Goal: Task Accomplishment & Management: Complete application form

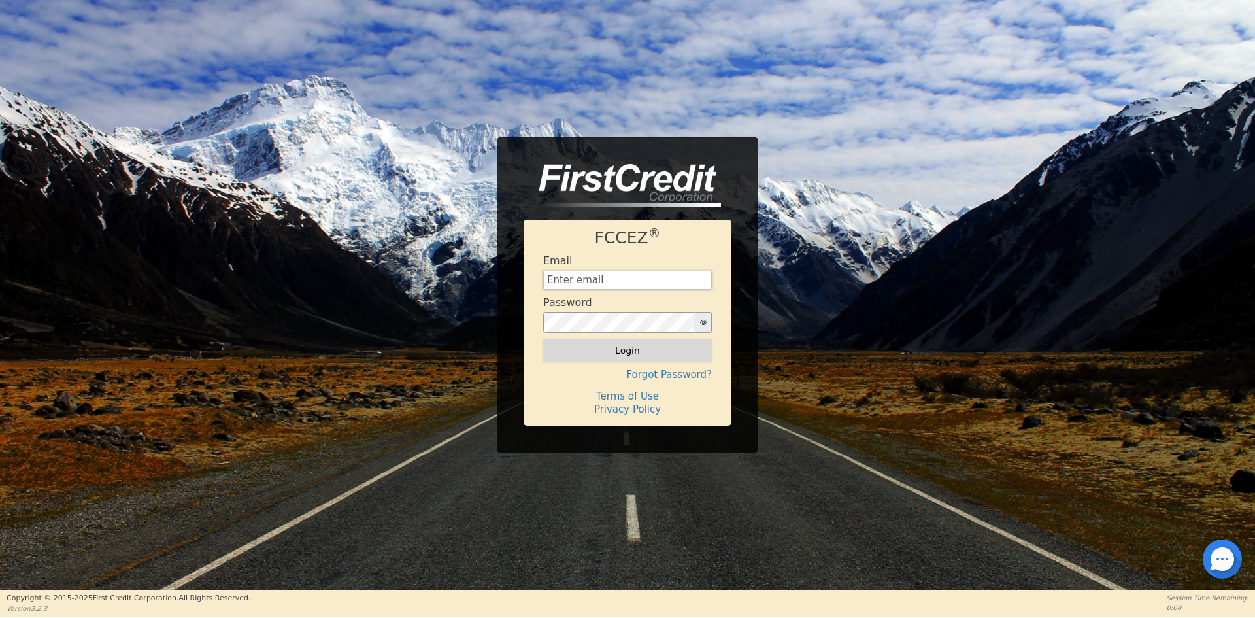
type input "[EMAIL_ADDRESS][DOMAIN_NAME]"
click at [565, 360] on button "Login" at bounding box center [627, 350] width 169 height 22
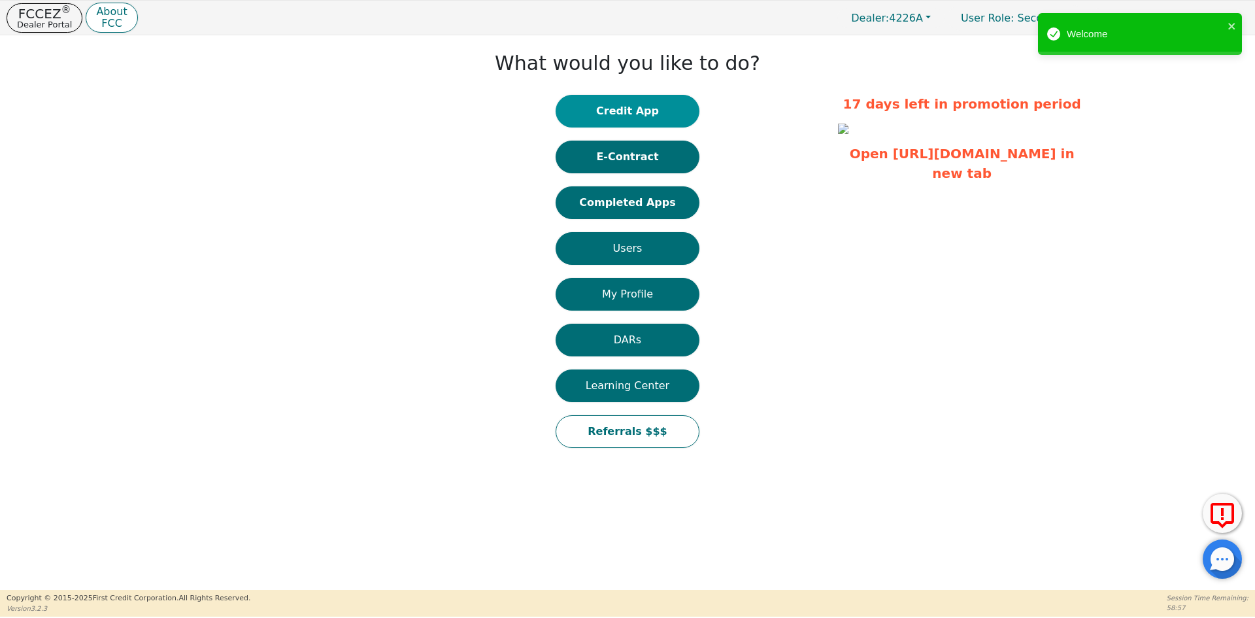
click at [634, 112] on button "Credit App" at bounding box center [628, 111] width 144 height 33
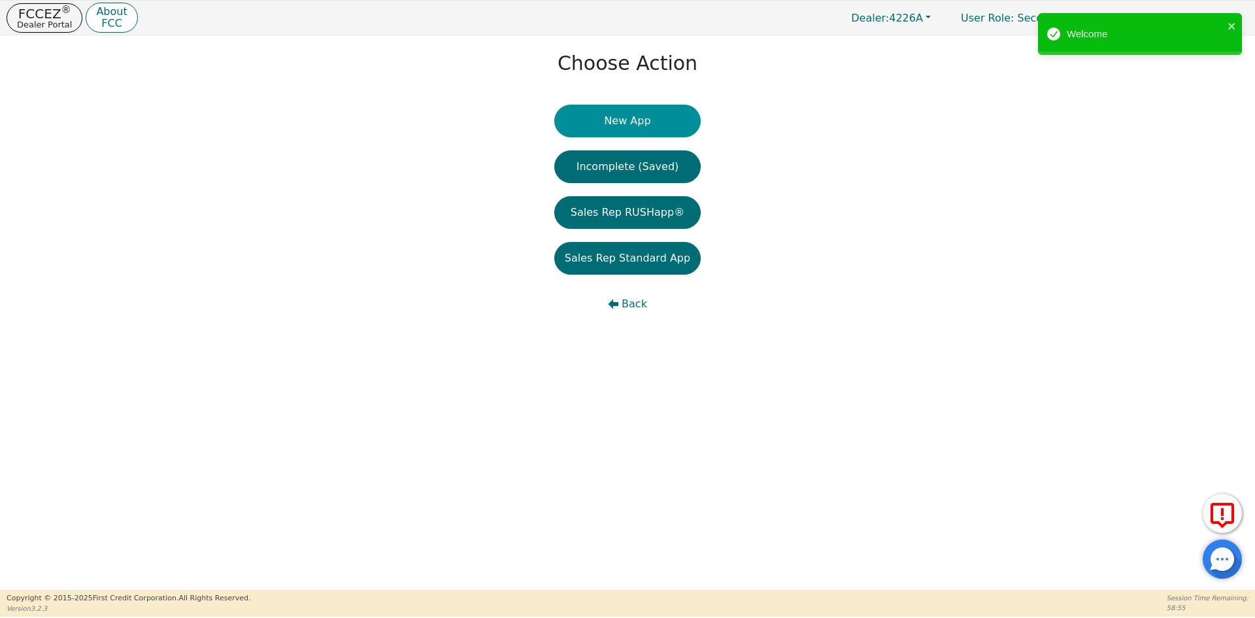
click at [596, 120] on button "New App" at bounding box center [627, 121] width 146 height 33
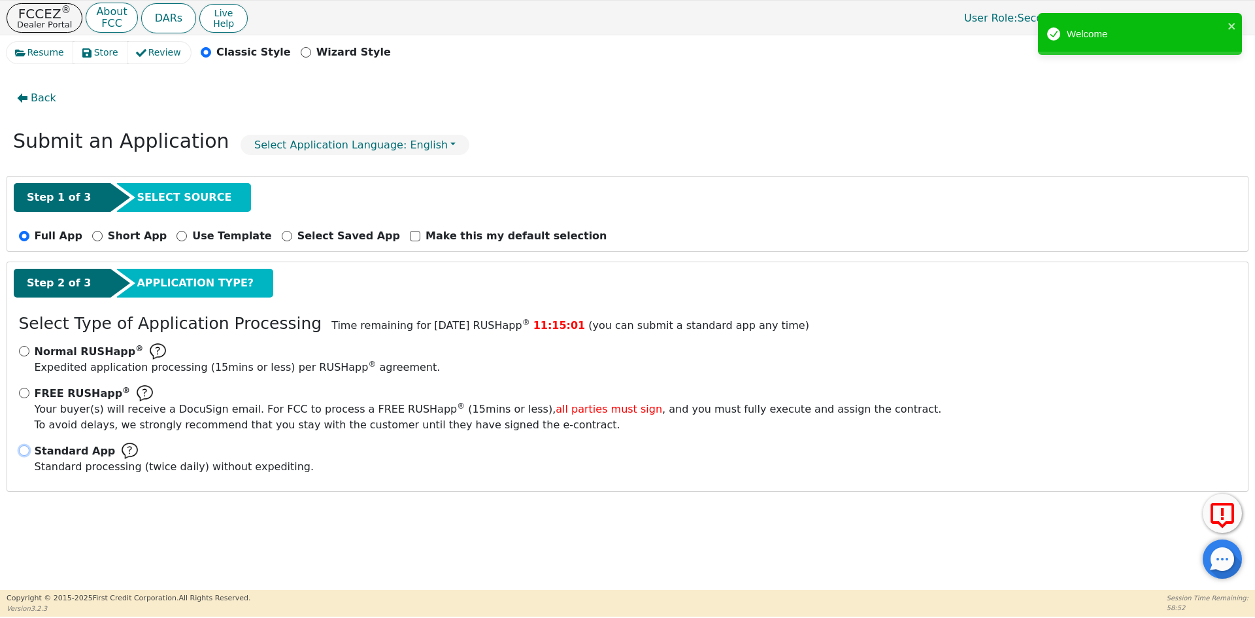
click at [25, 450] on input "Standard App Standard processing (twice daily) without expediting." at bounding box center [24, 450] width 10 height 10
radio input "true"
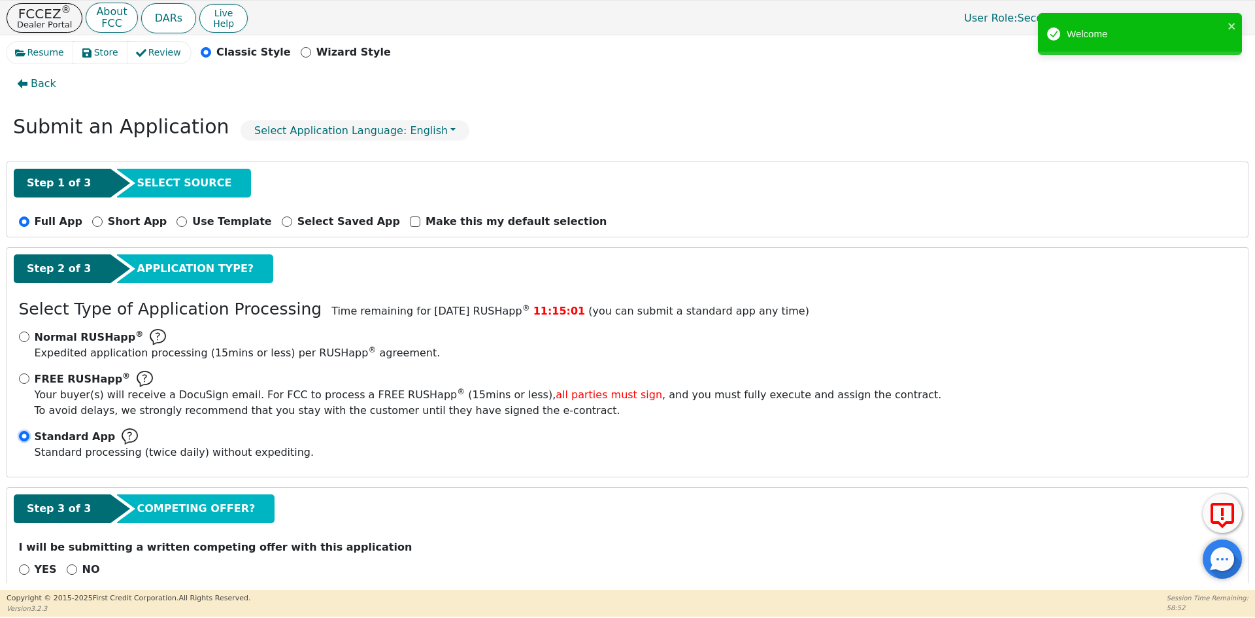
scroll to position [37, 0]
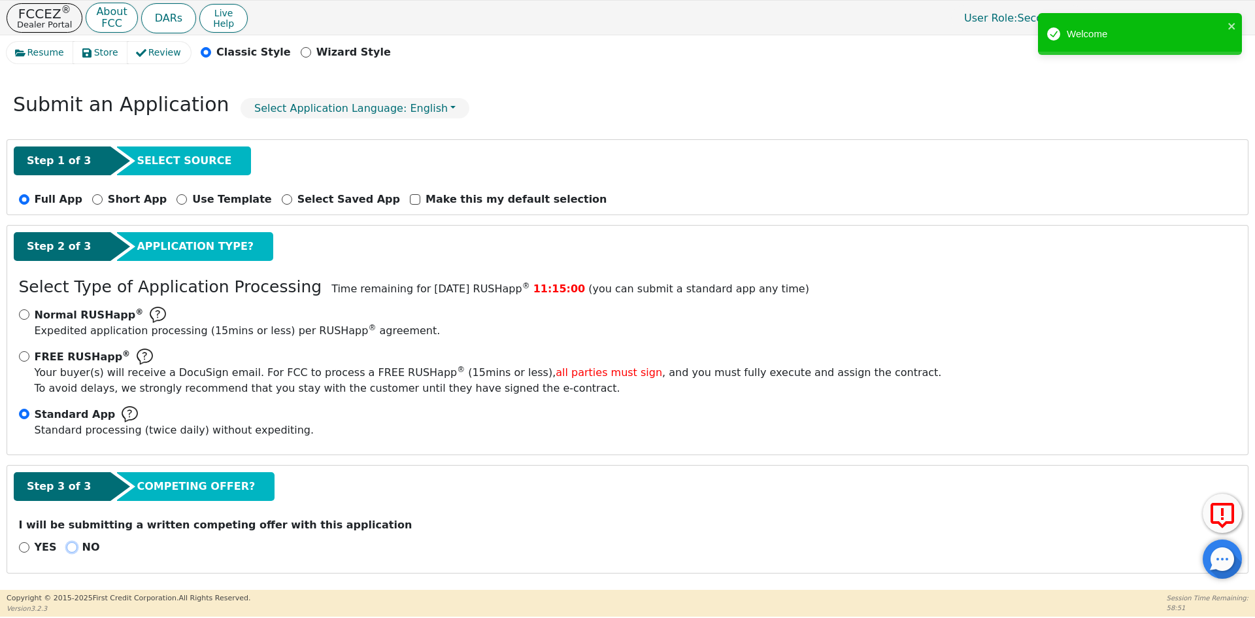
drag, startPoint x: 71, startPoint y: 545, endPoint x: 82, endPoint y: 542, distance: 11.6
click at [70, 545] on input "NO" at bounding box center [72, 547] width 10 height 10
radio input "true"
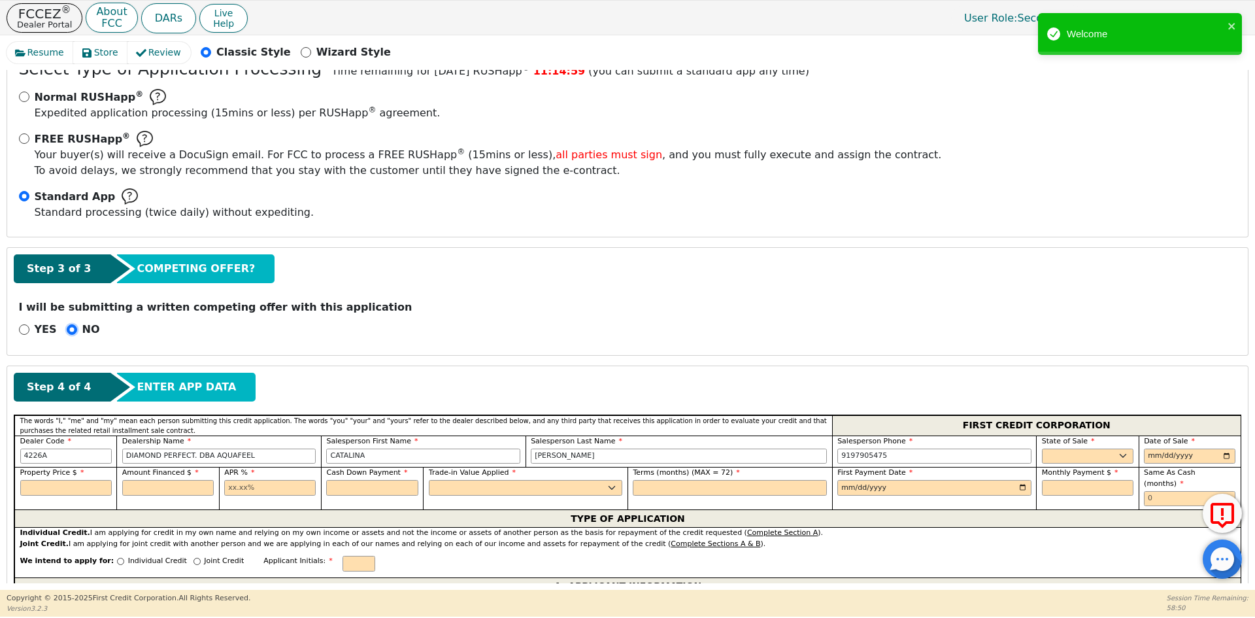
scroll to position [429, 0]
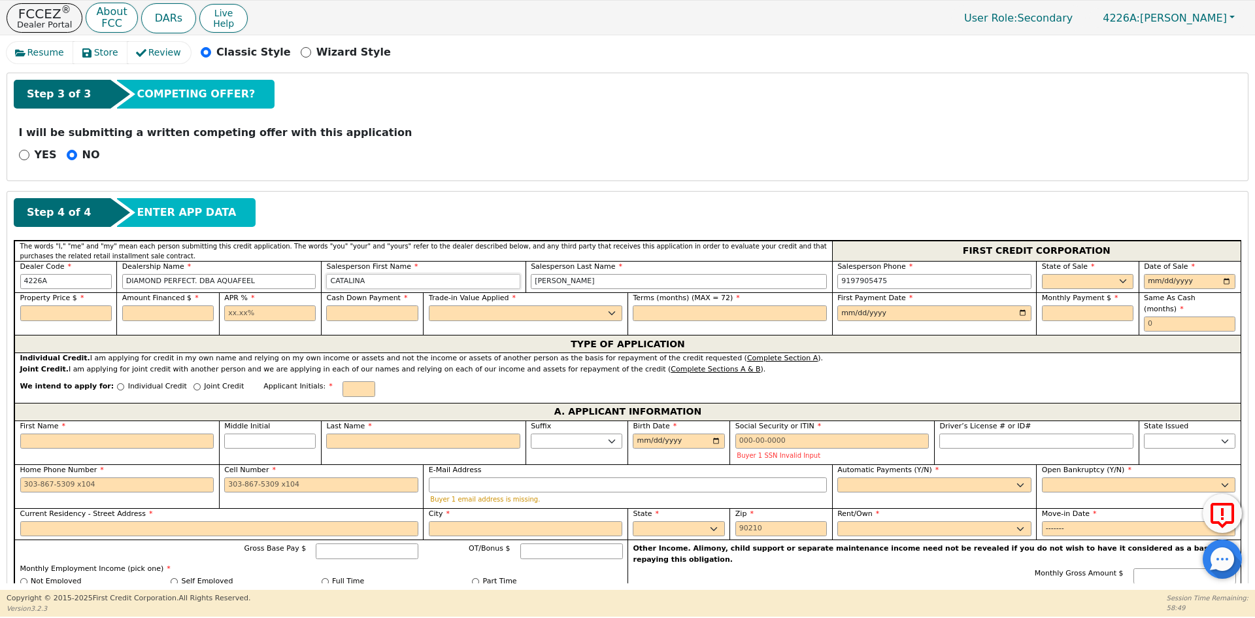
drag, startPoint x: 405, startPoint y: 287, endPoint x: 311, endPoint y: 295, distance: 93.8
click at [311, 295] on div "The words "I," "me" and "my" mean each person submitting this credit applicatio…" at bounding box center [627, 288] width 1226 height 95
type input "[PERSON_NAME]"
click at [1048, 278] on select "AK AL AR AZ CA CO CT DC DE FL [GEOGRAPHIC_DATA] HI IA ID IL IN KS [GEOGRAPHIC_D…" at bounding box center [1088, 282] width 92 height 16
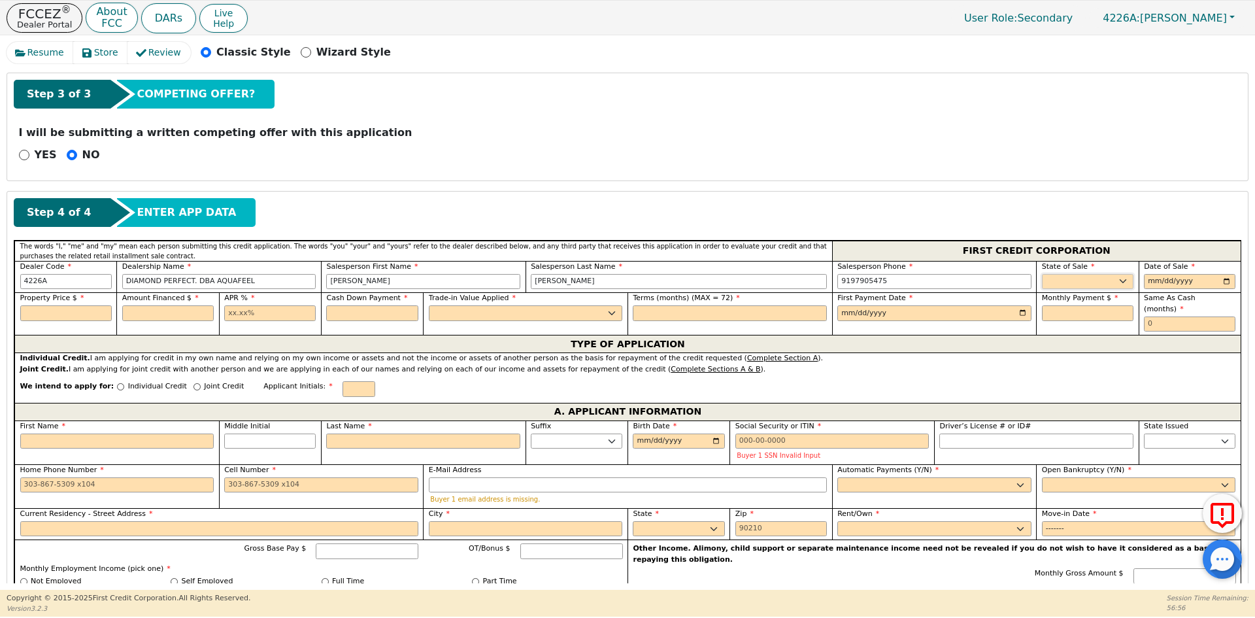
select select "FL"
click at [1228, 280] on input "date" at bounding box center [1190, 282] width 92 height 16
type input "[DATE]"
click at [55, 311] on input "text" at bounding box center [66, 313] width 92 height 16
type input "8790.00"
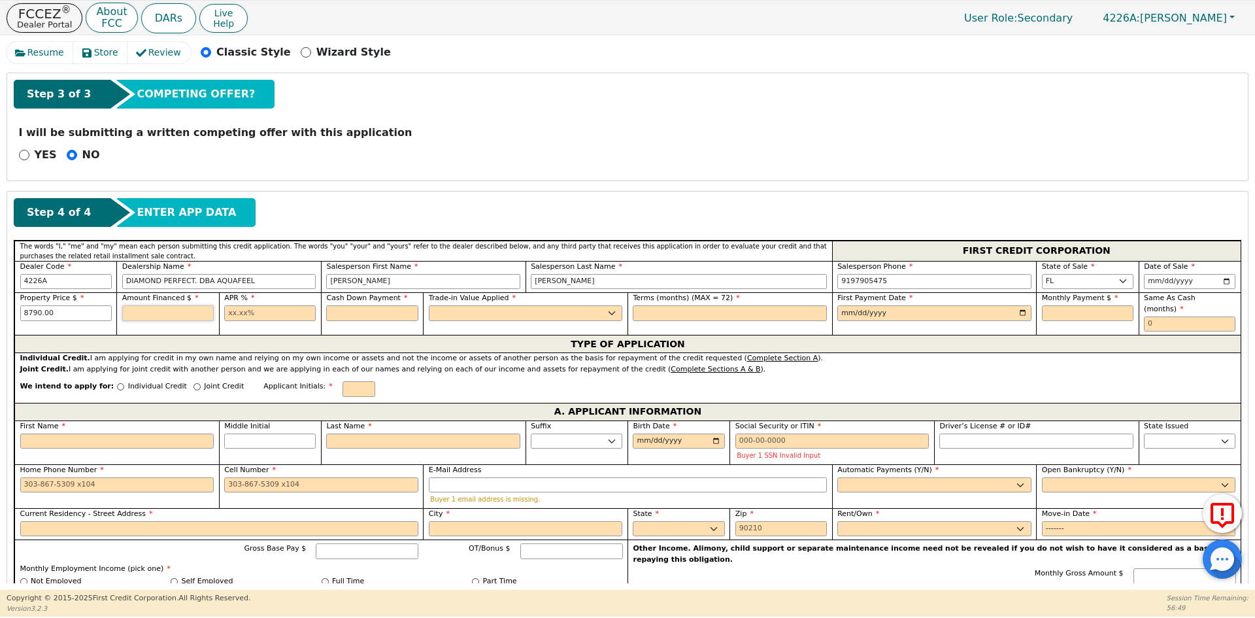
click at [152, 311] on input "text" at bounding box center [168, 313] width 92 height 16
type input "8790.00"
click at [263, 316] on input "text" at bounding box center [270, 313] width 92 height 16
type input "10.99"
click at [341, 307] on input "text" at bounding box center [372, 313] width 92 height 16
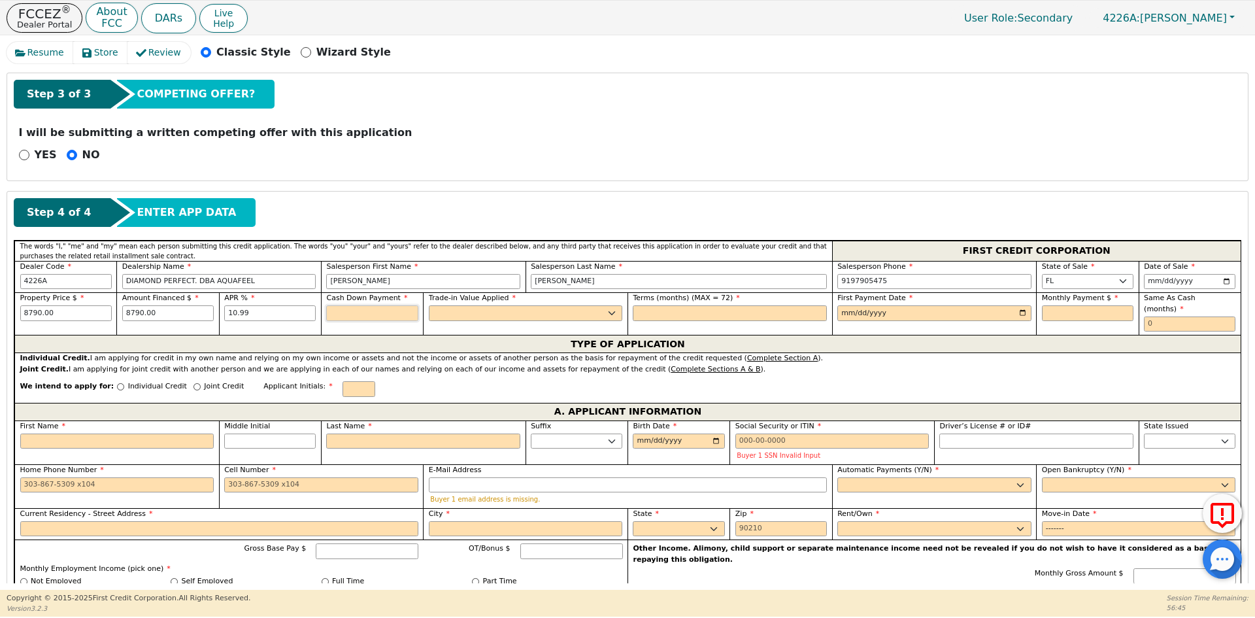
type input "0.00"
click at [450, 315] on select "Yes No" at bounding box center [526, 313] width 194 height 16
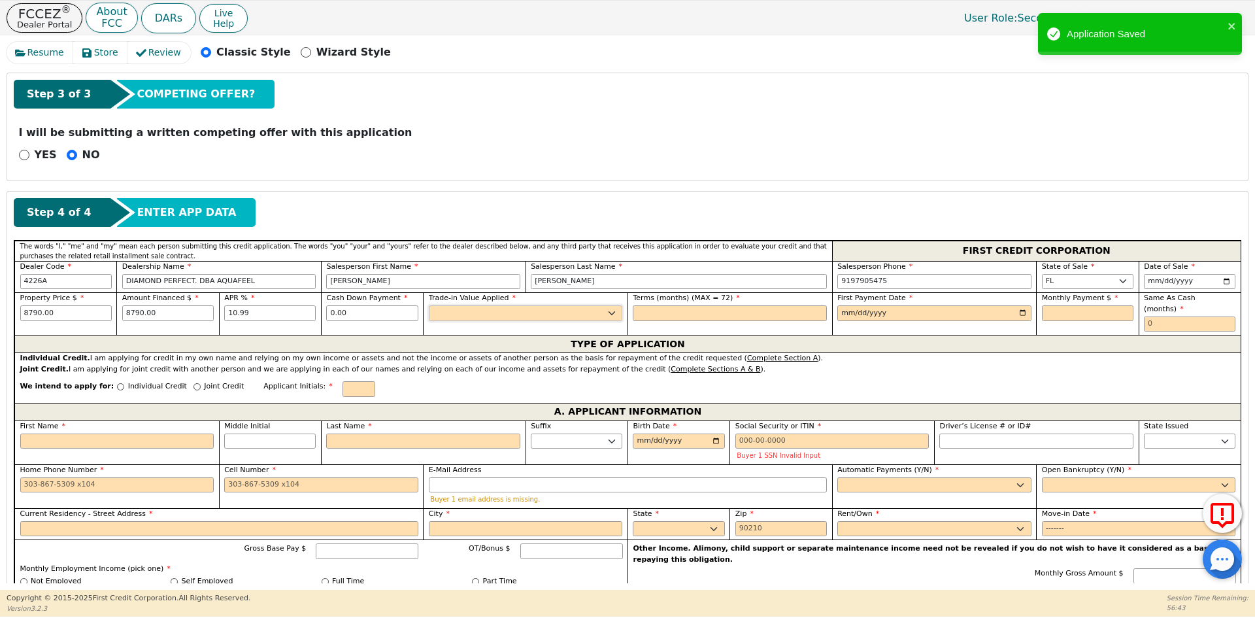
select select "n"
click at [429, 305] on select "Yes No" at bounding box center [526, 313] width 194 height 16
click at [669, 319] on input "text" at bounding box center [730, 313] width 194 height 16
type input "72"
click at [1024, 312] on input "date" at bounding box center [934, 313] width 194 height 16
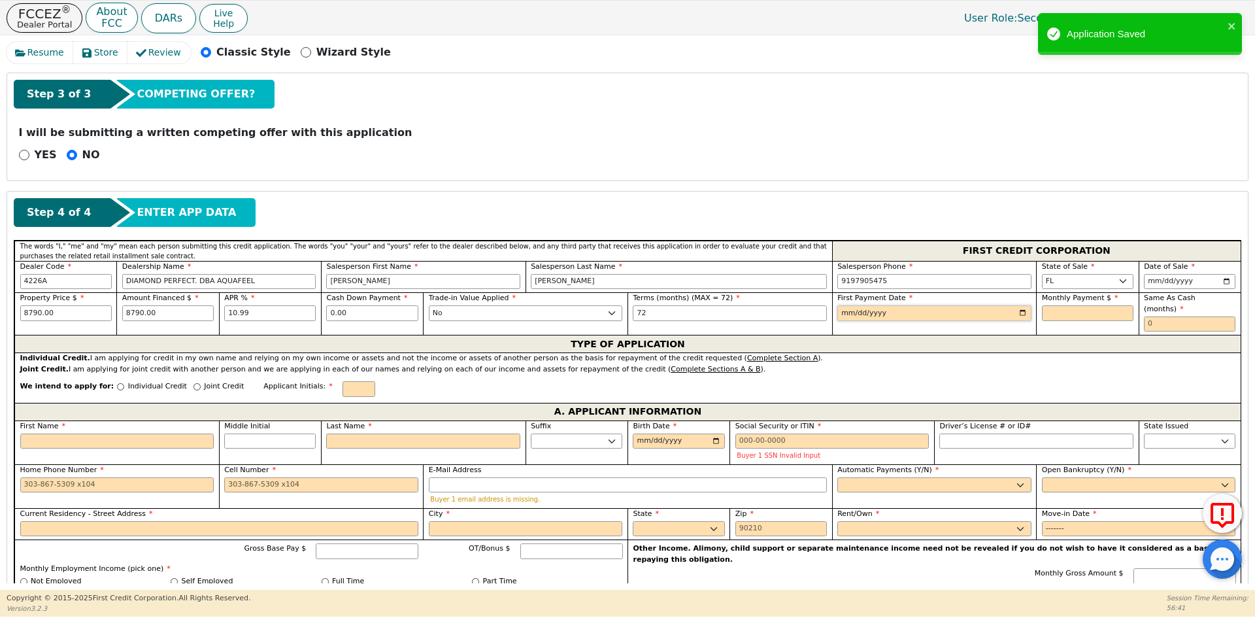
click at [1017, 316] on input "date" at bounding box center [934, 313] width 194 height 16
type input "[DATE]"
click at [1068, 313] on input "text" at bounding box center [1088, 313] width 92 height 16
type input "167.26"
click at [1185, 316] on input "text" at bounding box center [1190, 324] width 92 height 16
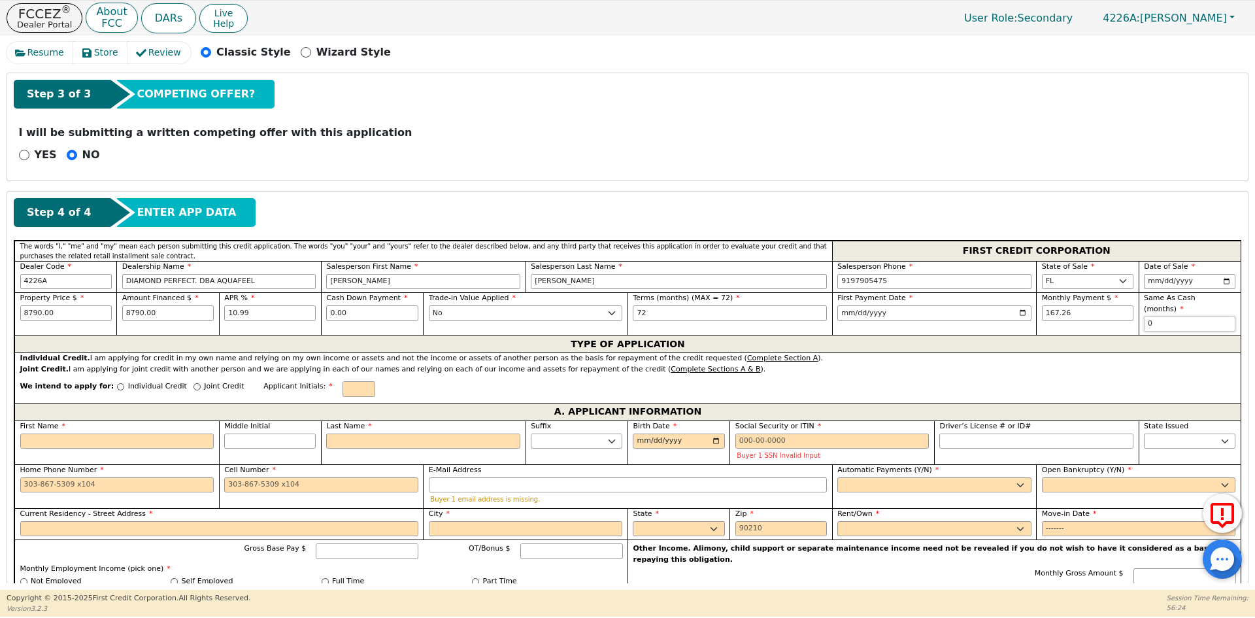
type input "0"
click at [139, 381] on p "Individual Credit" at bounding box center [157, 386] width 59 height 11
click at [124, 383] on input "Individual Credit" at bounding box center [120, 386] width 7 height 7
radio input "true"
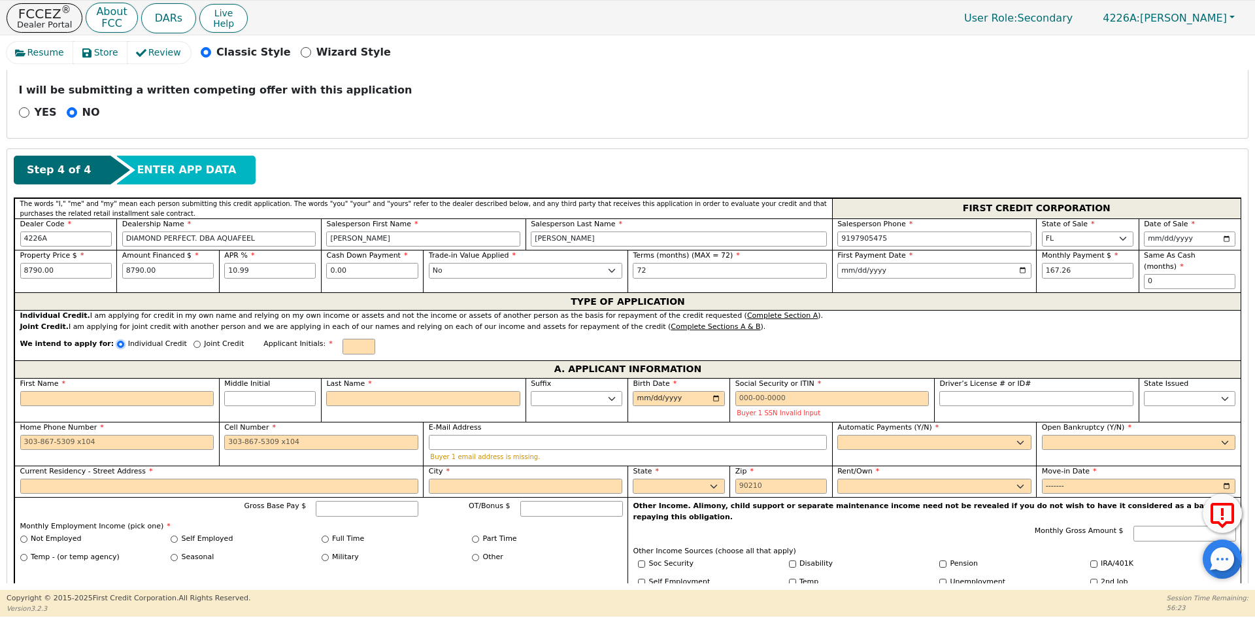
scroll to position [494, 0]
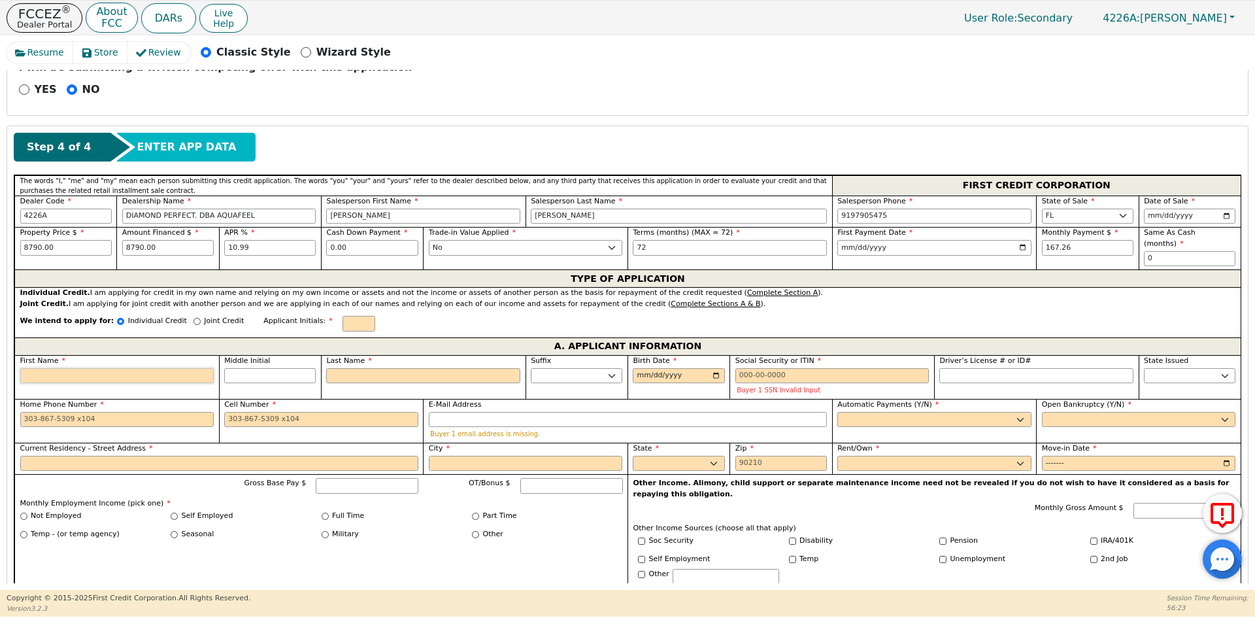
click at [48, 368] on input "First Name" at bounding box center [117, 376] width 194 height 16
type input "J"
type input "JU"
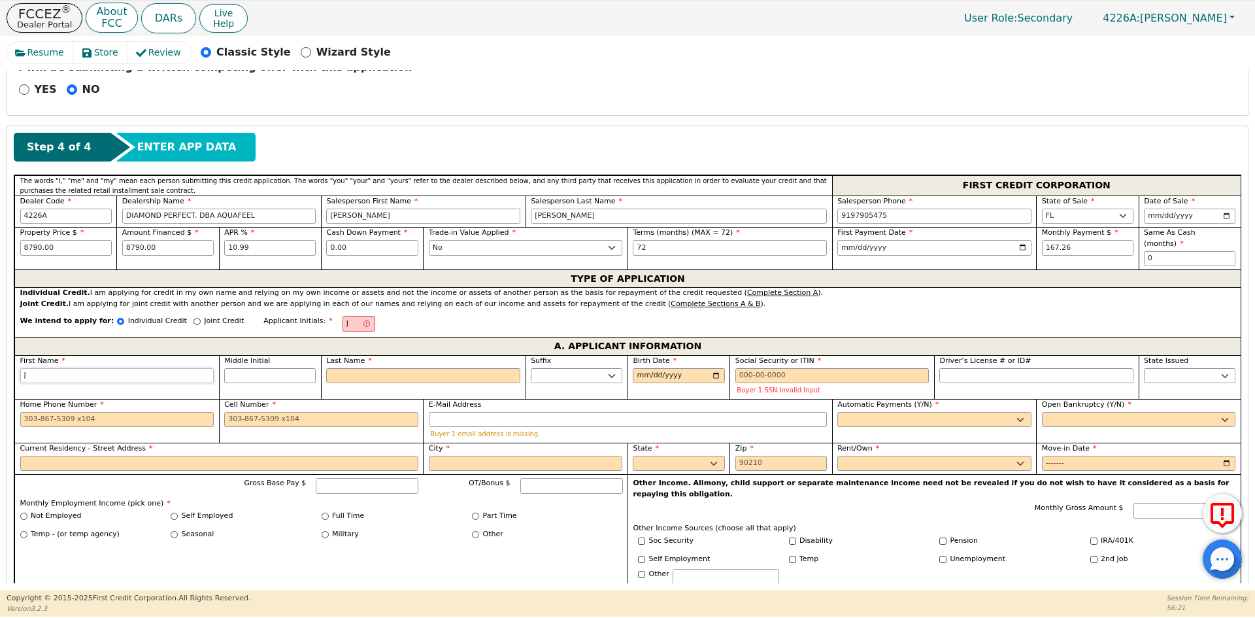
type input "JU"
type input "JUA"
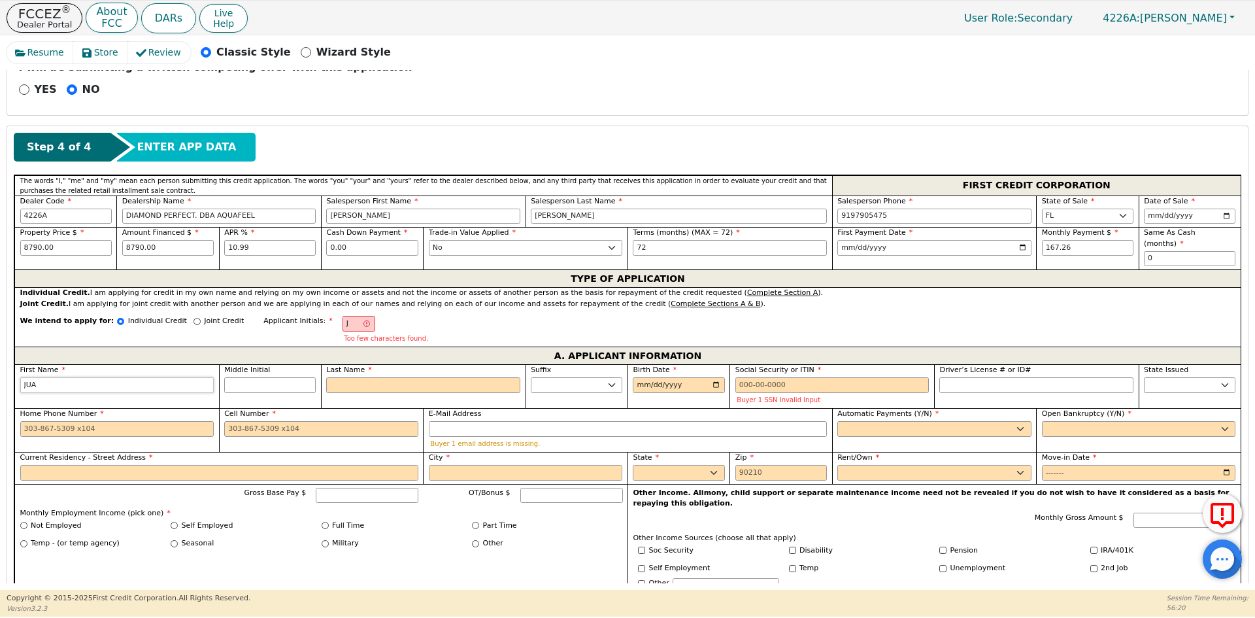
type input "[PERSON_NAME]"
type input "JP"
type input "P"
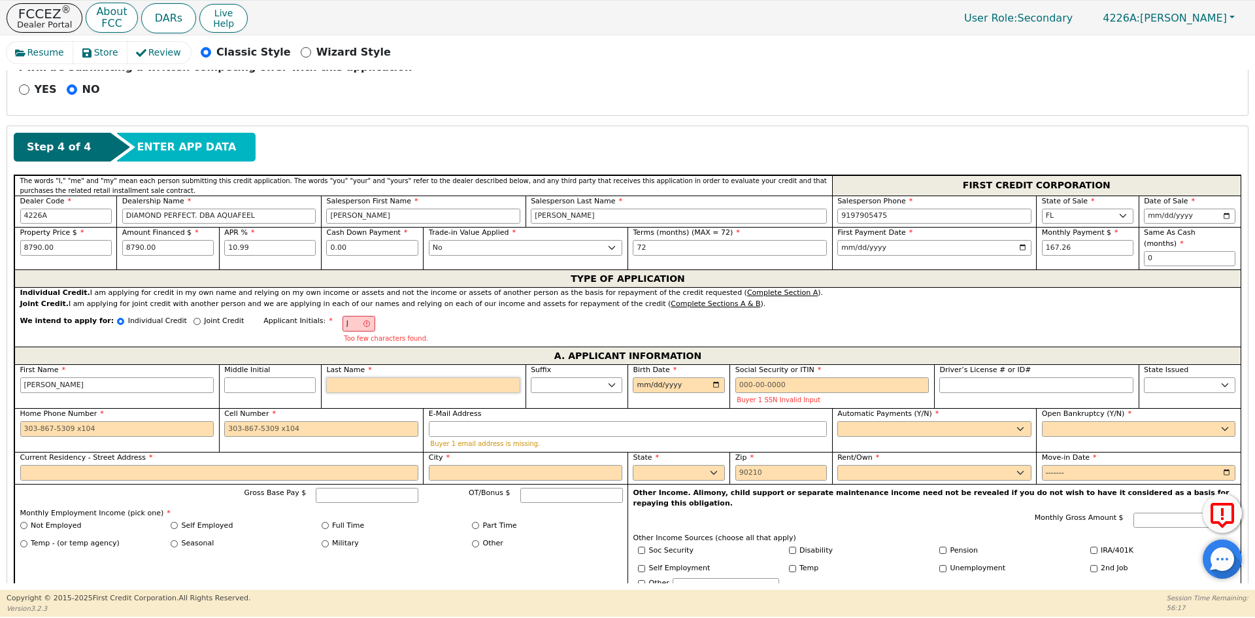
type input "[PERSON_NAME]"
type input "PE"
type input "[PERSON_NAME]"
type input "PEL"
type input "[PERSON_NAME]"
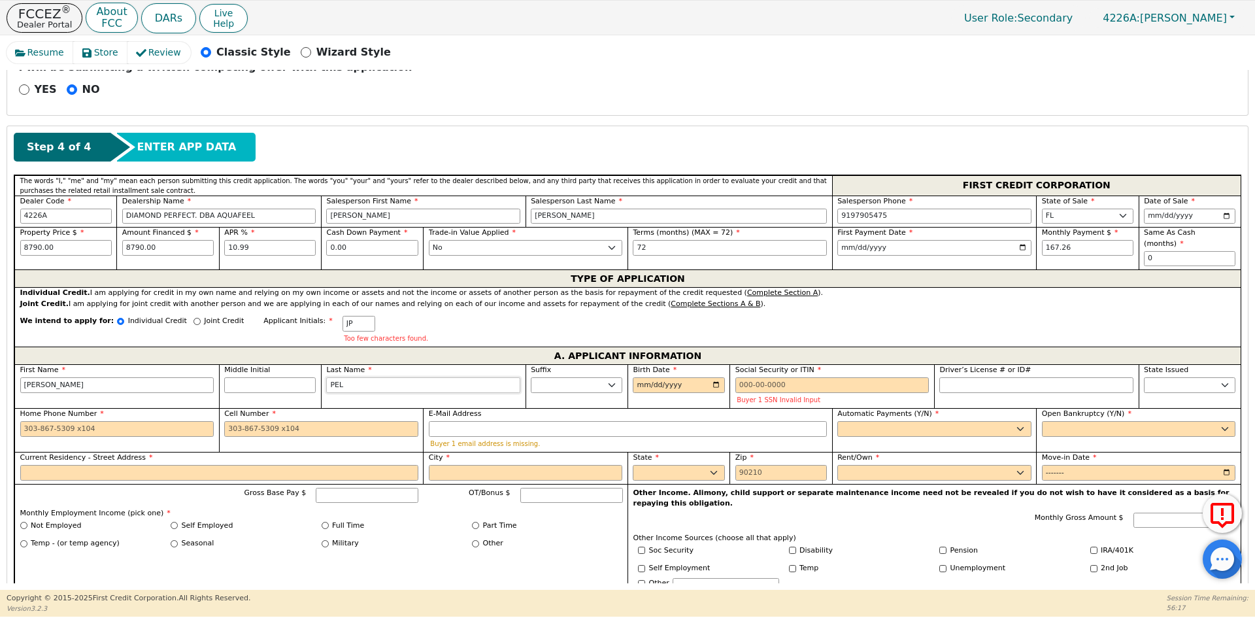
type input "PELL"
type input "[PERSON_NAME]"
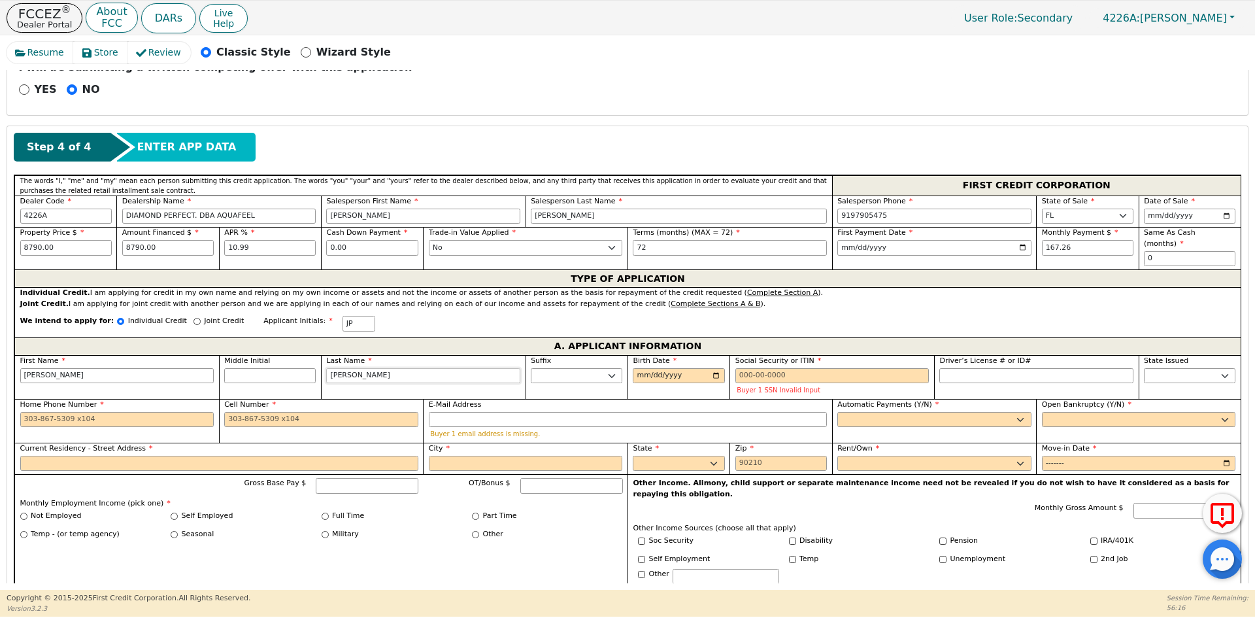
type input "[PERSON_NAME]"
click at [643, 368] on input "Birth Date" at bounding box center [679, 376] width 92 height 16
type input "[DATE]"
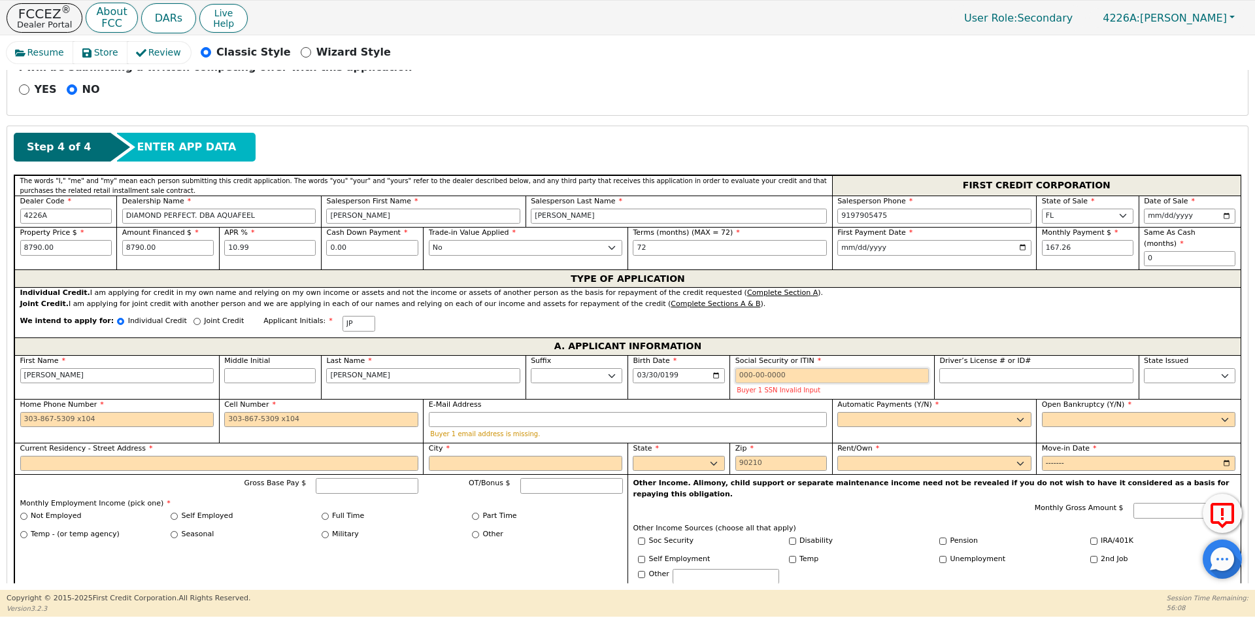
click at [757, 368] on input "Social Security or ITIN" at bounding box center [832, 376] width 194 height 16
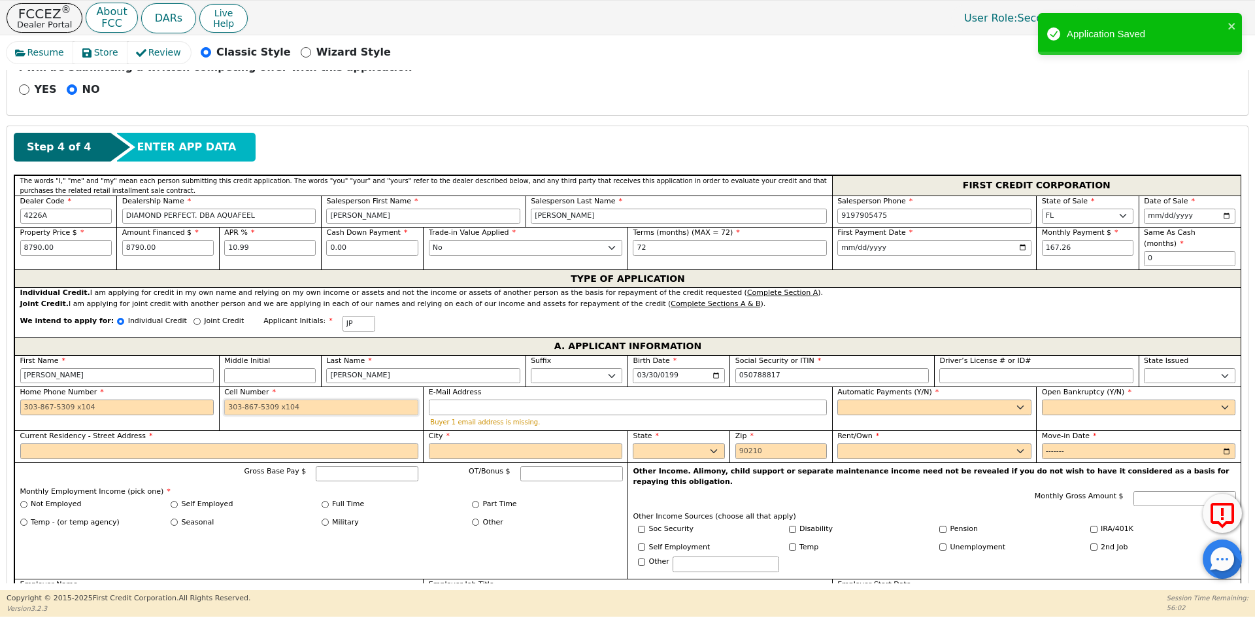
type input "***-**-8817"
click at [245, 400] on input "Cell Number" at bounding box center [321, 407] width 194 height 16
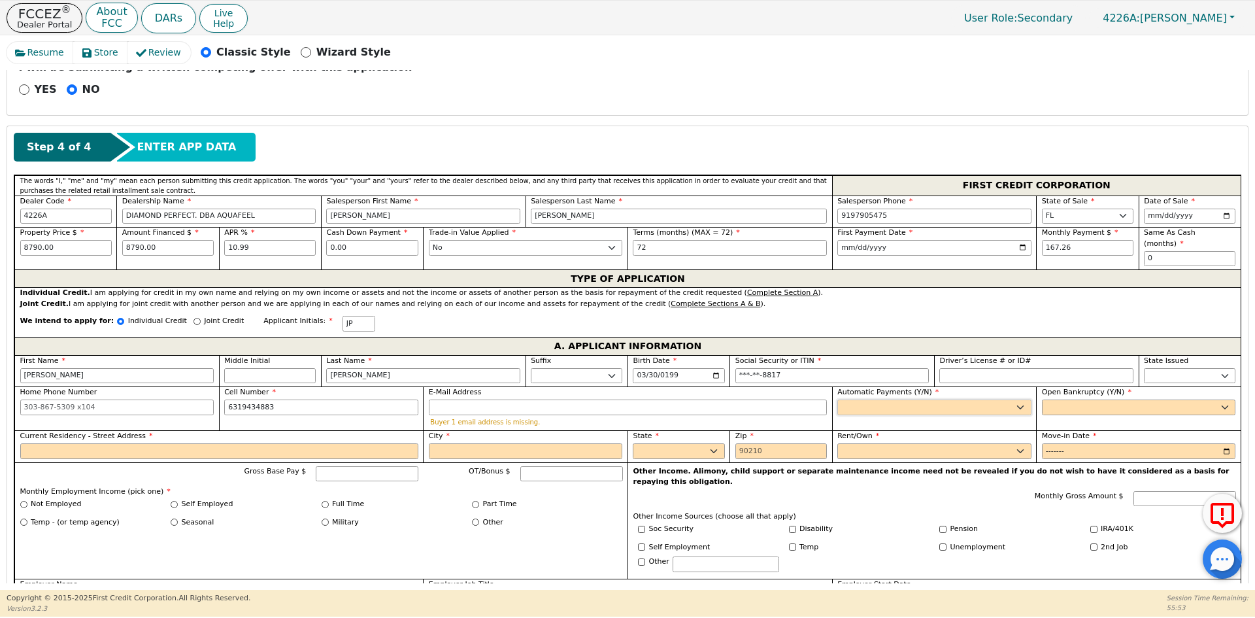
type input "[PHONE_NUMBER]"
click at [901, 399] on select "Yes No" at bounding box center [934, 407] width 194 height 16
select select "y"
click at [837, 399] on select "Yes No" at bounding box center [934, 407] width 194 height 16
type input "[PERSON_NAME]"
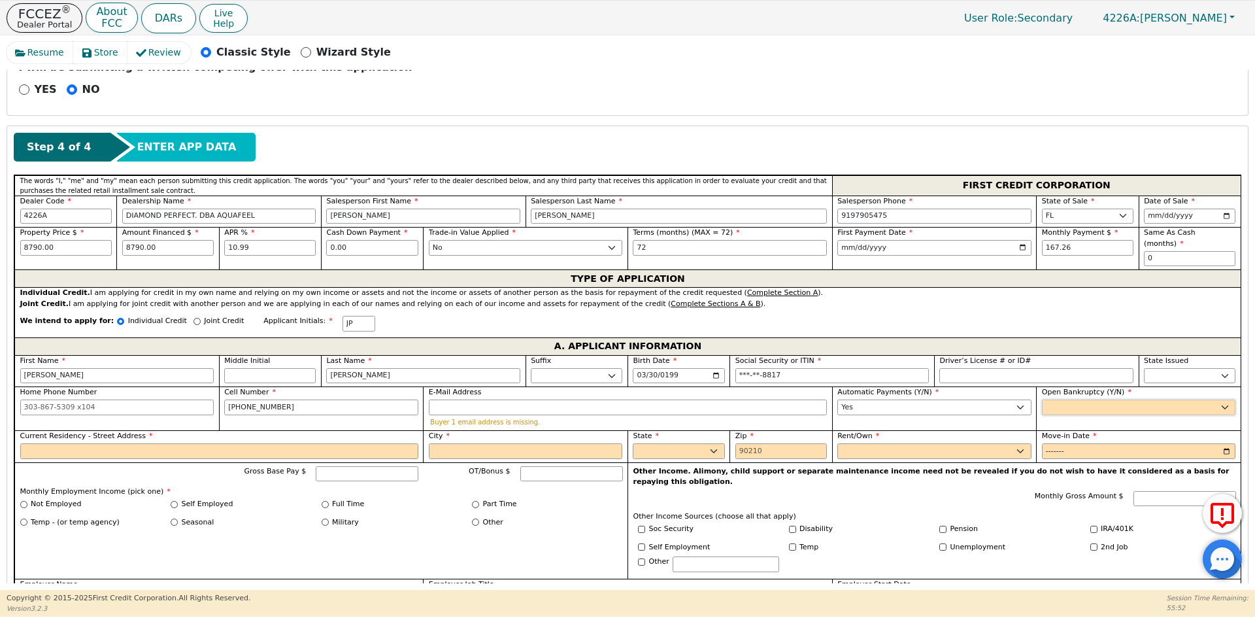
click at [1085, 399] on select "Yes No" at bounding box center [1139, 407] width 194 height 16
select select "n"
click at [1042, 399] on select "Yes No" at bounding box center [1139, 407] width 194 height 16
click at [173, 443] on input "Current Residency - Street Address" at bounding box center [219, 451] width 398 height 16
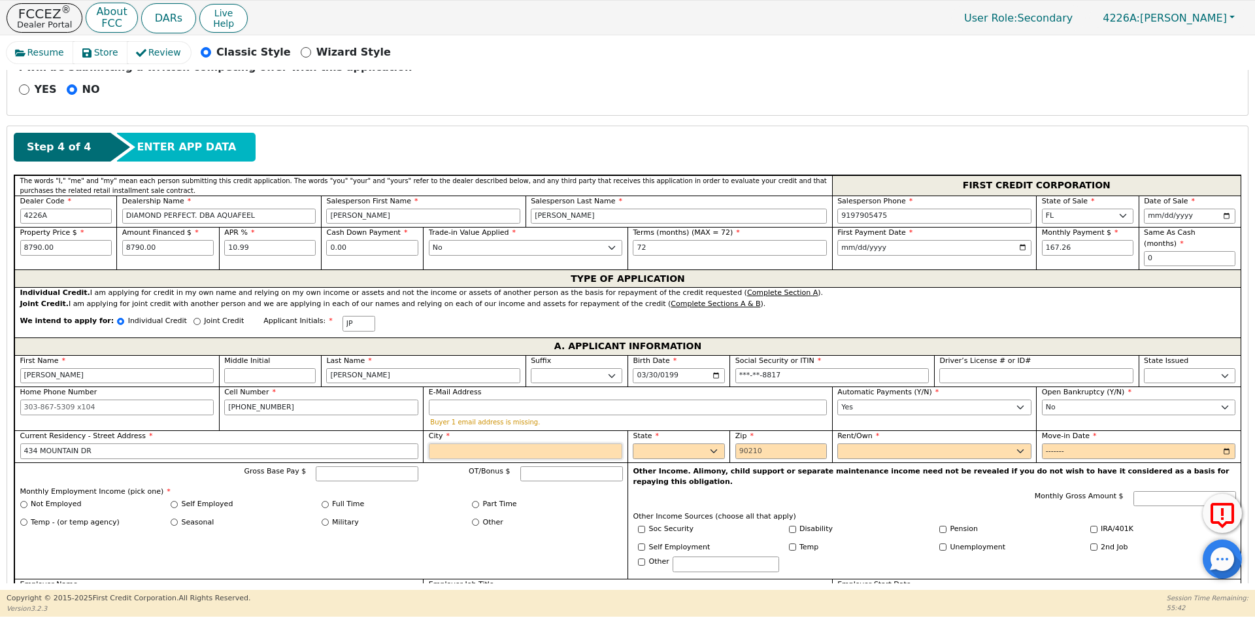
type input "434 MOUNTAIN DR"
type input "[GEOGRAPHIC_DATA]"
select select "FL"
type input "33827"
click at [939, 443] on select "Rent Own" at bounding box center [934, 451] width 194 height 16
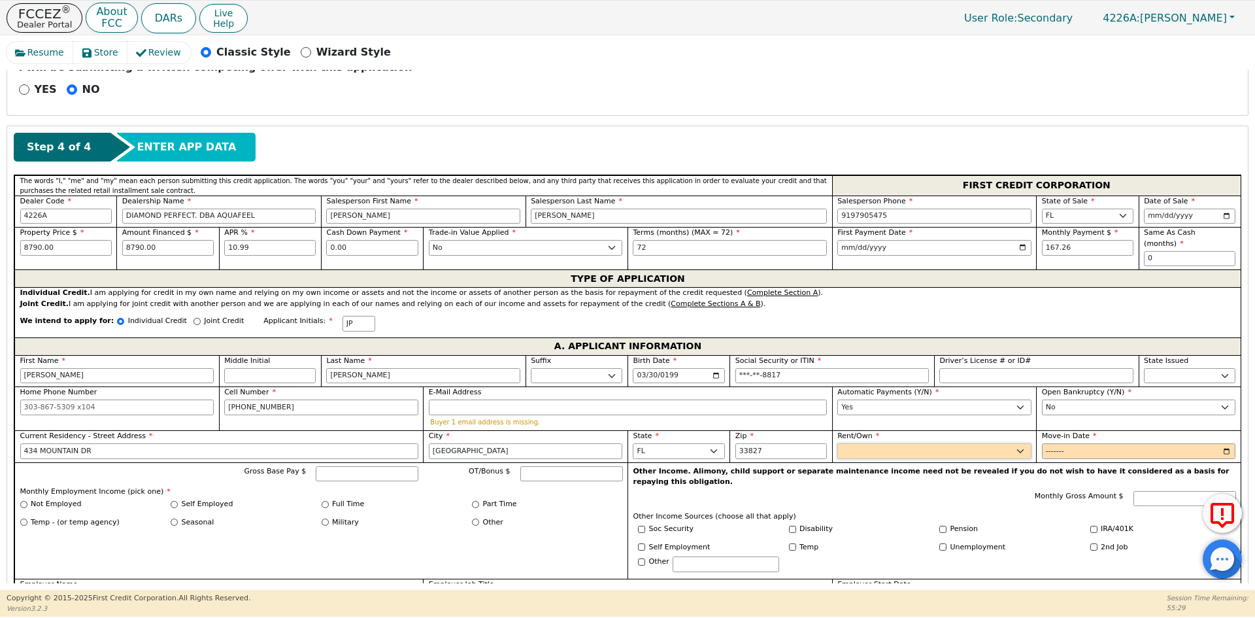
select select "Own"
click at [837, 443] on select "Rent Own" at bounding box center [934, 451] width 194 height 16
click at [1060, 443] on input "Move-in Date" at bounding box center [1139, 451] width 194 height 16
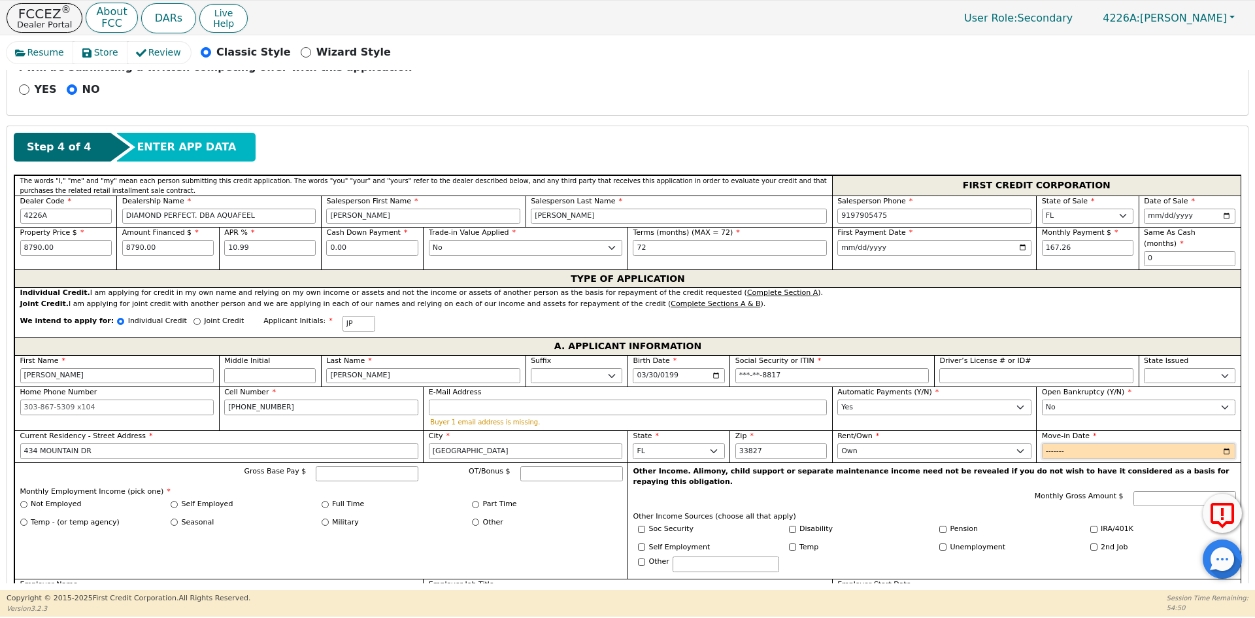
click at [1060, 443] on input "Move-in Date" at bounding box center [1139, 451] width 194 height 16
type input "2022-10"
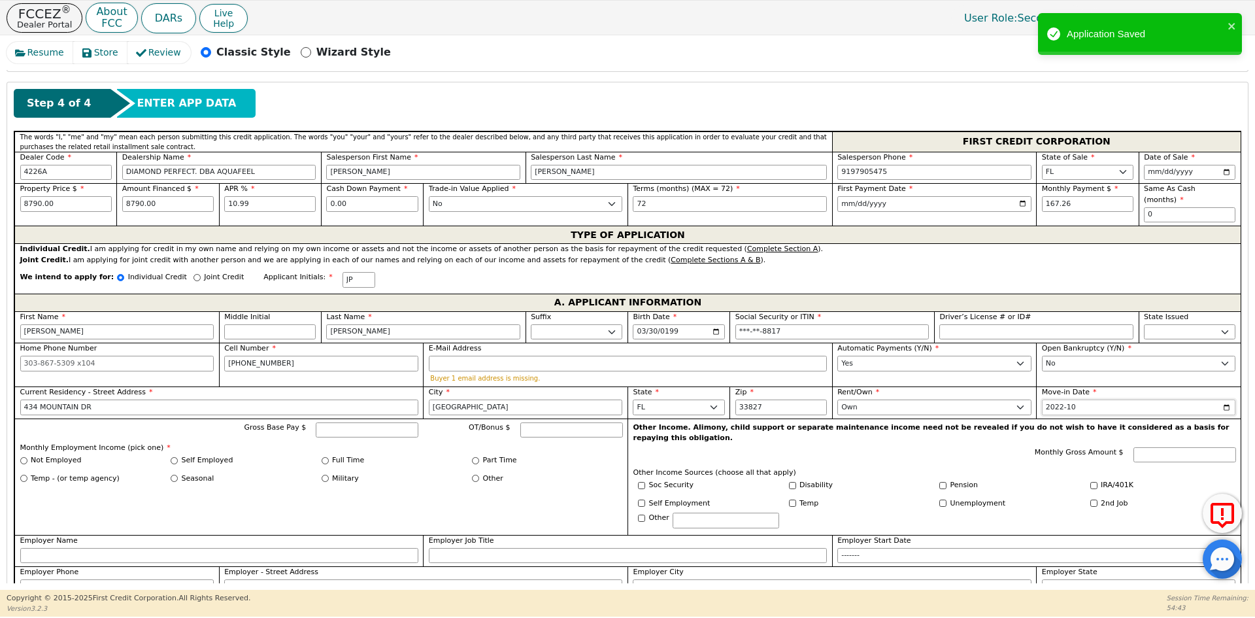
scroll to position [560, 0]
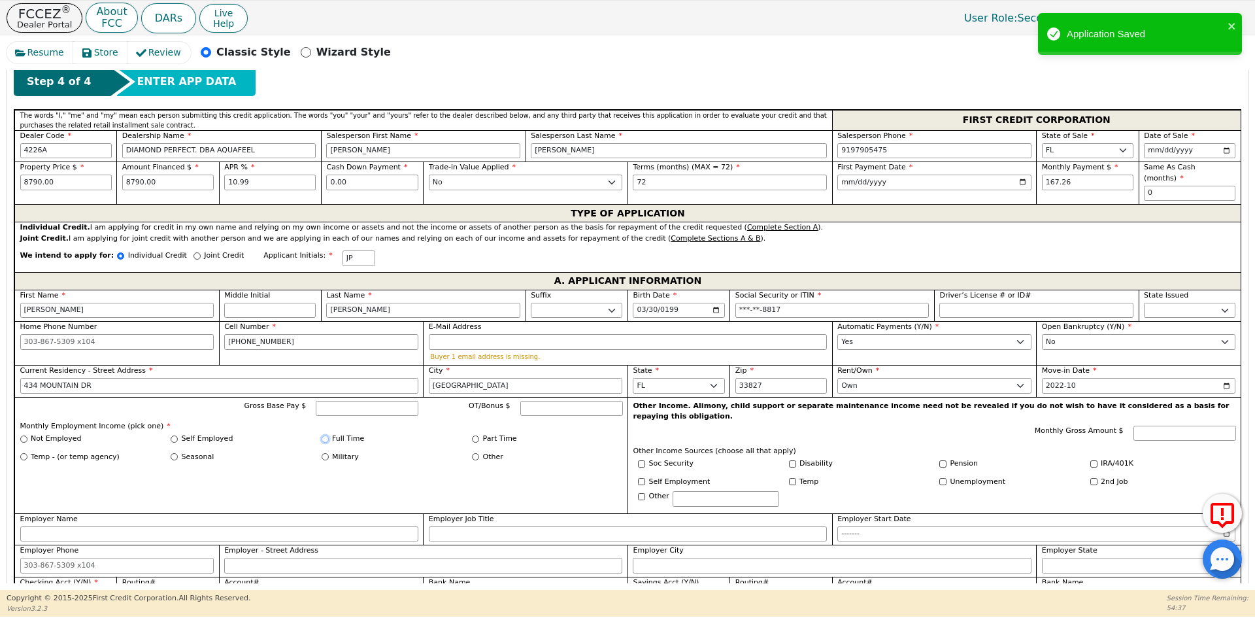
click at [325, 435] on input "Full Time" at bounding box center [325, 438] width 7 height 7
radio input "true"
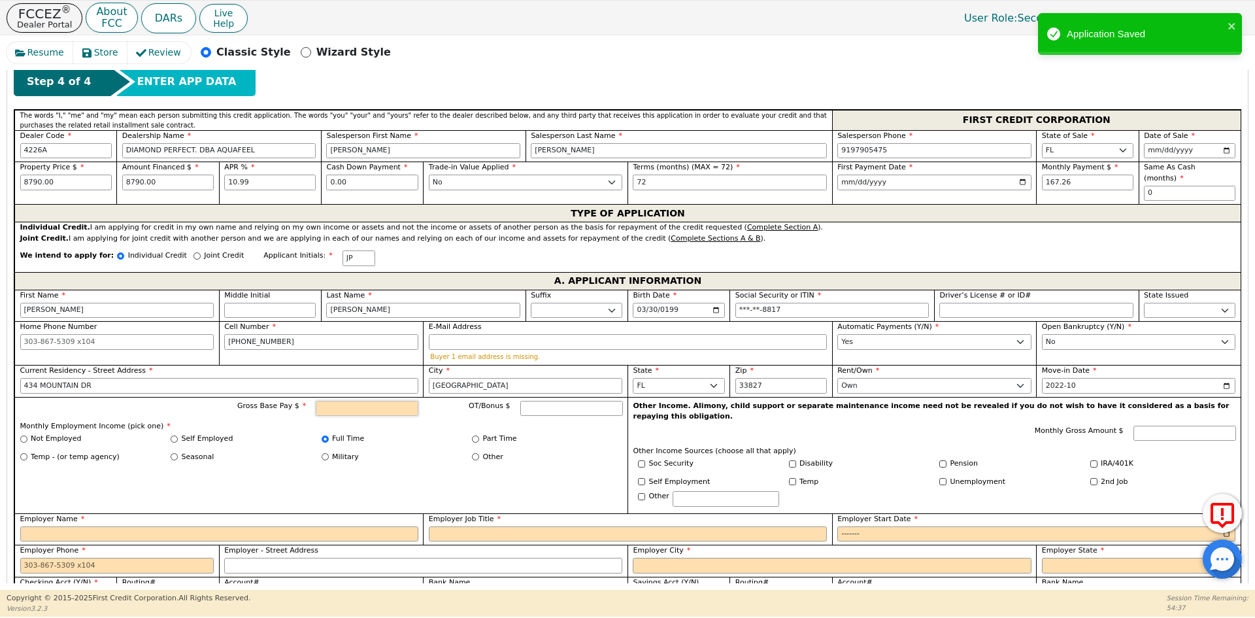
click at [354, 401] on input "Gross Base Pay $" at bounding box center [367, 409] width 103 height 16
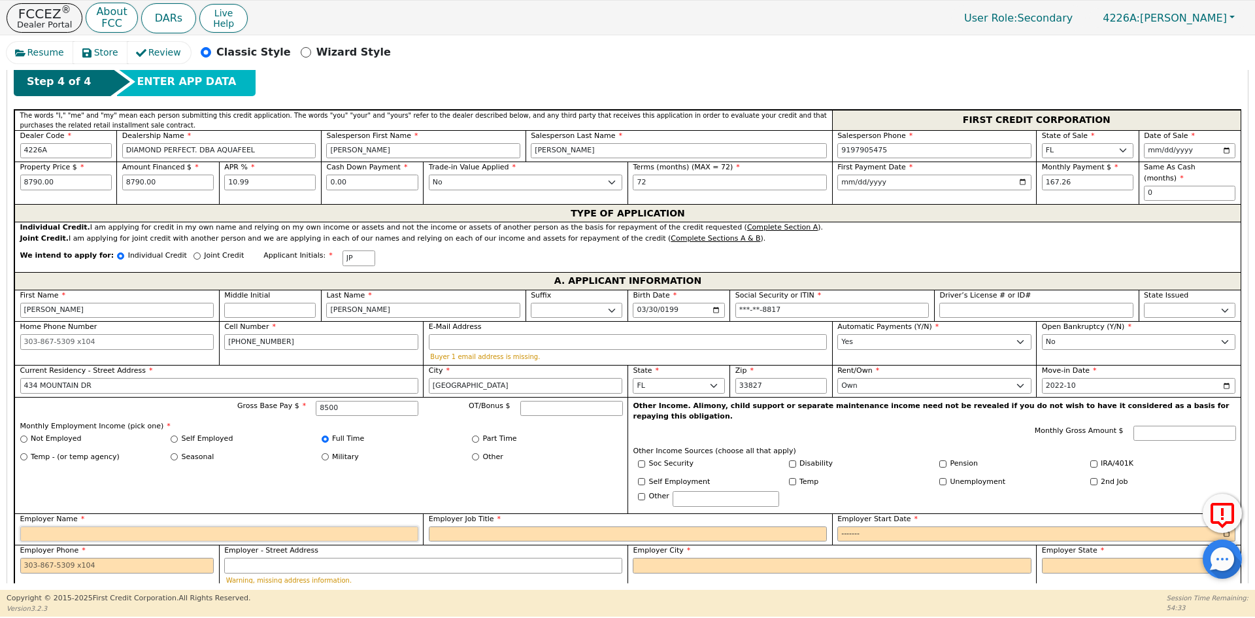
type input "8500.00"
click at [95, 526] on input "Employer Name" at bounding box center [219, 534] width 398 height 16
type input "SPEEDWAY AUTO SALES"
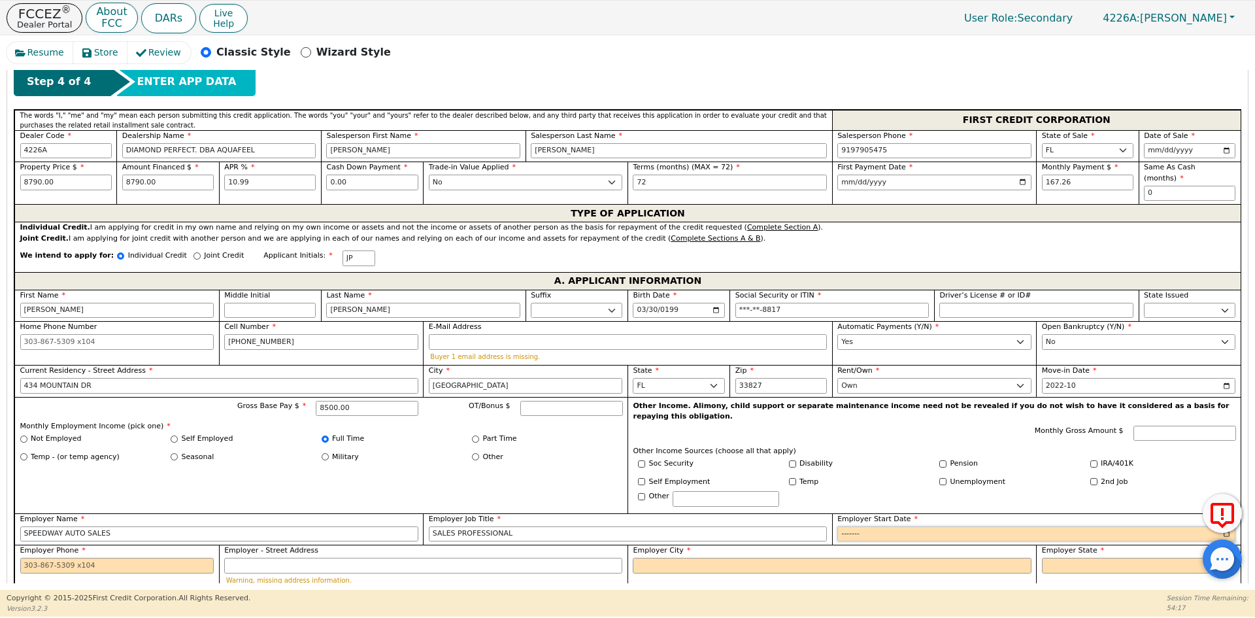
type input "SALES PROFESSIONAL"
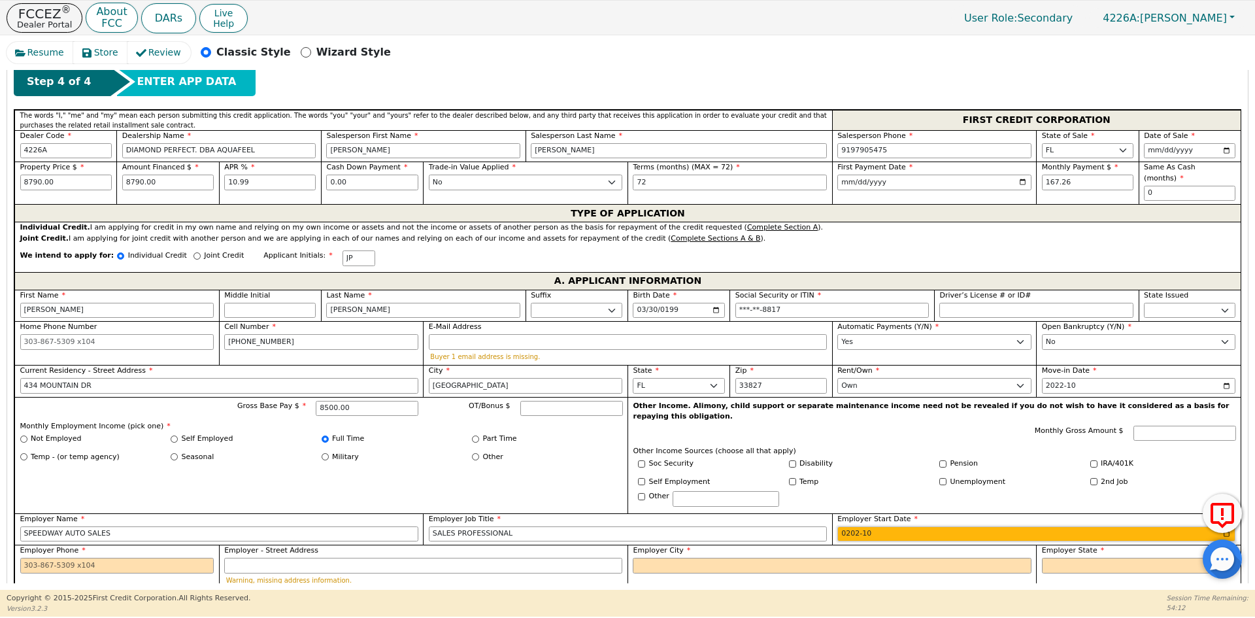
type input "2024-10"
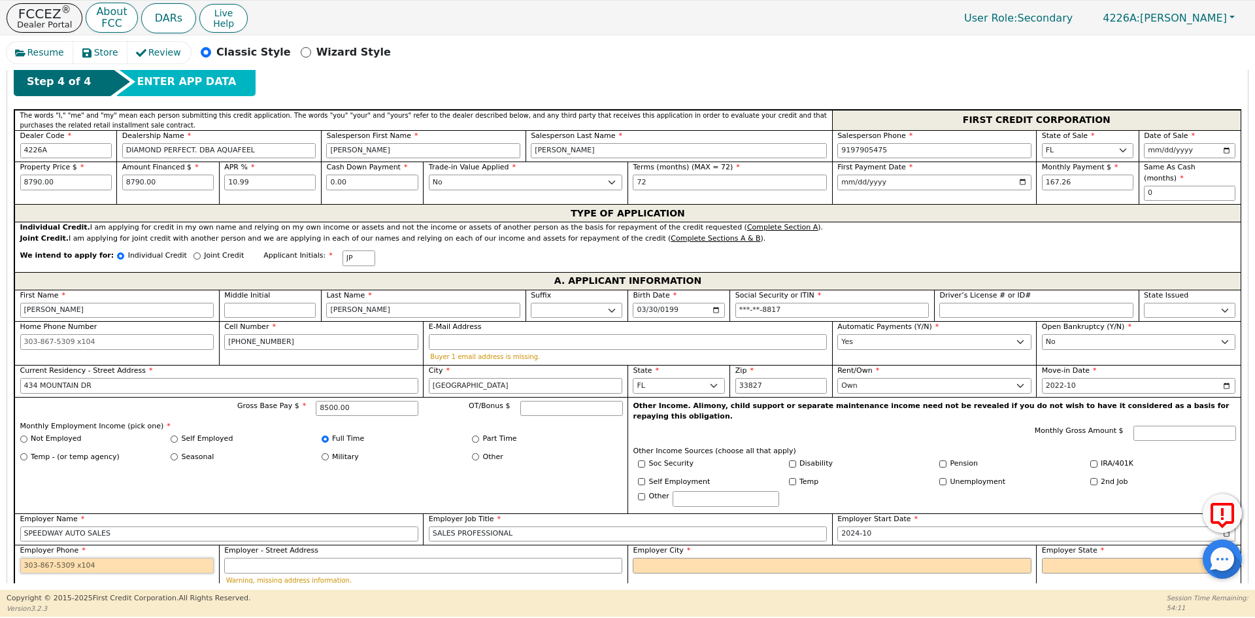
click at [101, 558] on input "Employer Phone" at bounding box center [117, 566] width 194 height 16
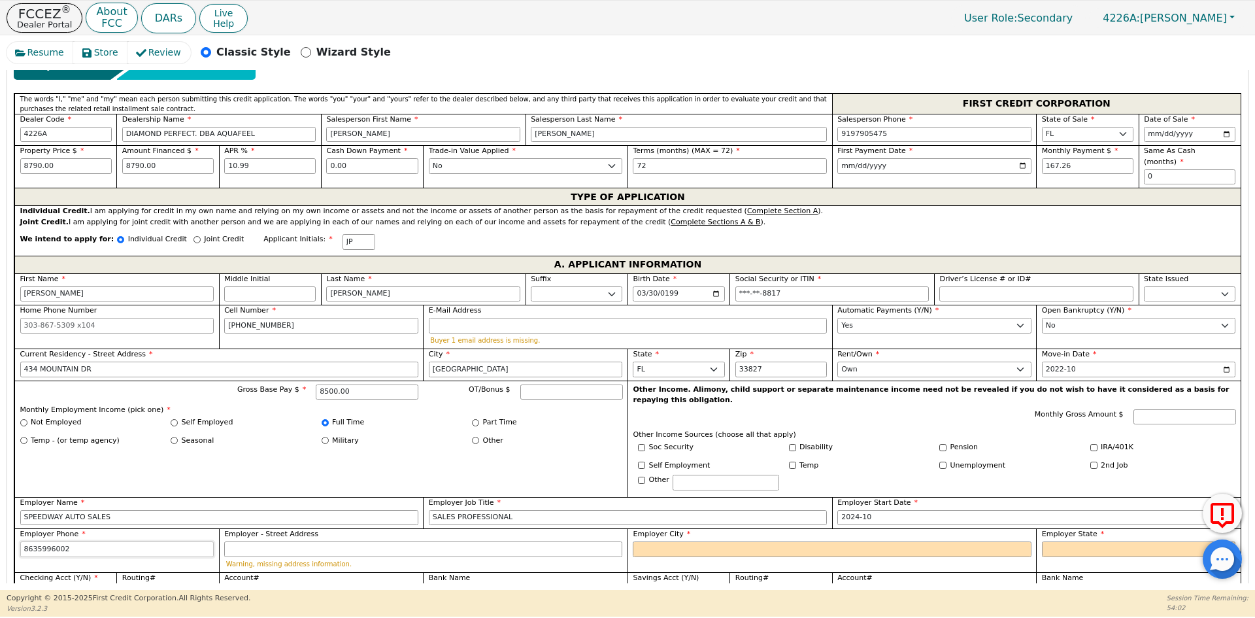
scroll to position [625, 0]
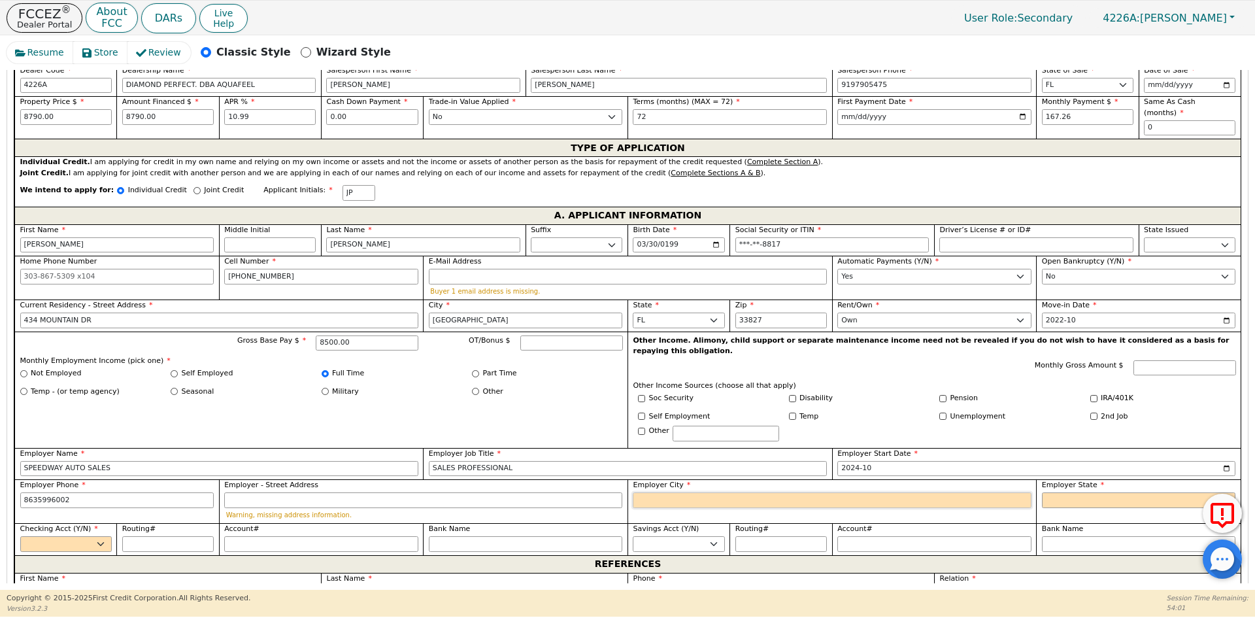
type input "[PHONE_NUMBER]"
click at [681, 492] on input "Employer City" at bounding box center [832, 500] width 398 height 16
type input "38028 US27"
click at [1052, 492] on select "AK AL AR AZ CA CO CT DC DE FL [GEOGRAPHIC_DATA] HI IA ID [GEOGRAPHIC_DATA] IN K…" at bounding box center [1139, 500] width 194 height 16
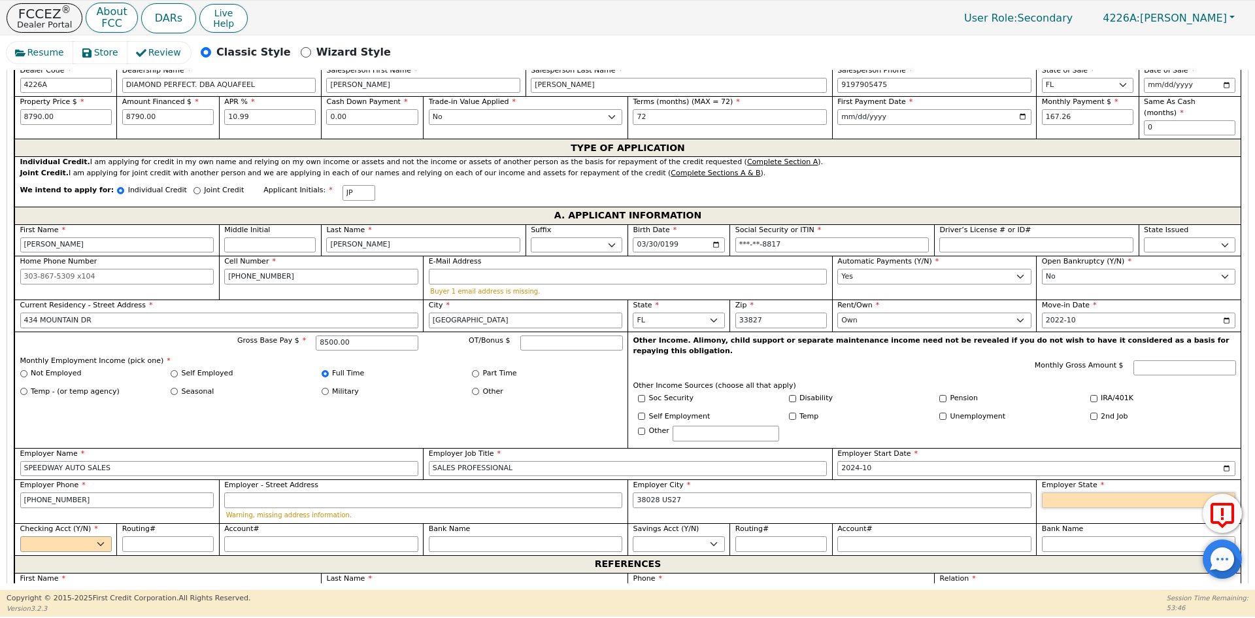
click at [1052, 492] on select "AK AL AR AZ CA CO CT DC DE FL [GEOGRAPHIC_DATA] HI IA ID [GEOGRAPHIC_DATA] IN K…" at bounding box center [1139, 500] width 194 height 16
select select "FL"
click at [1052, 492] on select "AK AL AR AZ CA CO CT DC DE FL [GEOGRAPHIC_DATA] HI IA ID [GEOGRAPHIC_DATA] IN K…" at bounding box center [1139, 500] width 194 height 16
drag, startPoint x: 32, startPoint y: 514, endPoint x: 59, endPoint y: 520, distance: 27.4
click at [33, 536] on select "Yes No" at bounding box center [66, 544] width 92 height 16
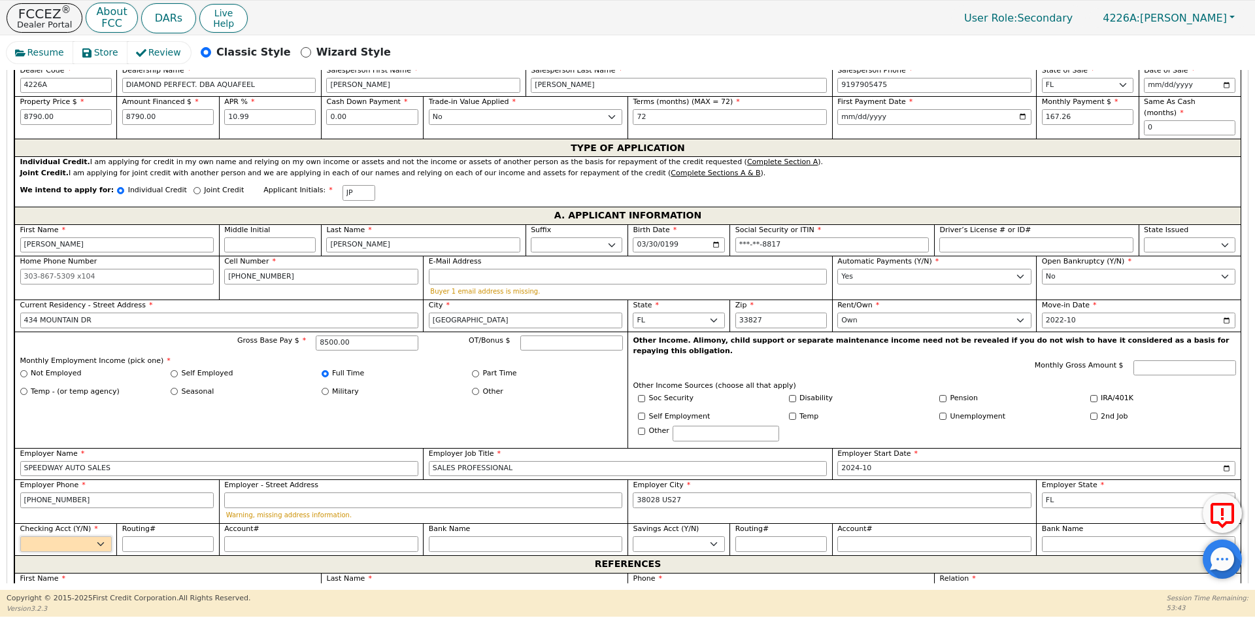
select select "y"
click at [20, 536] on select "Yes No" at bounding box center [66, 544] width 92 height 16
click at [154, 536] on input "Routing#" at bounding box center [168, 544] width 92 height 16
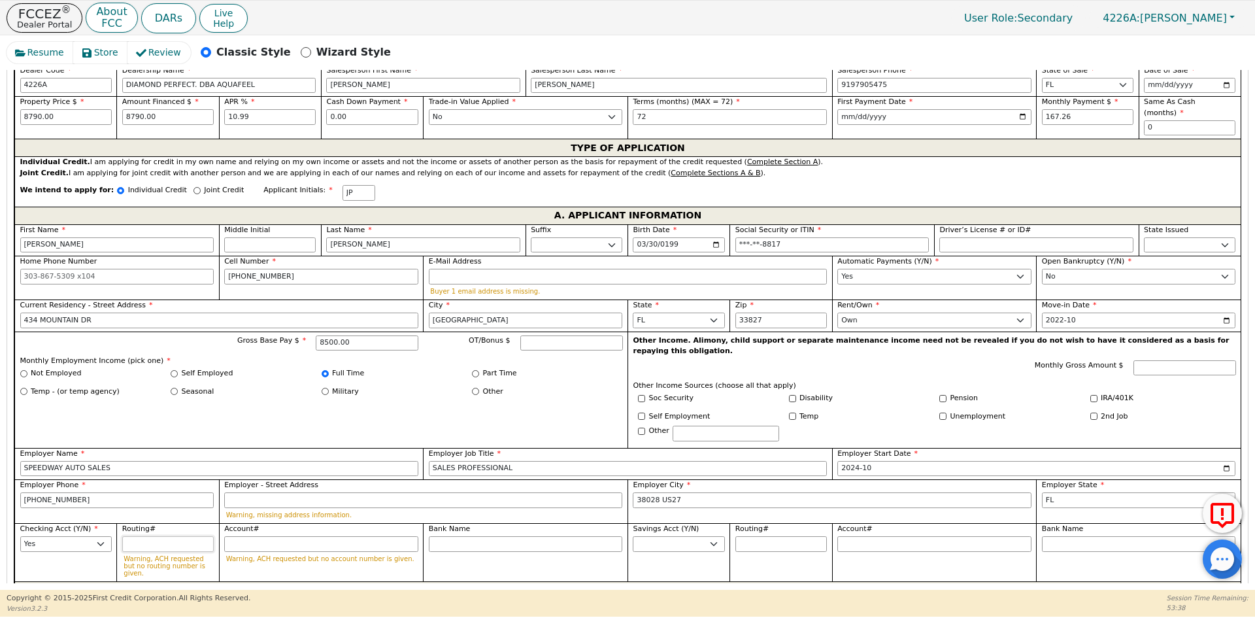
type input "8"
type input "*"
type input "89"
type input "**"
type input "898"
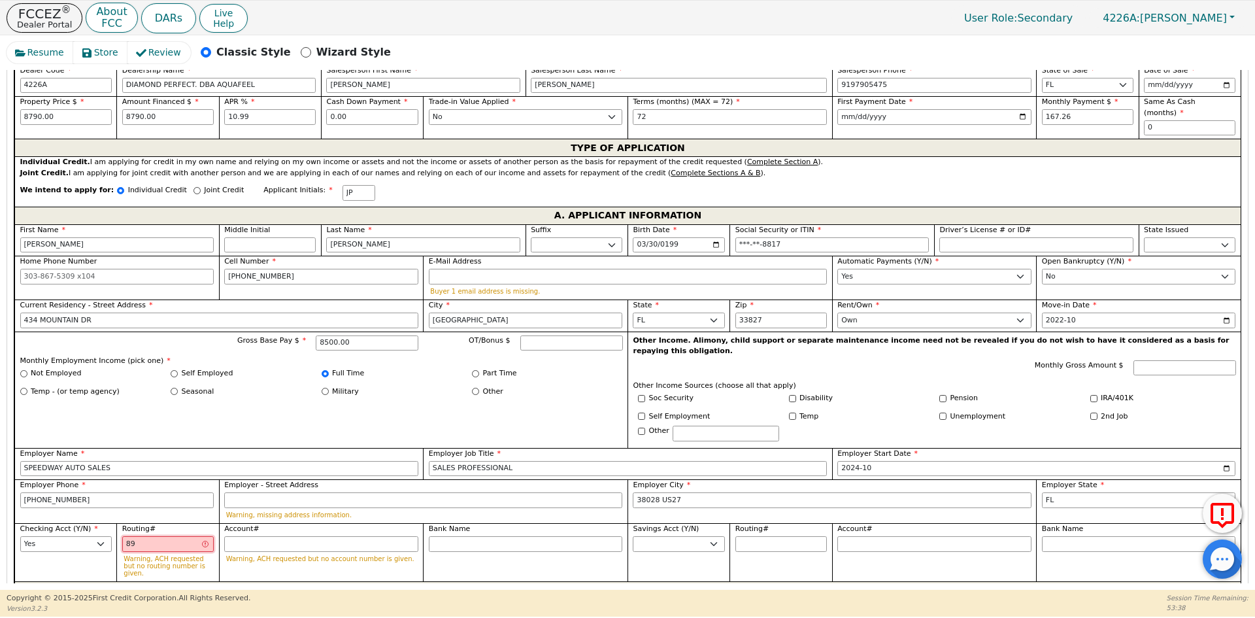
type input "***"
type input "8981"
type input "****"
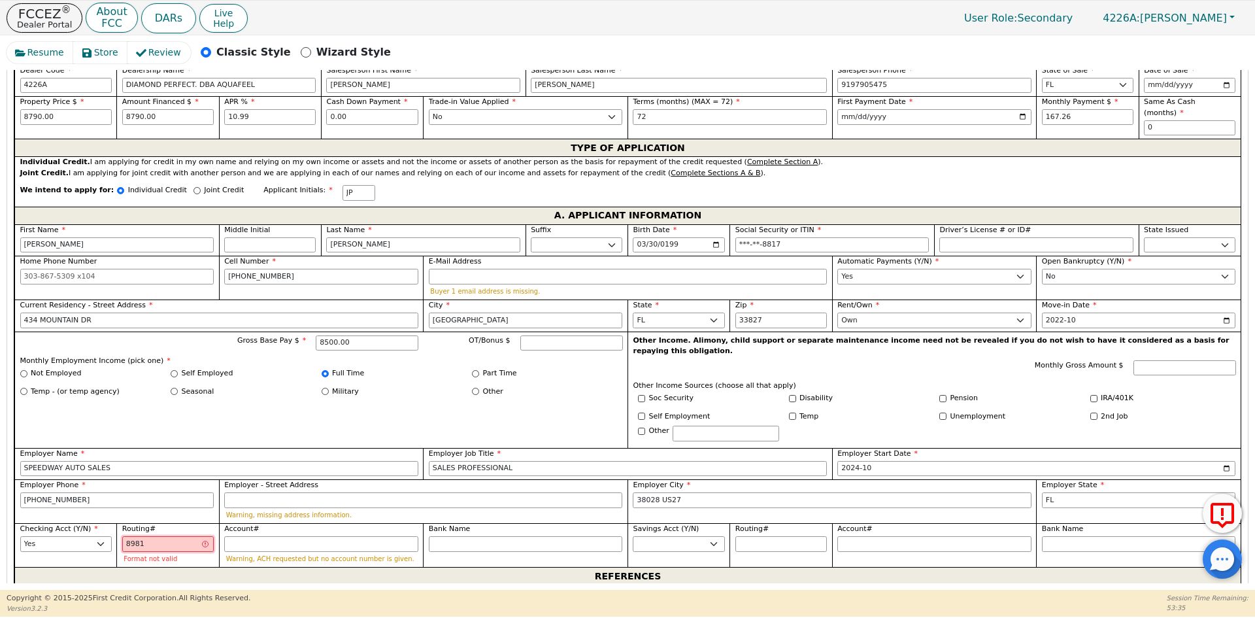
type input "89814"
type input "*****"
type input "898148"
type input "******"
type input "8981485"
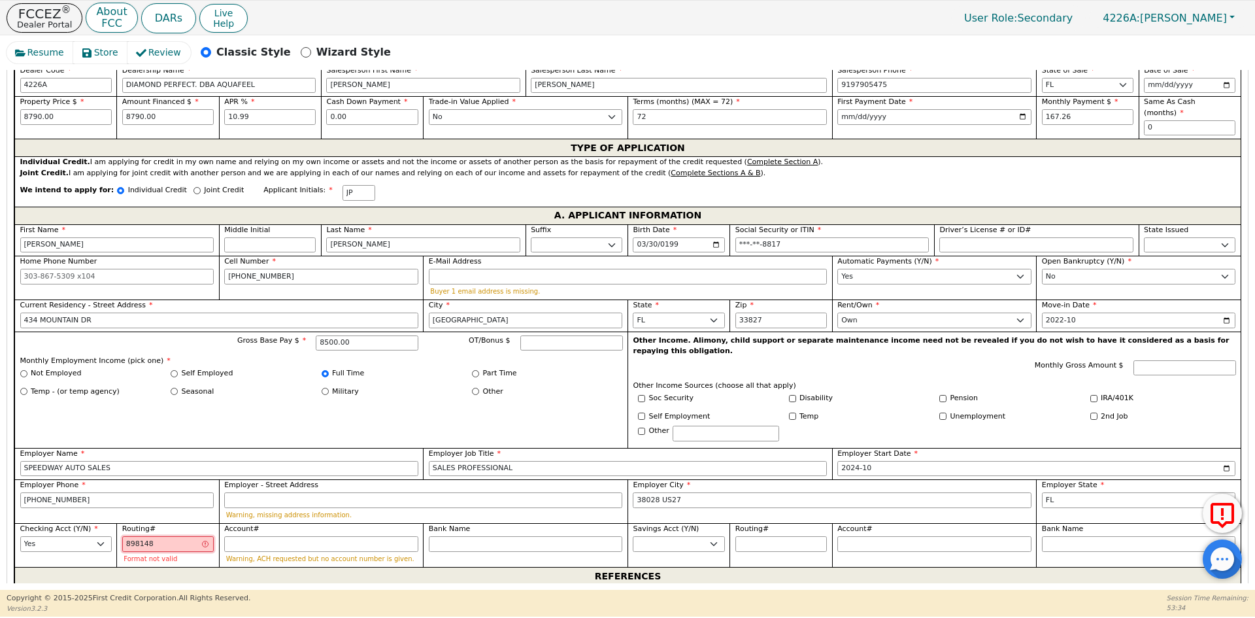
type input "*******"
type input "89814852"
type input "********"
type input "898148521"
type input "*********"
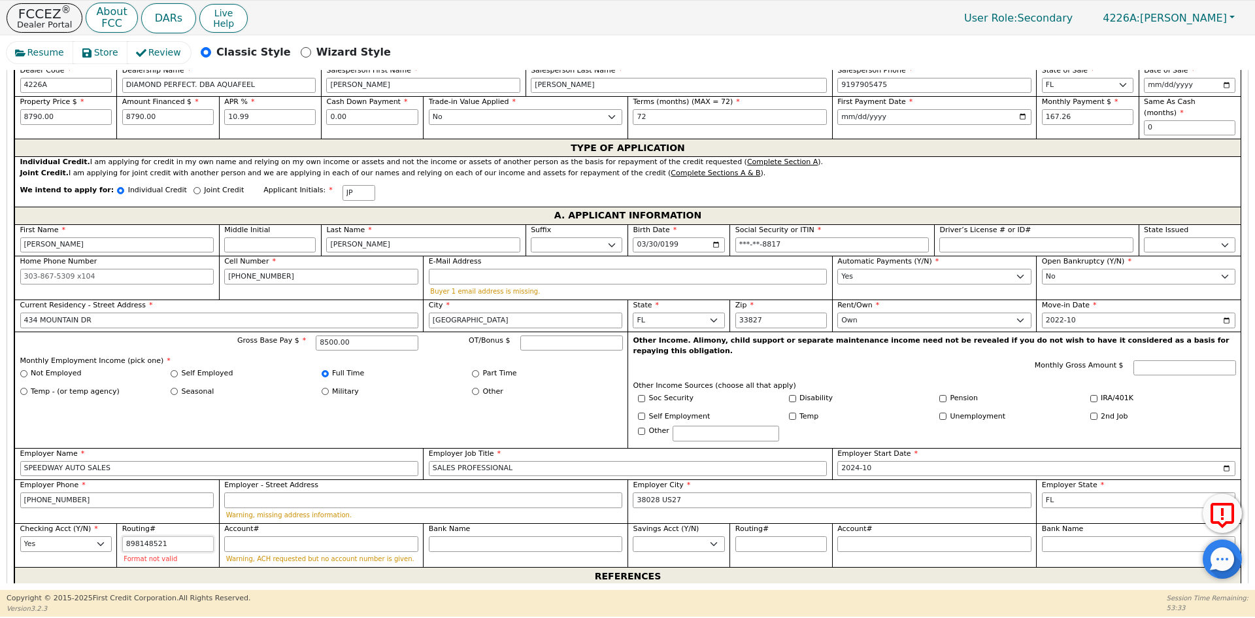
type input "8981485216"
type input "**********"
type input "89814852166"
type input "**********"
type input "898148521666"
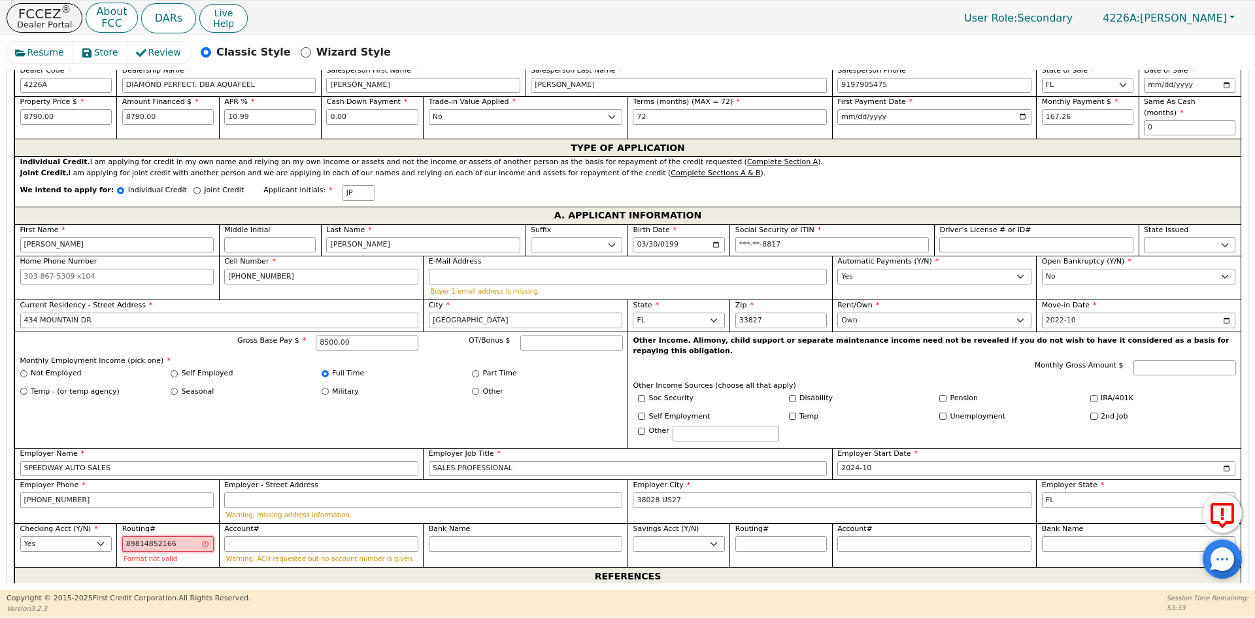
type input "**********"
click at [296, 536] on input "Account#" at bounding box center [321, 544] width 194 height 16
type input "898148521666"
click at [192, 536] on input "898148521666" at bounding box center [168, 544] width 92 height 16
drag, startPoint x: 192, startPoint y: 523, endPoint x: 100, endPoint y: 529, distance: 91.7
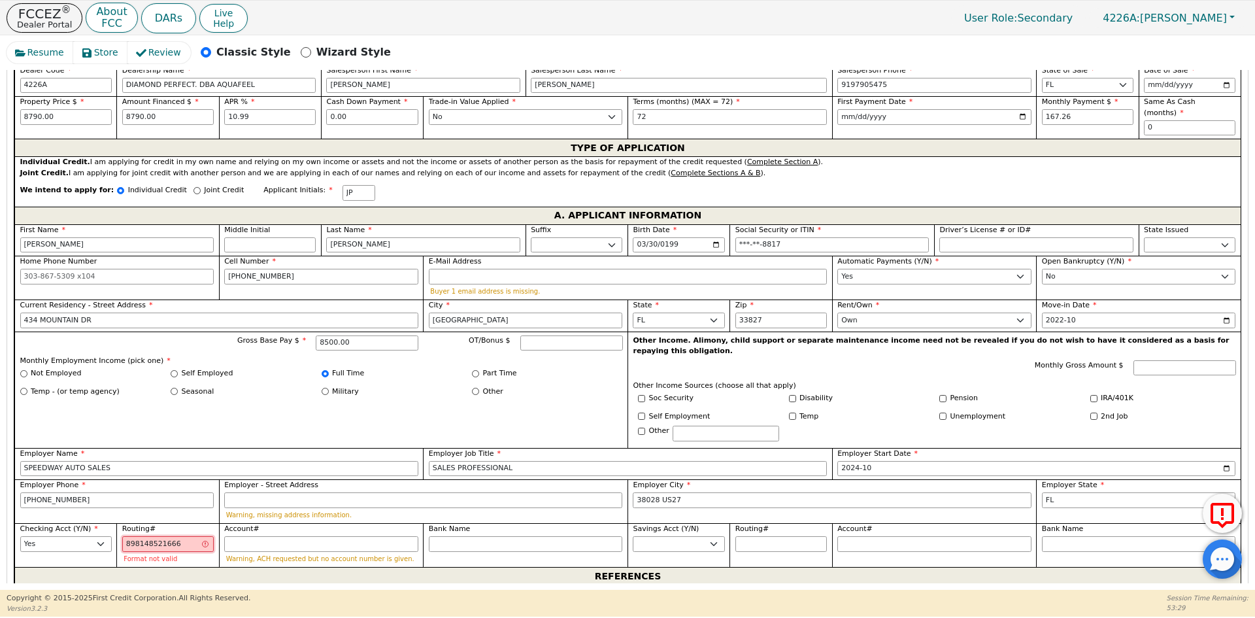
click at [100, 529] on div "First Name [PERSON_NAME] Middle Initial Last Name [PERSON_NAME] Sr. II III IV B…" at bounding box center [627, 395] width 1226 height 343
click at [244, 536] on input "Account#" at bounding box center [321, 544] width 194 height 16
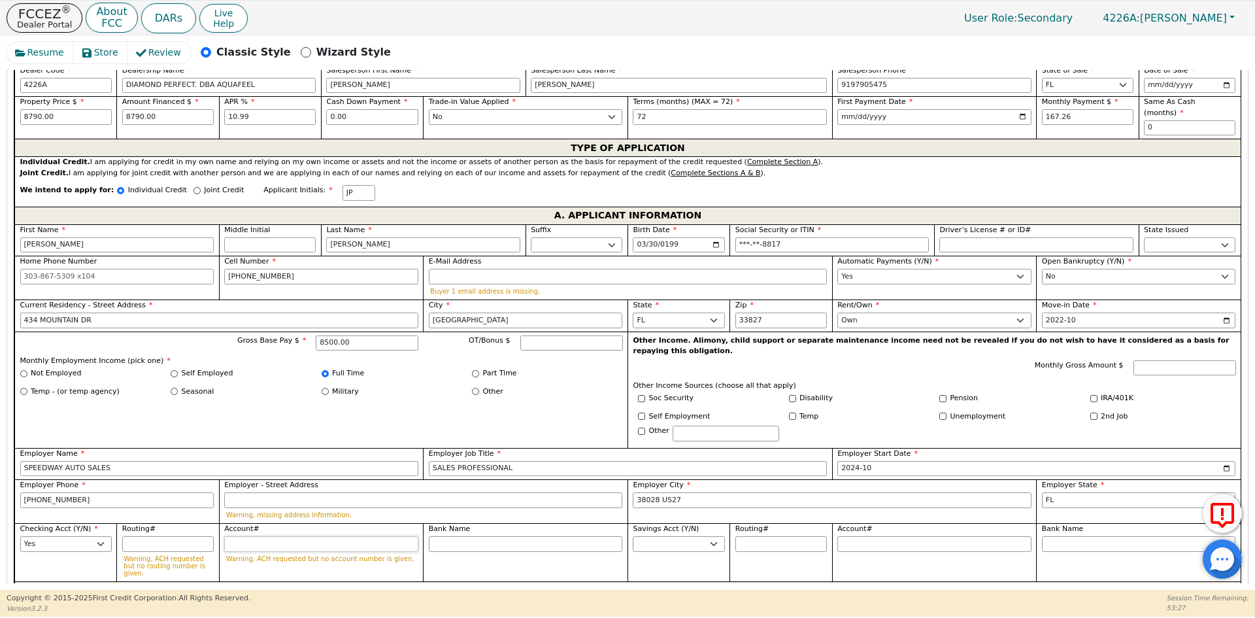
paste input "898148521666"
type input "898148521666"
type input "**********"
click at [178, 536] on input "Routing#" at bounding box center [168, 544] width 92 height 16
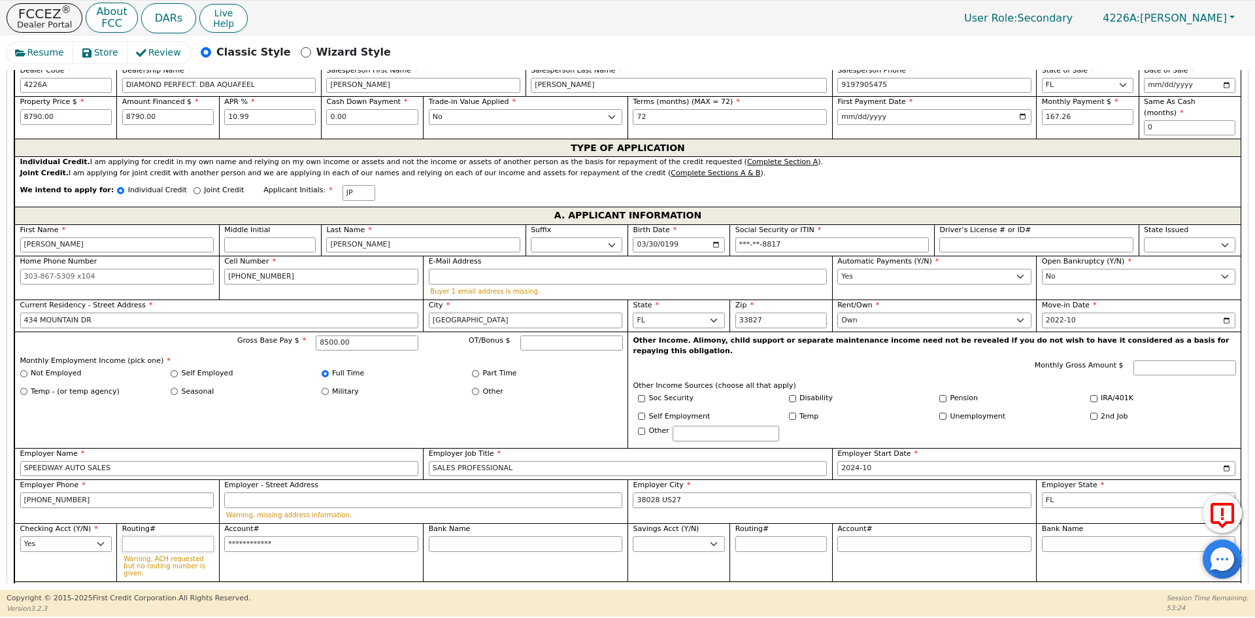
type input "0"
type input "*"
type input "06"
type input "**"
type input "063"
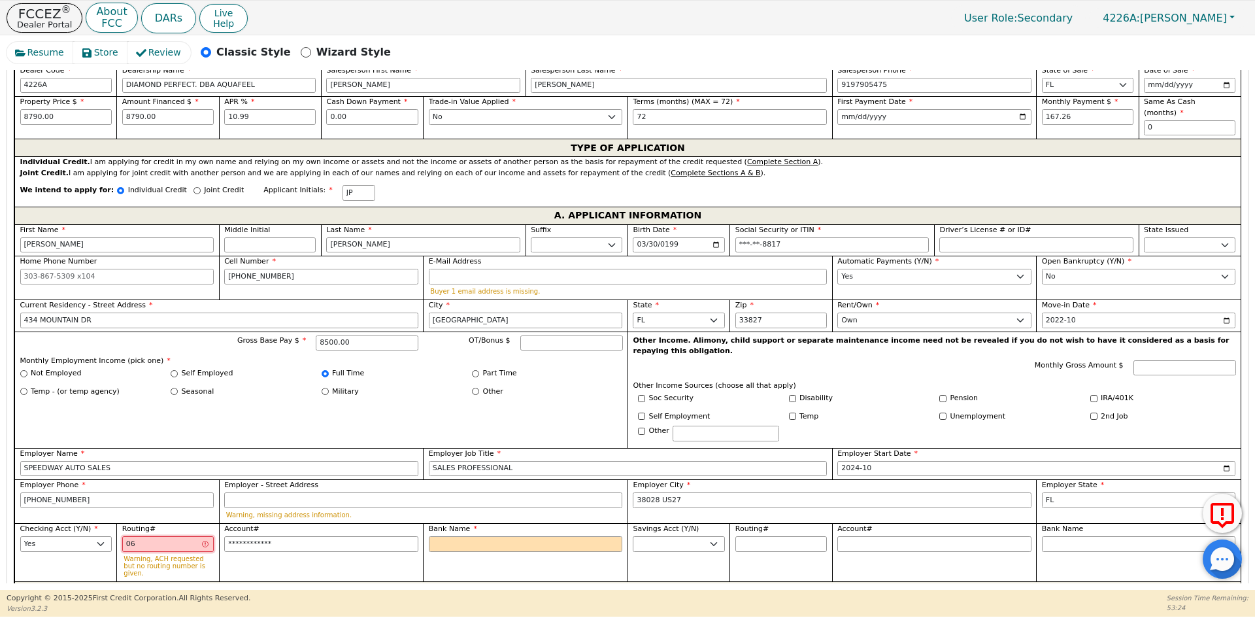
type input "***"
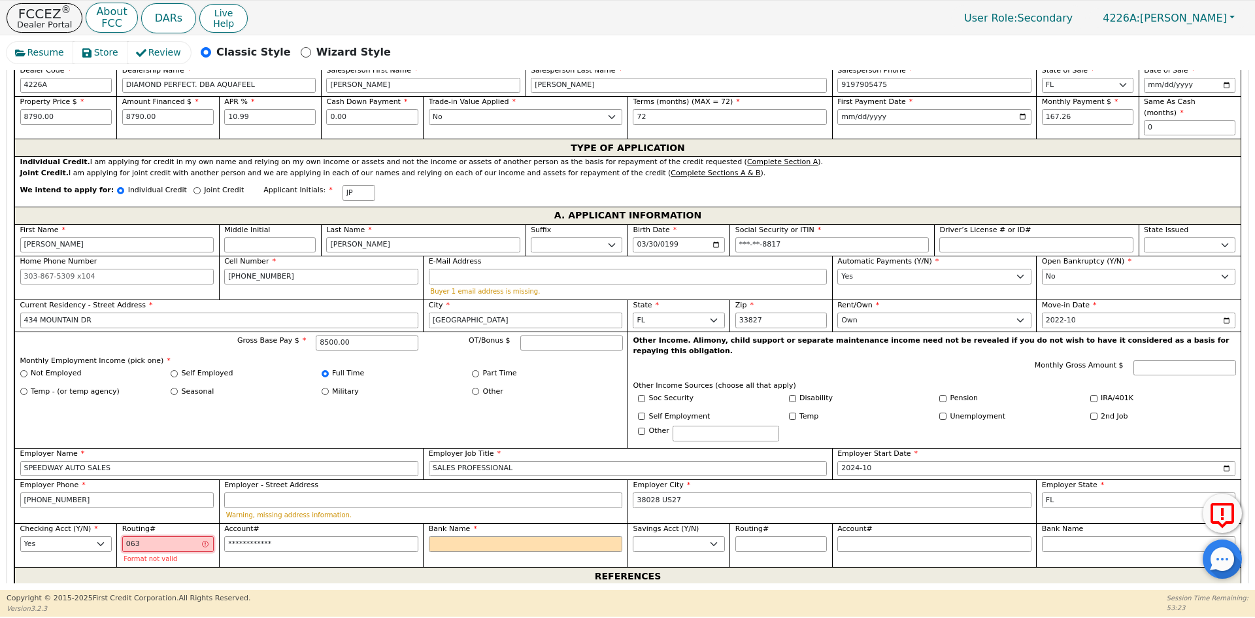
type input "0631"
type input "****"
type input "06310"
type input "*****"
type input "063100"
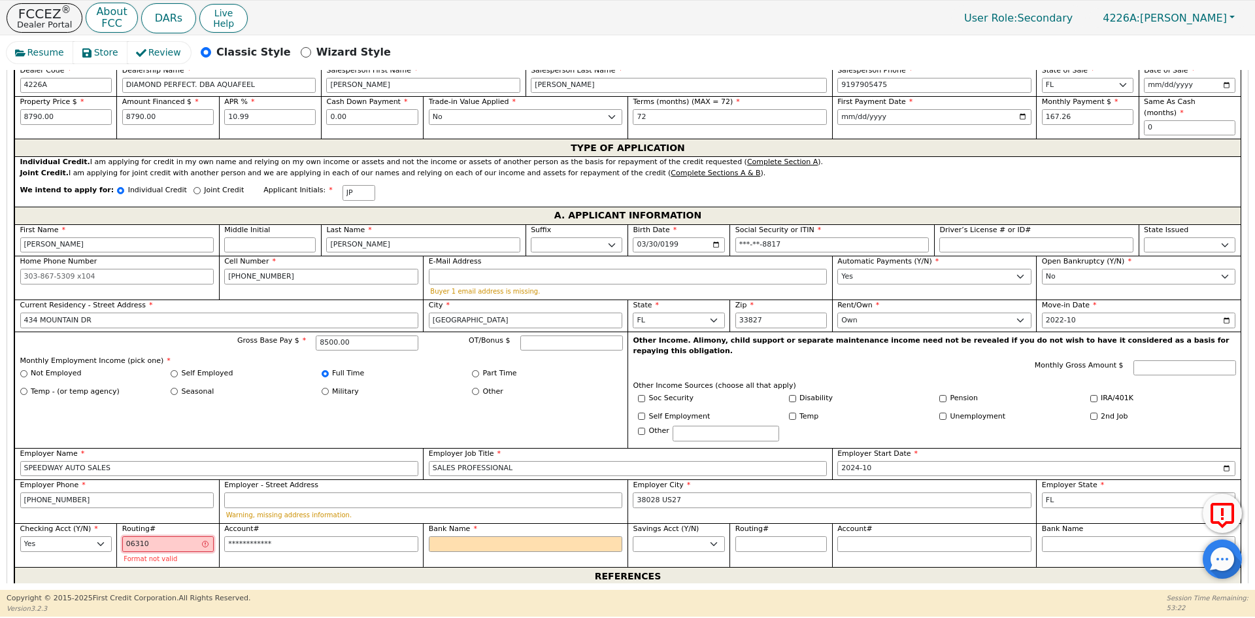
type input "******"
type input "0631002"
type input "*******"
type input "06310027"
type input "********"
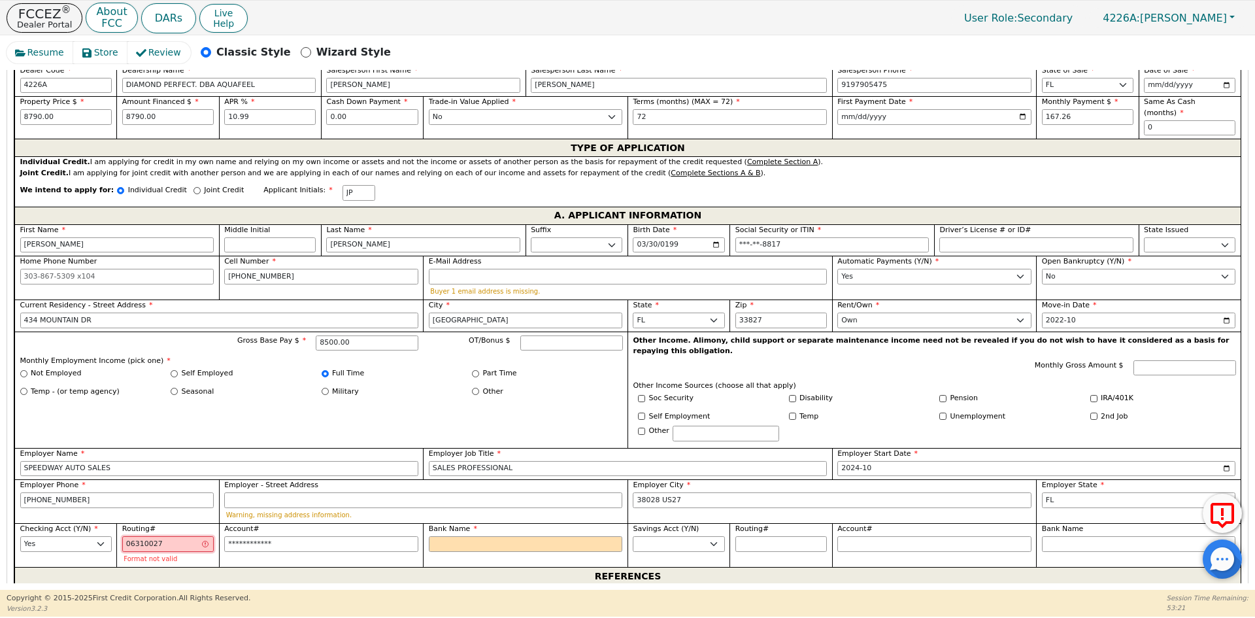
type input "063100277"
type input "*********"
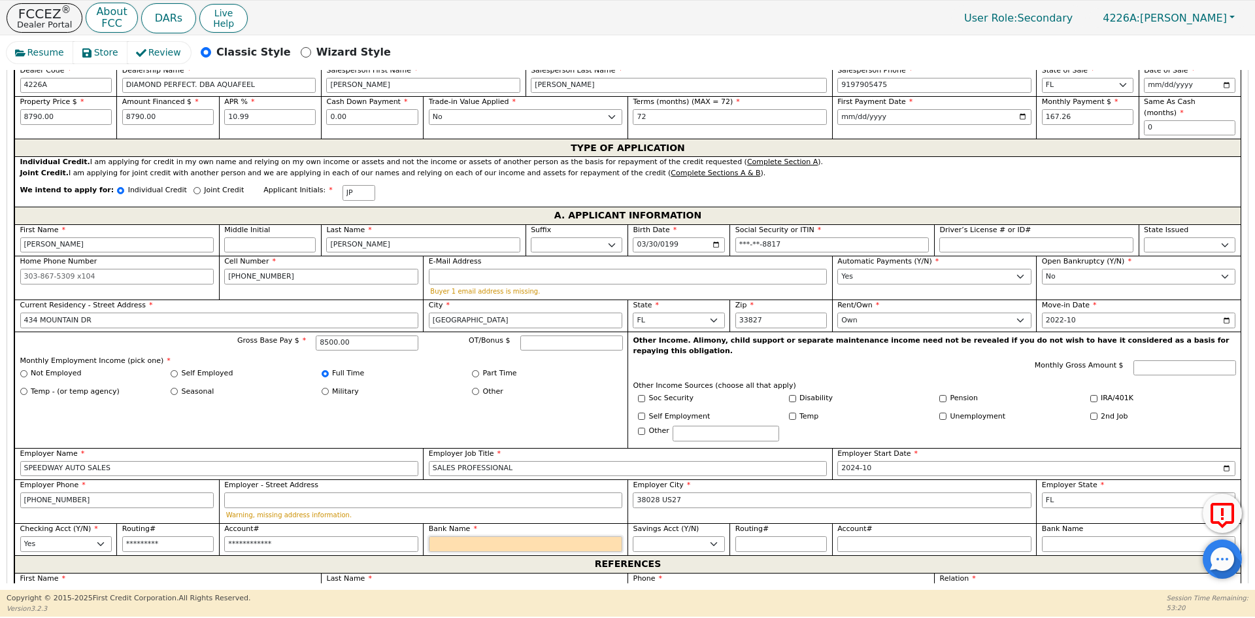
click at [531, 536] on input "Bank Name" at bounding box center [526, 544] width 194 height 16
click at [155, 536] on input "063100277" at bounding box center [168, 544] width 92 height 16
click at [165, 536] on input "063100277" at bounding box center [168, 544] width 92 height 16
type input "*********"
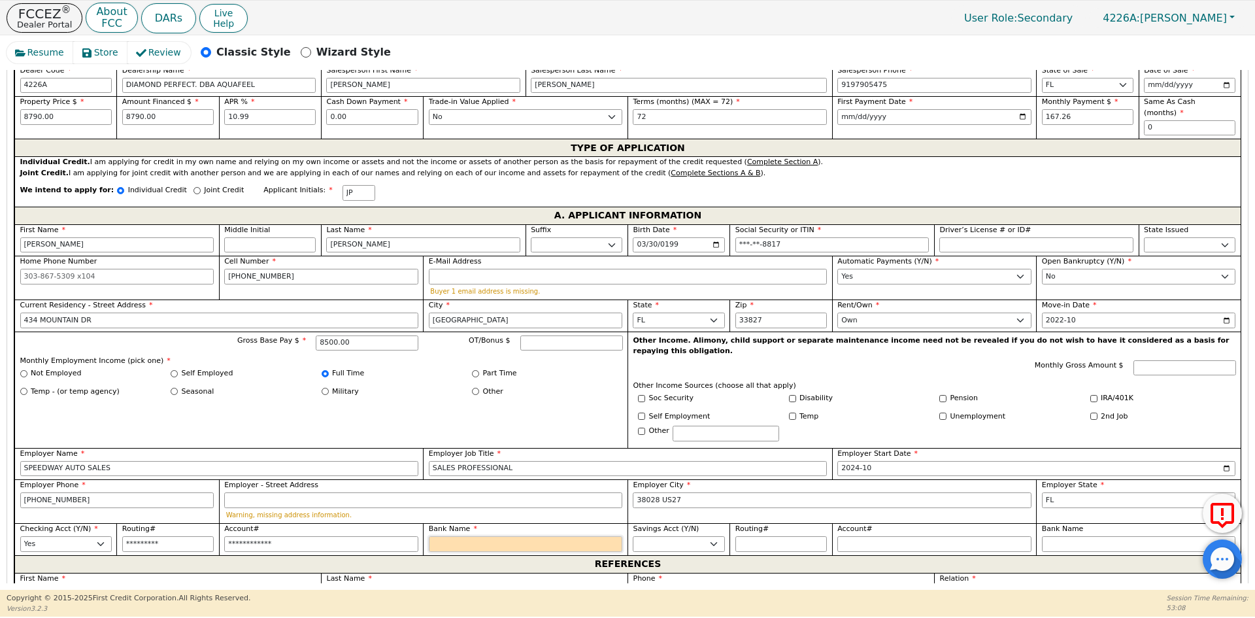
click at [456, 536] on input "Bank Name" at bounding box center [526, 544] width 194 height 16
type input "BANK OF AMERICA"
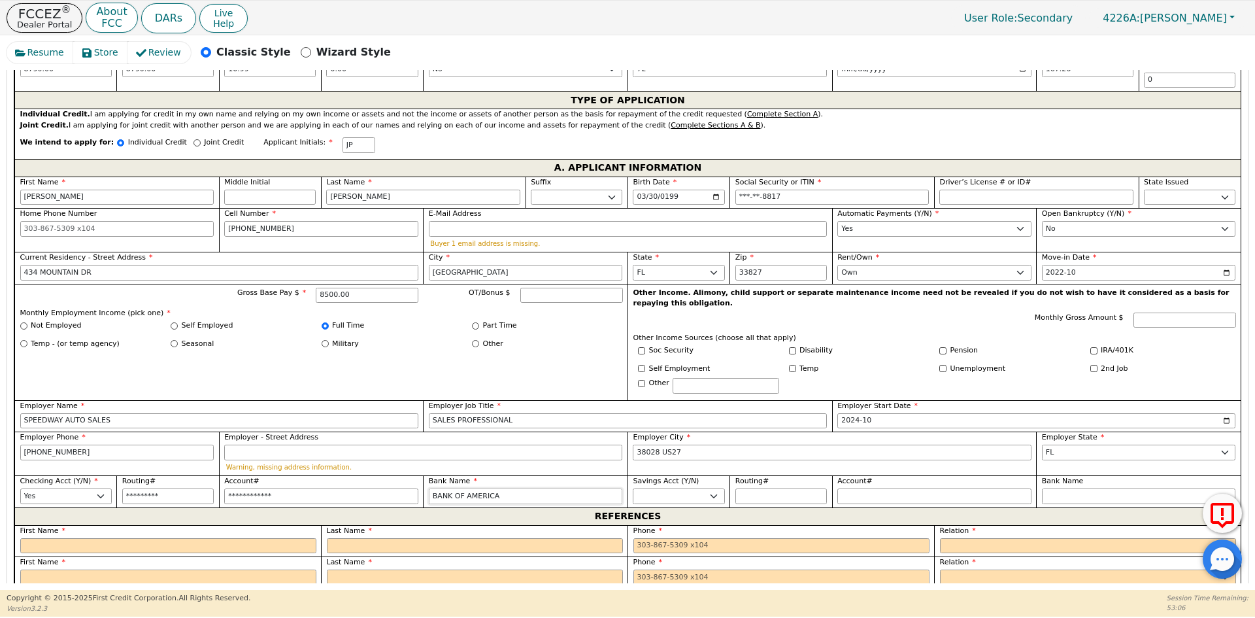
scroll to position [756, 0]
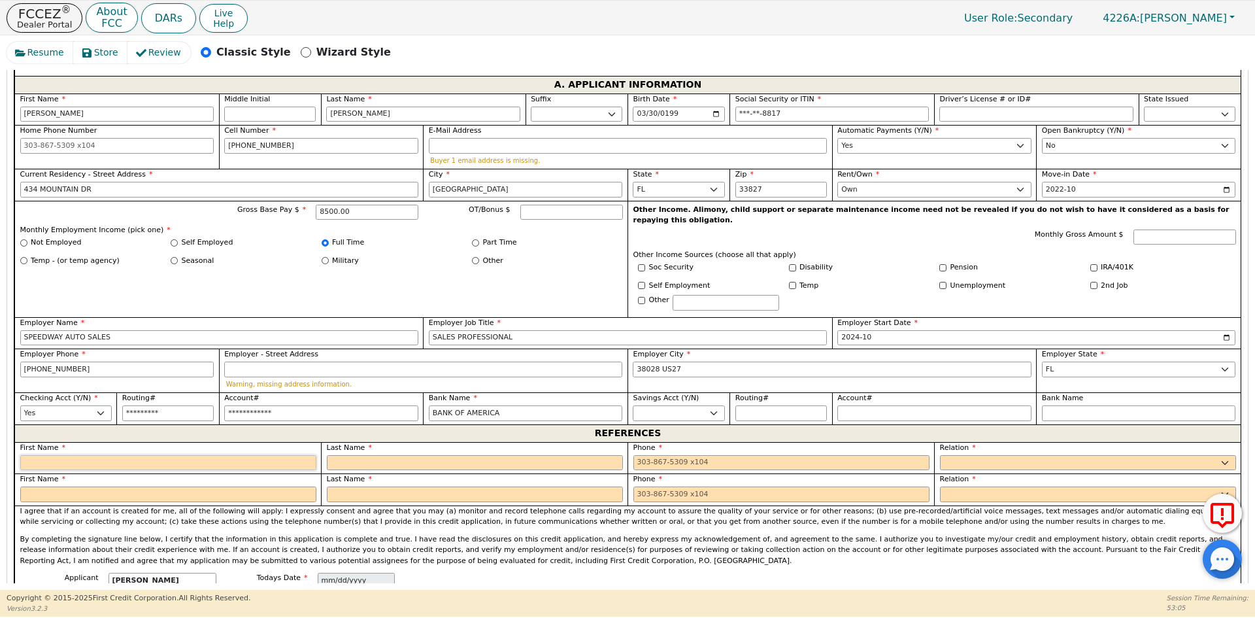
click at [133, 455] on input "text" at bounding box center [168, 463] width 296 height 16
type input "[PERSON_NAME]"
type input "O"
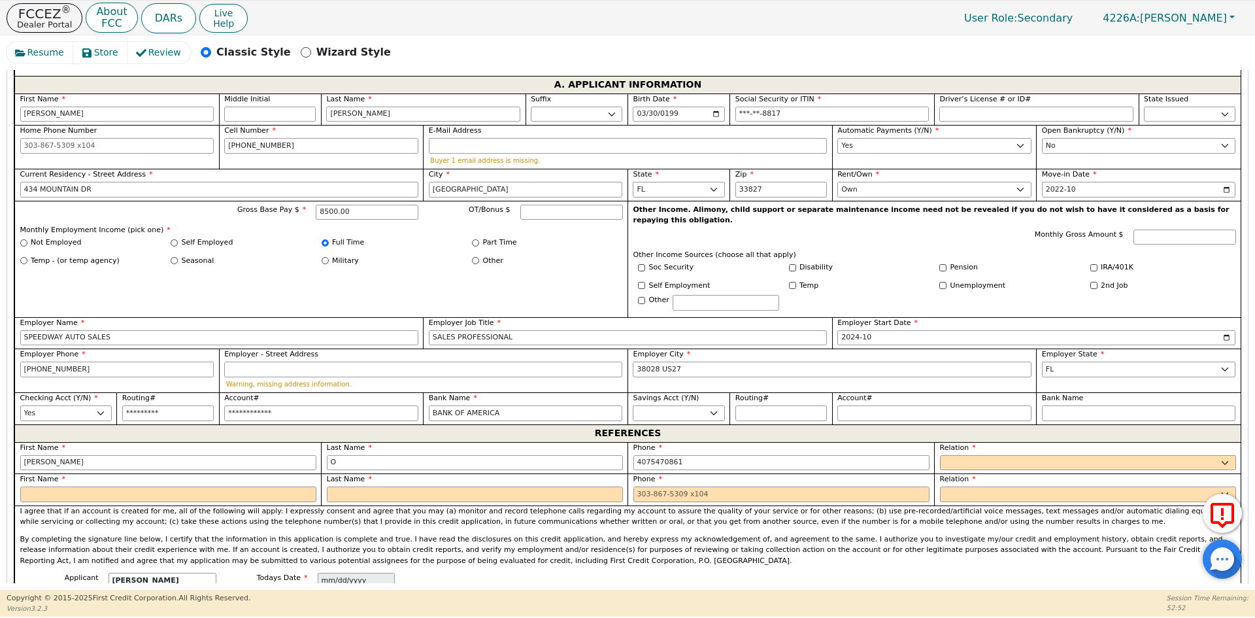
type input "[PHONE_NUMBER]"
click at [947, 455] on select "FATHER MOTHER SISTER BROTHER DAUGHTER SON CO-WORKER NEIGHBOR FRIEND COUSIN G-MO…" at bounding box center [1088, 463] width 296 height 16
select select "FRIEND"
click at [947, 455] on select "FATHER MOTHER SISTER BROTHER DAUGHTER SON CO-WORKER NEIGHBOR FRIEND COUSIN G-MO…" at bounding box center [1088, 463] width 296 height 16
click at [959, 486] on select "FATHER MOTHER SISTER BROTHER DAUGHTER SON CO-WORKER NEIGHBOR FRIEND COUSIN G-MO…" at bounding box center [1088, 494] width 296 height 16
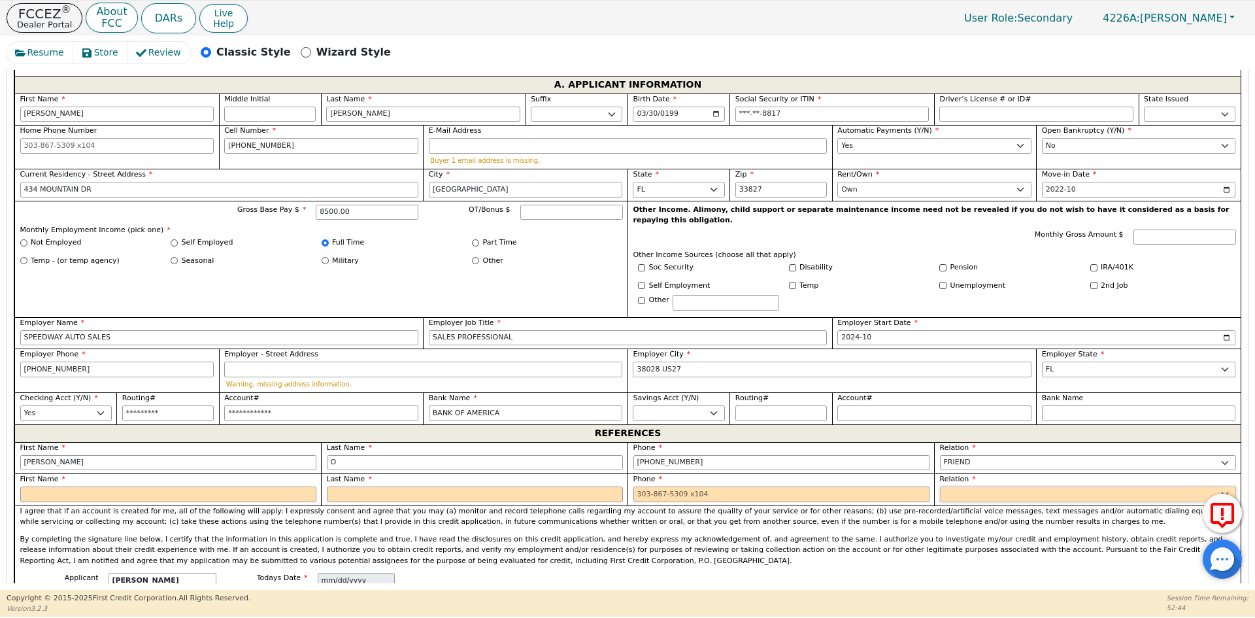
select select "FRIEND"
click at [959, 486] on select "FATHER MOTHER SISTER BROTHER DAUGHTER SON CO-WORKER NEIGHBOR FRIEND COUSIN G-MO…" at bounding box center [1088, 494] width 296 height 16
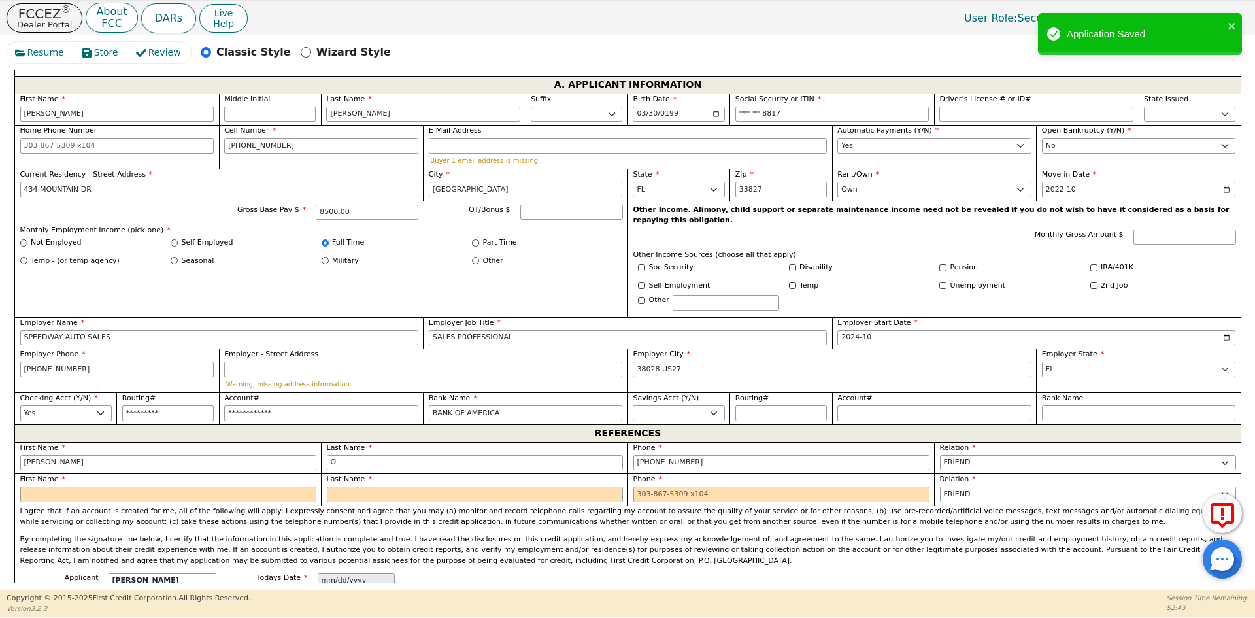
click at [123, 482] on div "First Name" at bounding box center [167, 489] width 307 height 32
click at [118, 486] on input "text" at bounding box center [168, 494] width 296 height 16
type input "[PERSON_NAME]"
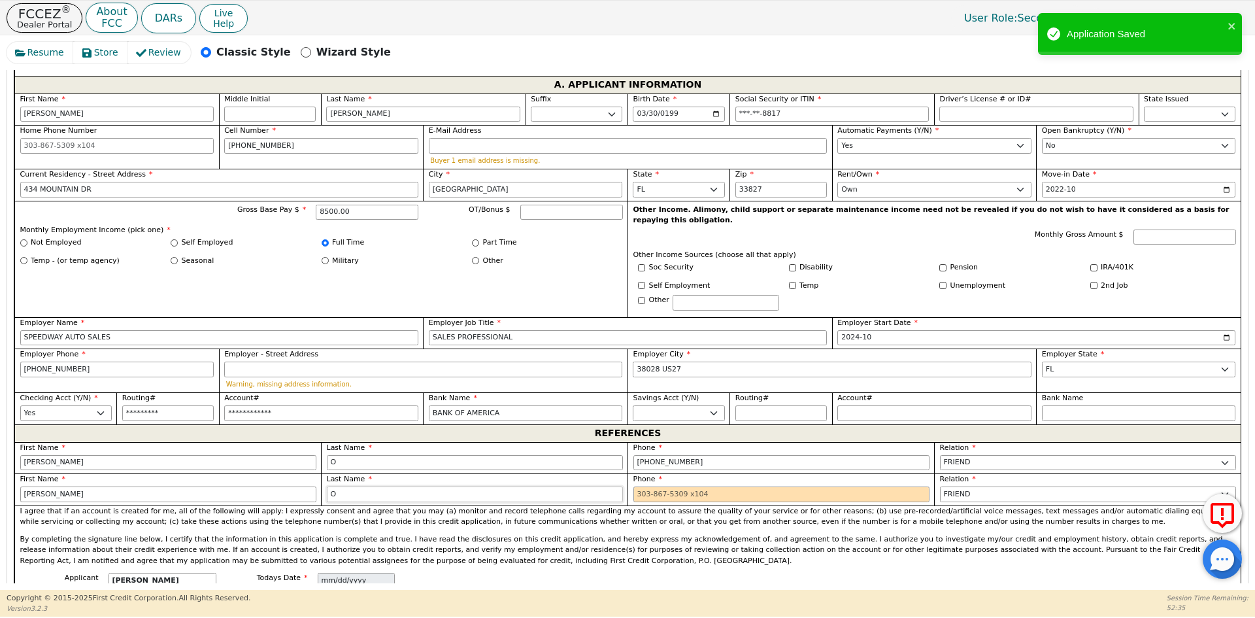
type input "O"
click at [641, 486] on input "tel" at bounding box center [781, 494] width 296 height 16
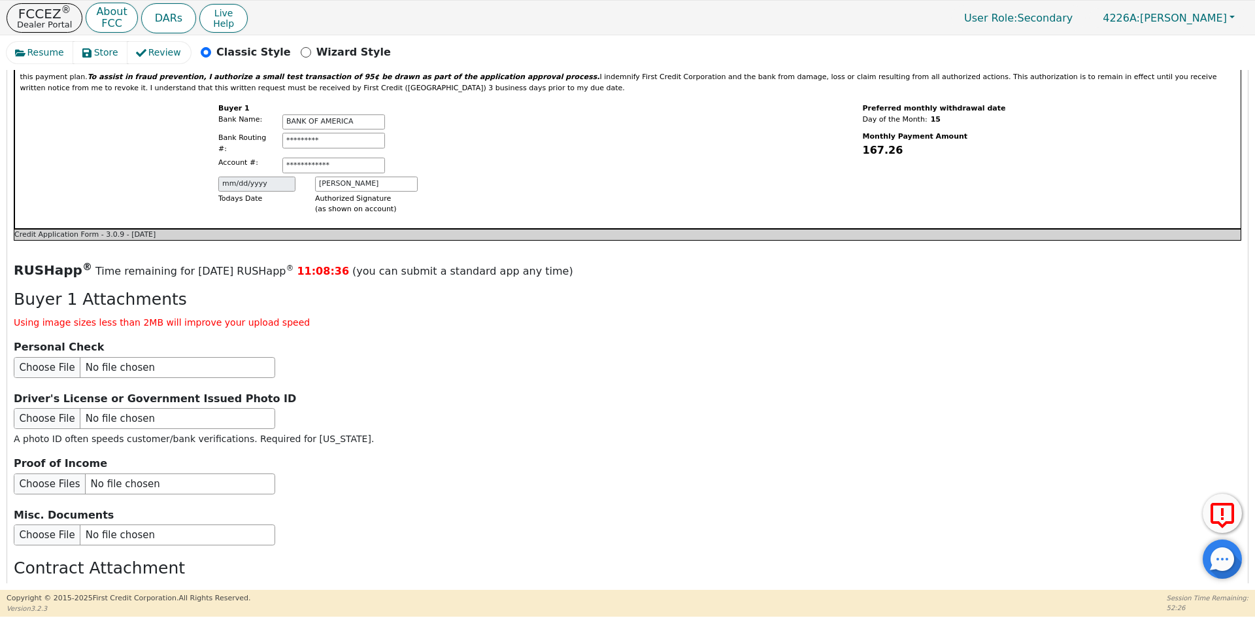
scroll to position [1344, 0]
type input "[PHONE_NUMBER]"
click at [91, 407] on input "file" at bounding box center [144, 417] width 261 height 21
type input "C:\fakepath\ID [PERSON_NAME].pdf"
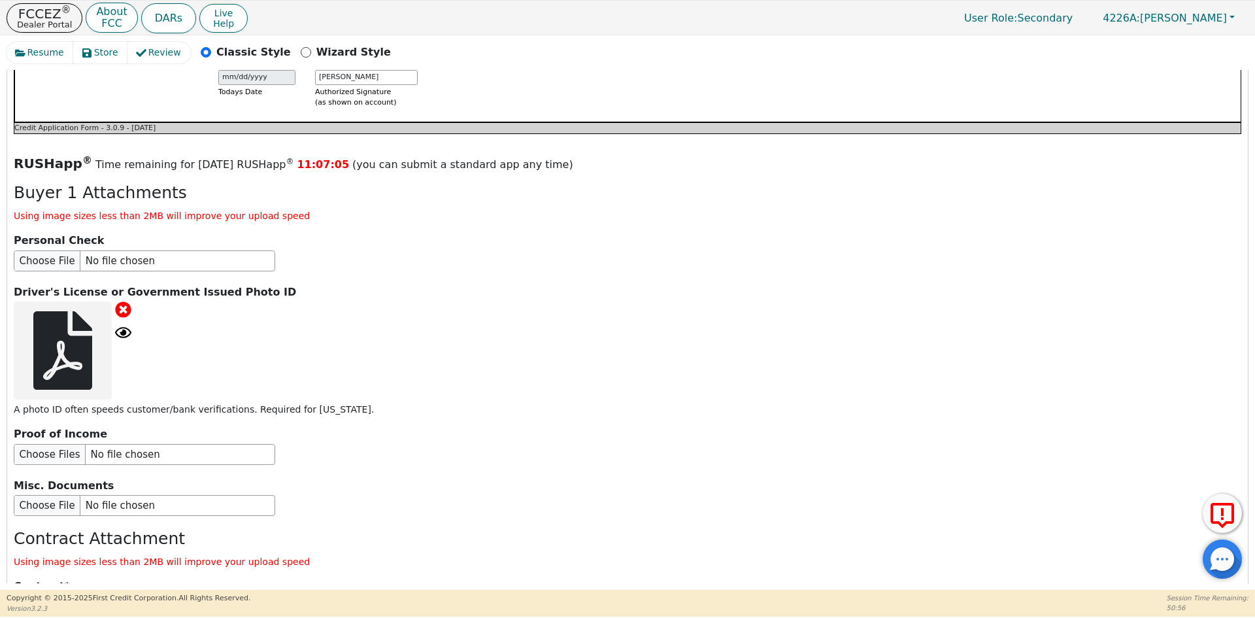
scroll to position [1553, 0]
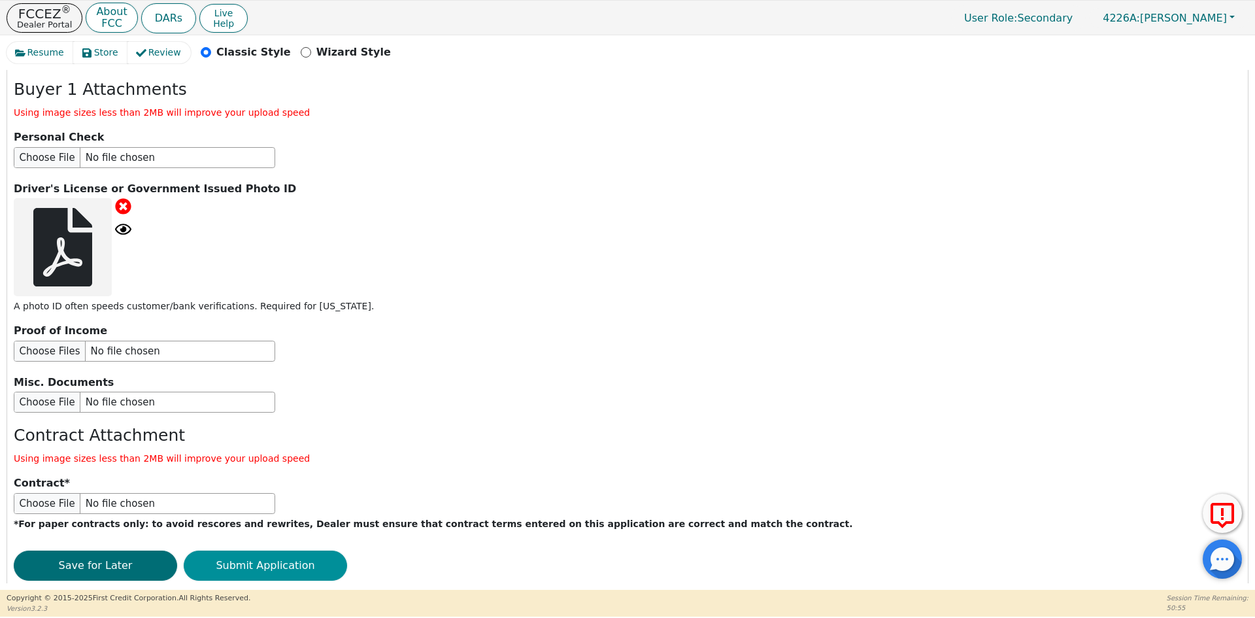
click at [258, 550] on button "Submit Application" at bounding box center [265, 565] width 163 height 30
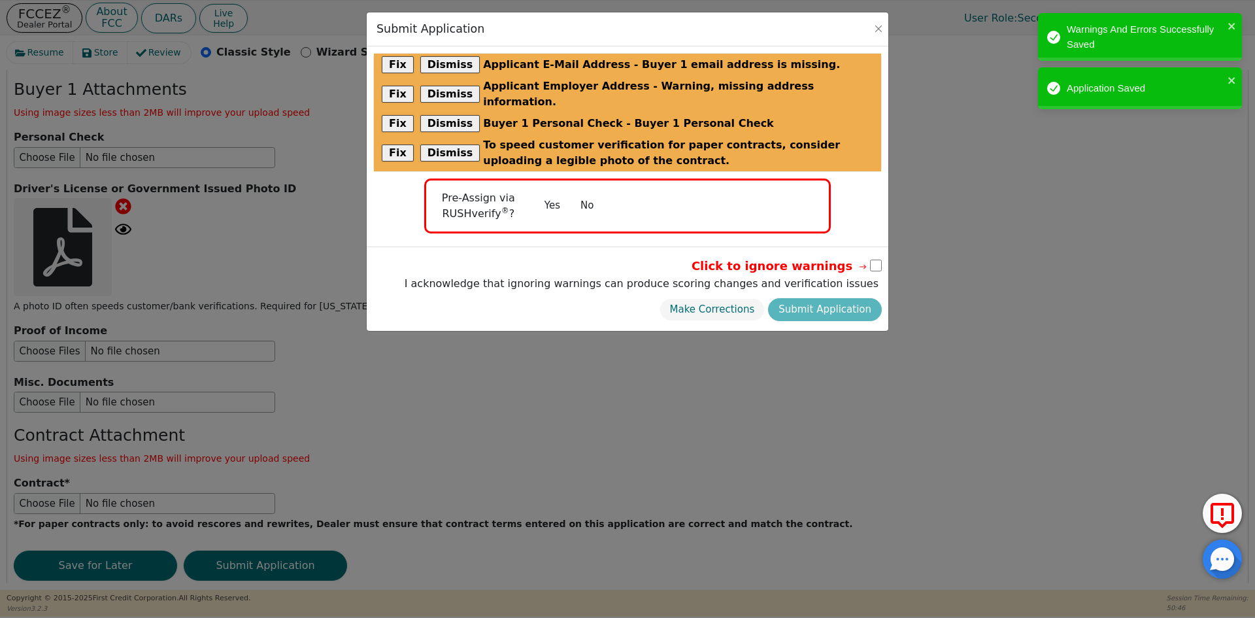
click at [587, 194] on button "No" at bounding box center [587, 205] width 34 height 23
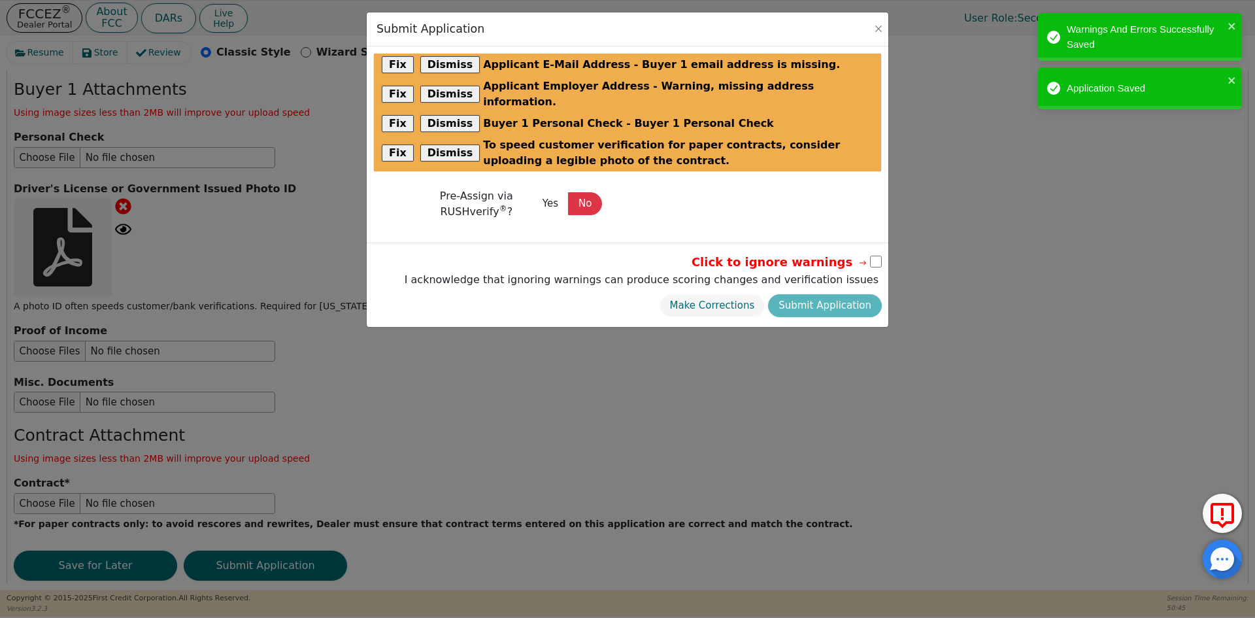
click at [873, 256] on input "checkbox" at bounding box center [876, 262] width 12 height 12
checkbox input "true"
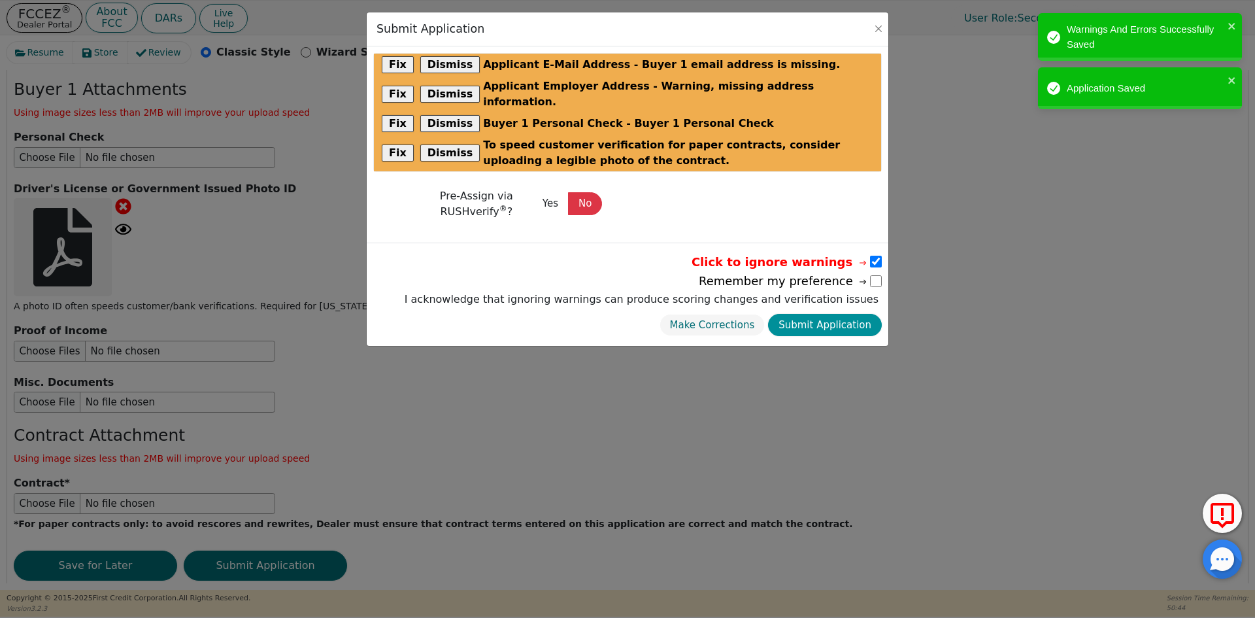
click at [852, 314] on button "Submit Application" at bounding box center [825, 325] width 114 height 23
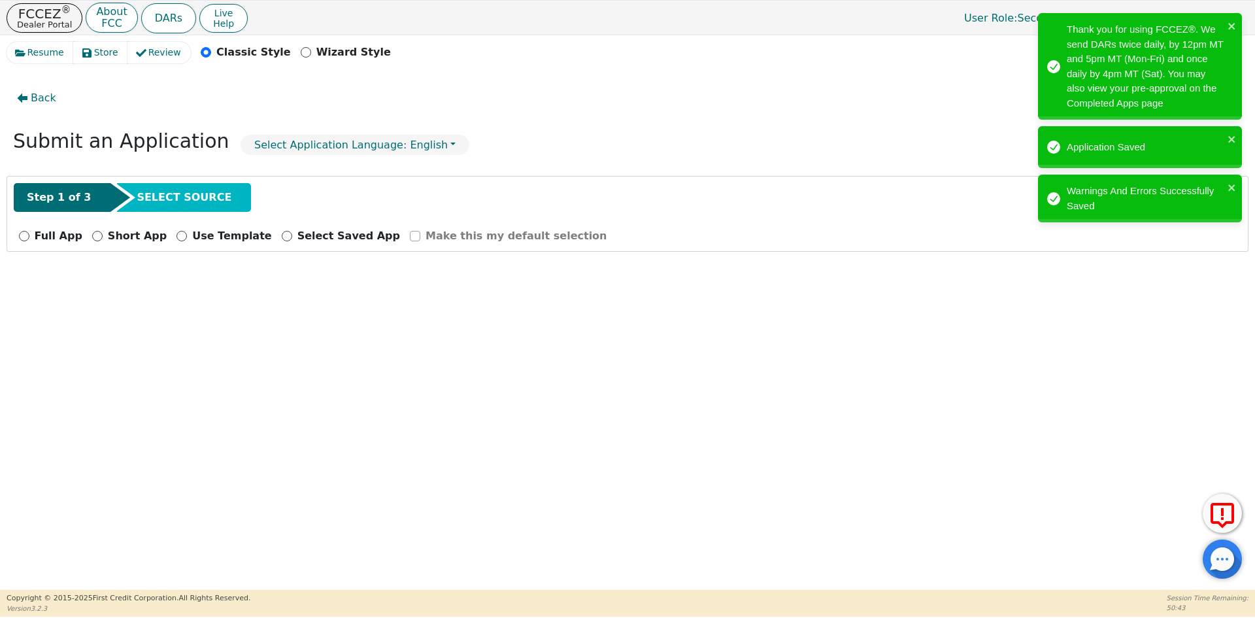
scroll to position [0, 0]
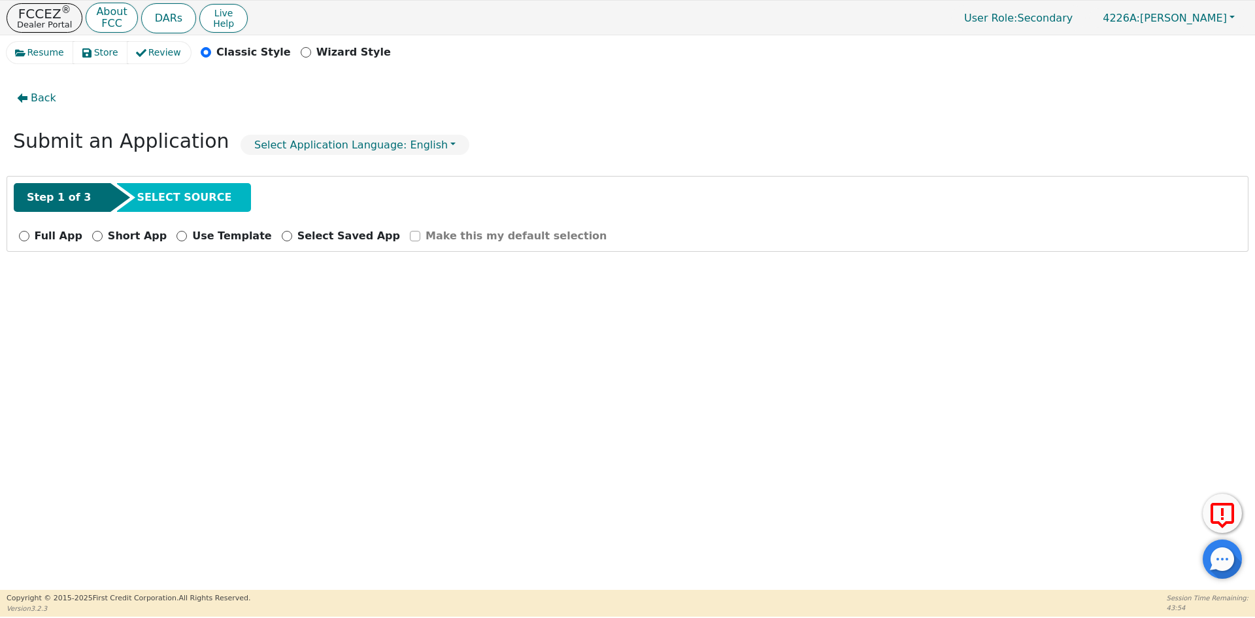
click at [49, 235] on p "Full App" at bounding box center [59, 236] width 48 height 16
click at [29, 235] on input "Full App" at bounding box center [24, 236] width 10 height 10
radio input "true"
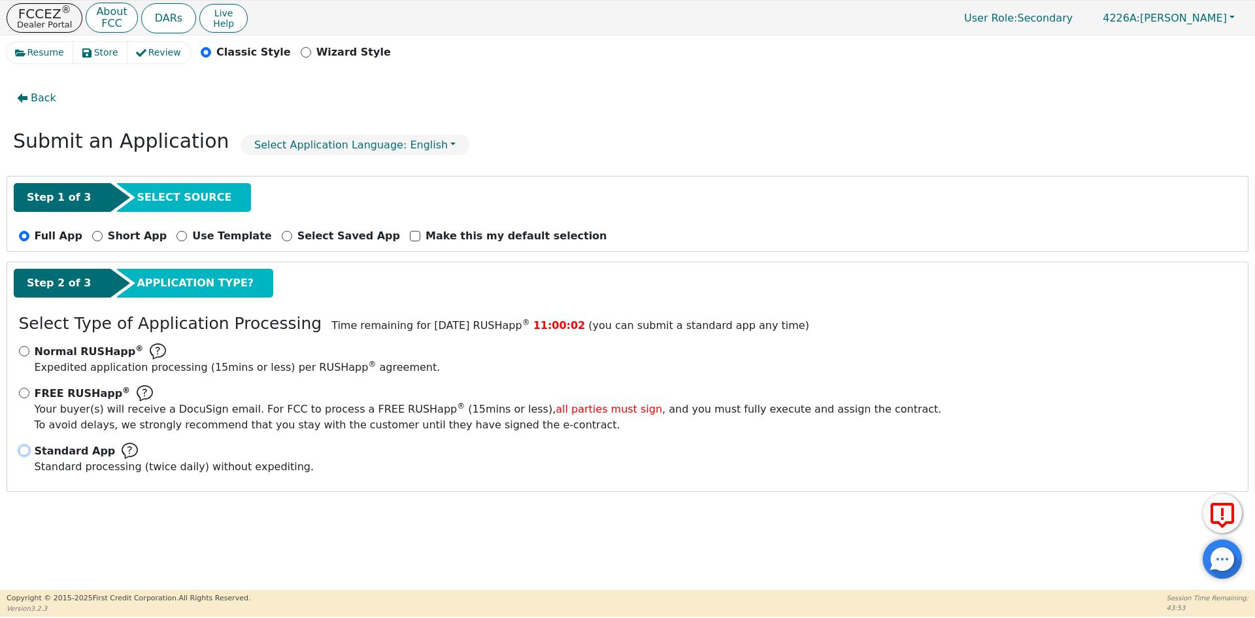
click at [26, 446] on input "Standard App Standard processing (twice daily) without expediting." at bounding box center [24, 450] width 10 height 10
radio input "true"
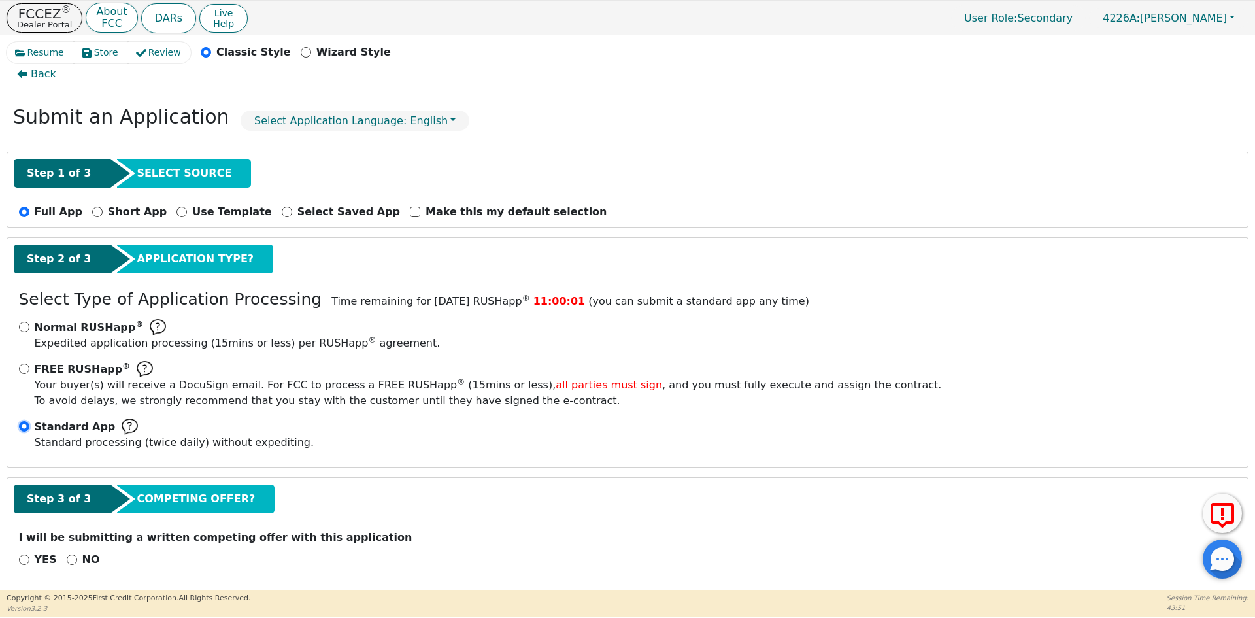
scroll to position [37, 0]
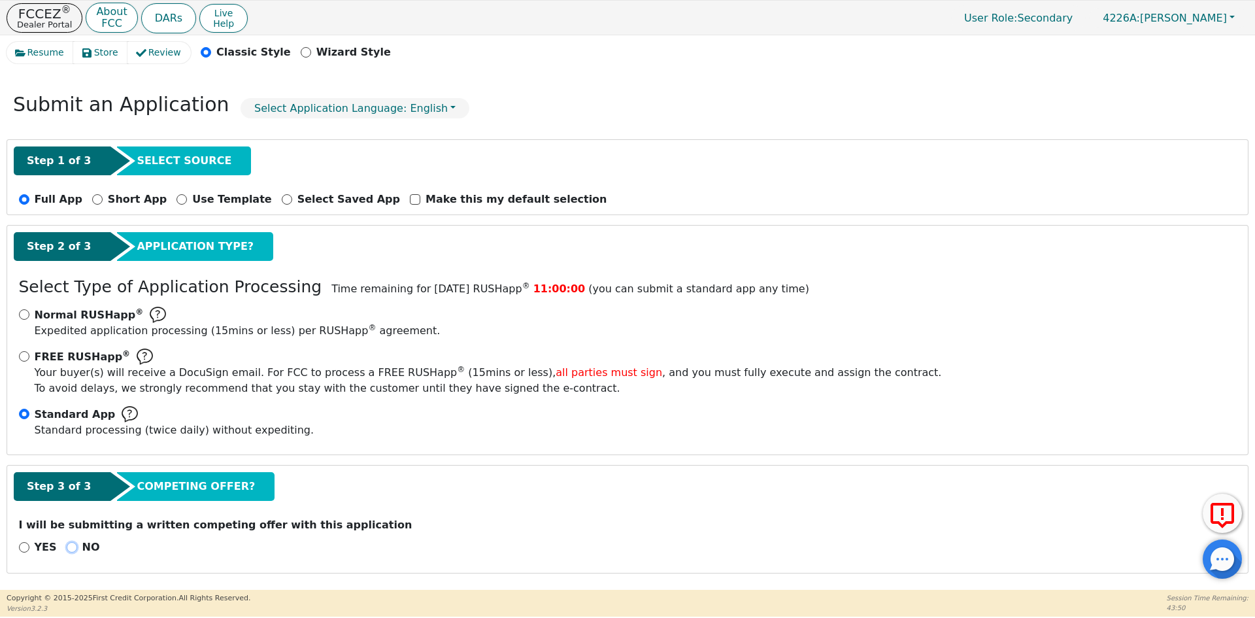
click at [67, 546] on input "NO" at bounding box center [72, 547] width 10 height 10
radio input "true"
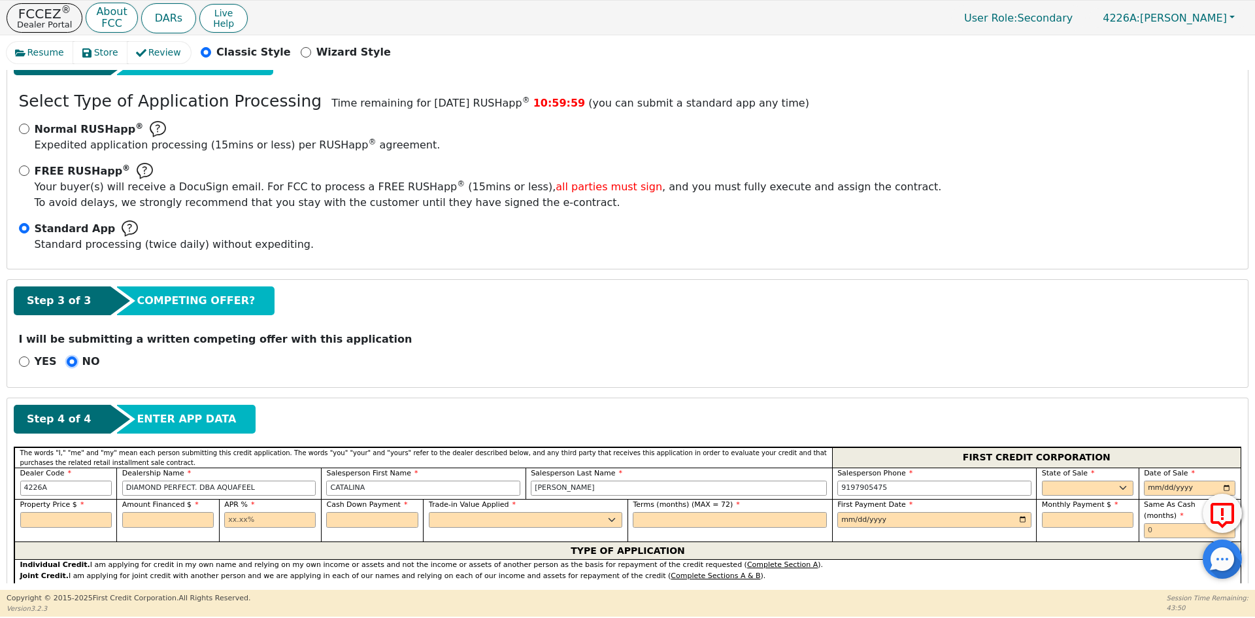
scroll to position [363, 0]
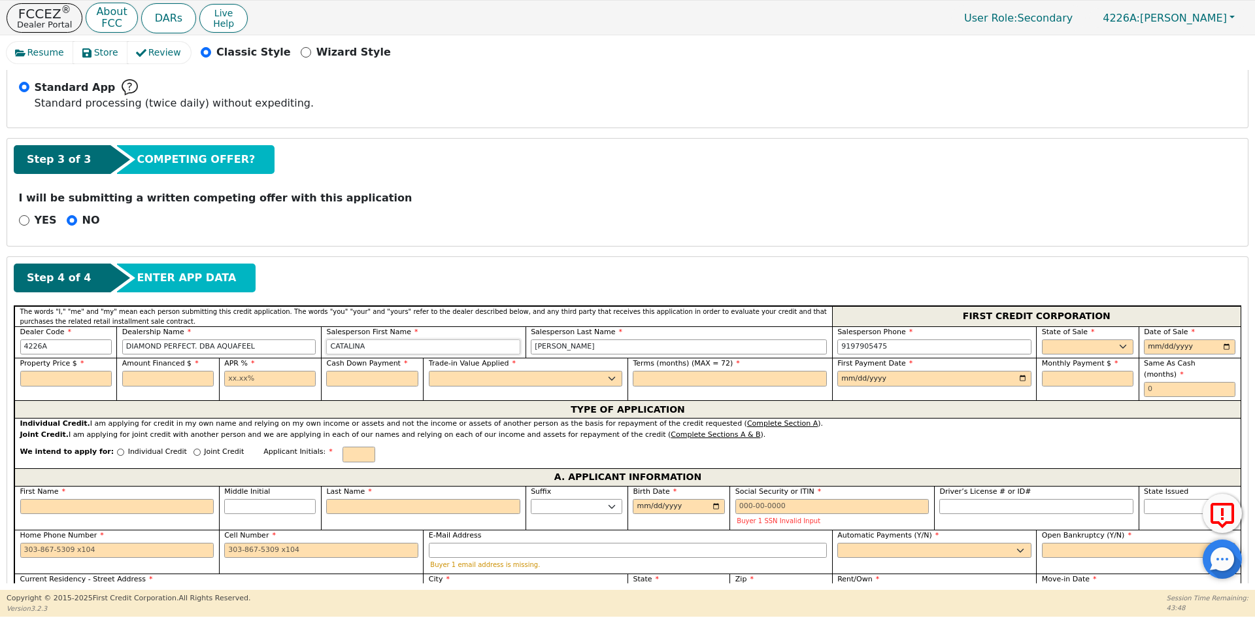
drag, startPoint x: 425, startPoint y: 347, endPoint x: 217, endPoint y: 339, distance: 208.0
click at [217, 339] on div "Dealer Code 4226A Dealership Name DIAMOND PERFECT. DBA AQUAFEEL Salesperson Fir…" at bounding box center [627, 342] width 1226 height 32
type input "[PERSON_NAME]"
type input "[PHONE_NUMBER]"
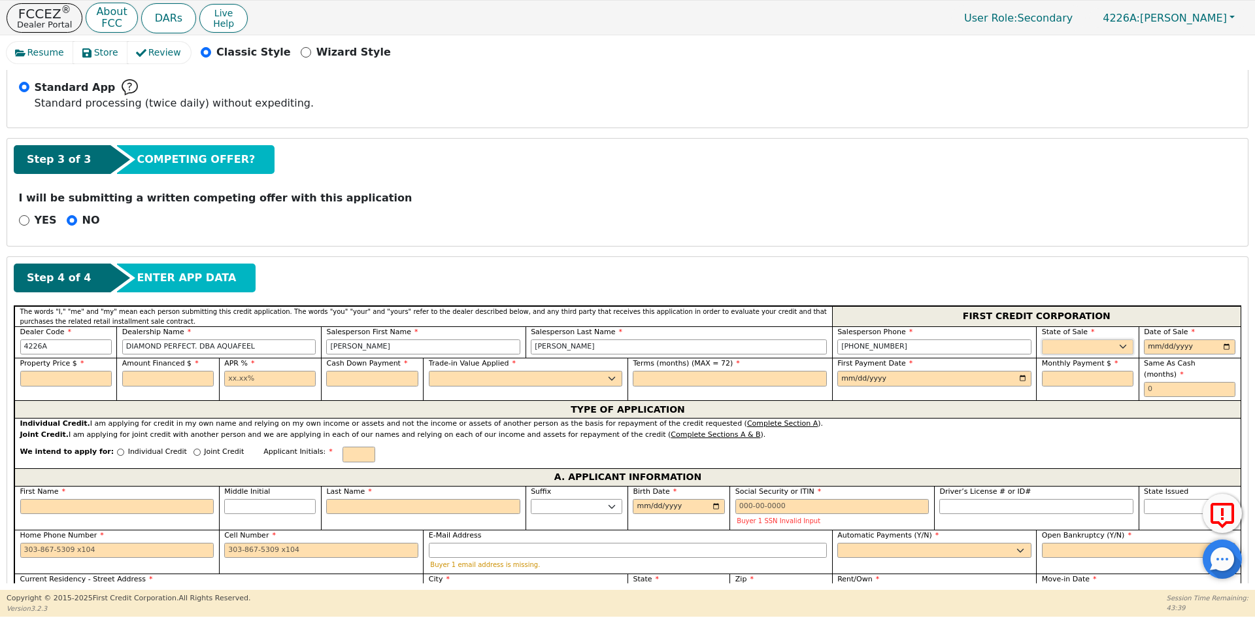
click at [1089, 347] on select "AK AL AR AZ CA CO CT DC DE FL [GEOGRAPHIC_DATA] HI IA ID IL IN KS [GEOGRAPHIC_D…" at bounding box center [1088, 347] width 92 height 16
select select "FL"
click at [1089, 347] on select "AK AL AR AZ CA CO CT DC DE FL [GEOGRAPHIC_DATA] HI IA ID IL IN KS [GEOGRAPHIC_D…" at bounding box center [1088, 347] width 92 height 16
click at [1223, 345] on input "date" at bounding box center [1190, 347] width 92 height 16
type input "[DATE]"
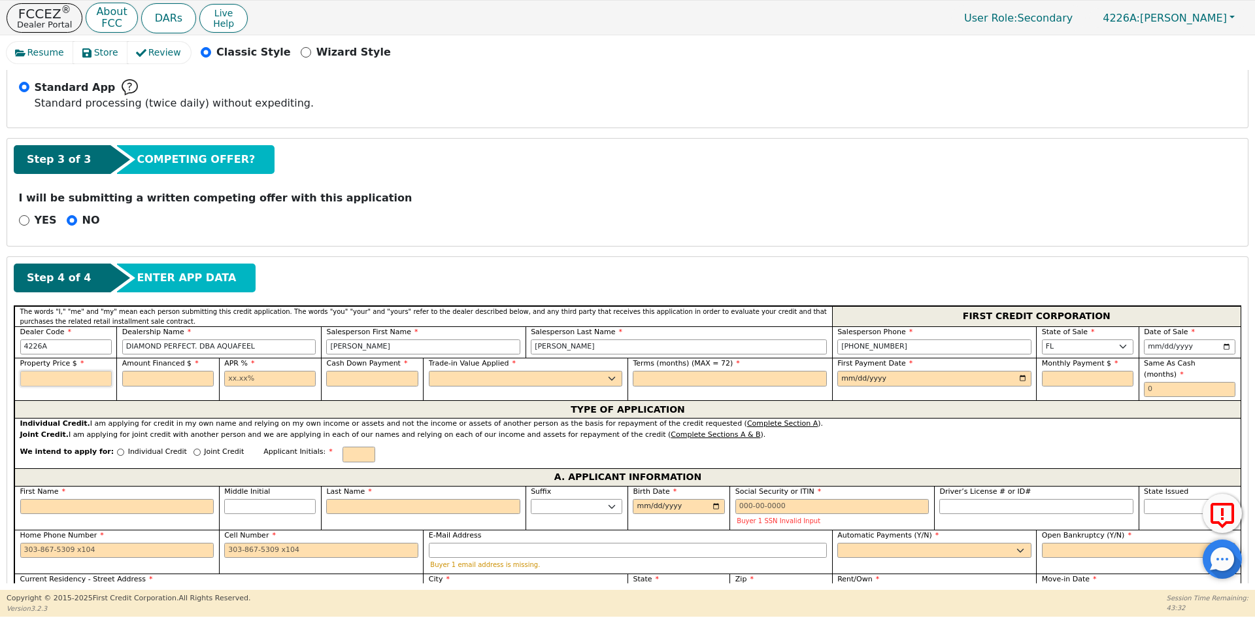
click at [44, 376] on input "text" at bounding box center [66, 379] width 92 height 16
type input "2990.00"
type input "10.99"
click at [354, 378] on input "text" at bounding box center [372, 379] width 92 height 16
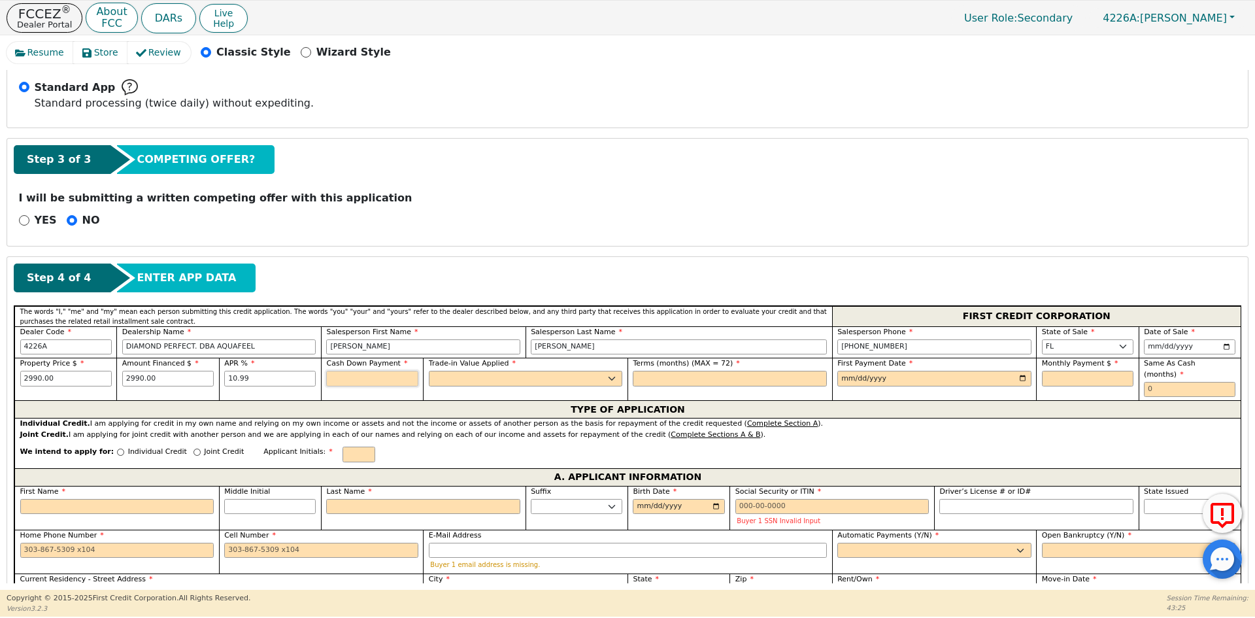
type input "0.00"
click at [448, 384] on select "Yes No" at bounding box center [526, 379] width 194 height 16
select select "n"
click at [429, 371] on select "Yes No" at bounding box center [526, 379] width 194 height 16
click at [732, 378] on input "text" at bounding box center [730, 379] width 194 height 16
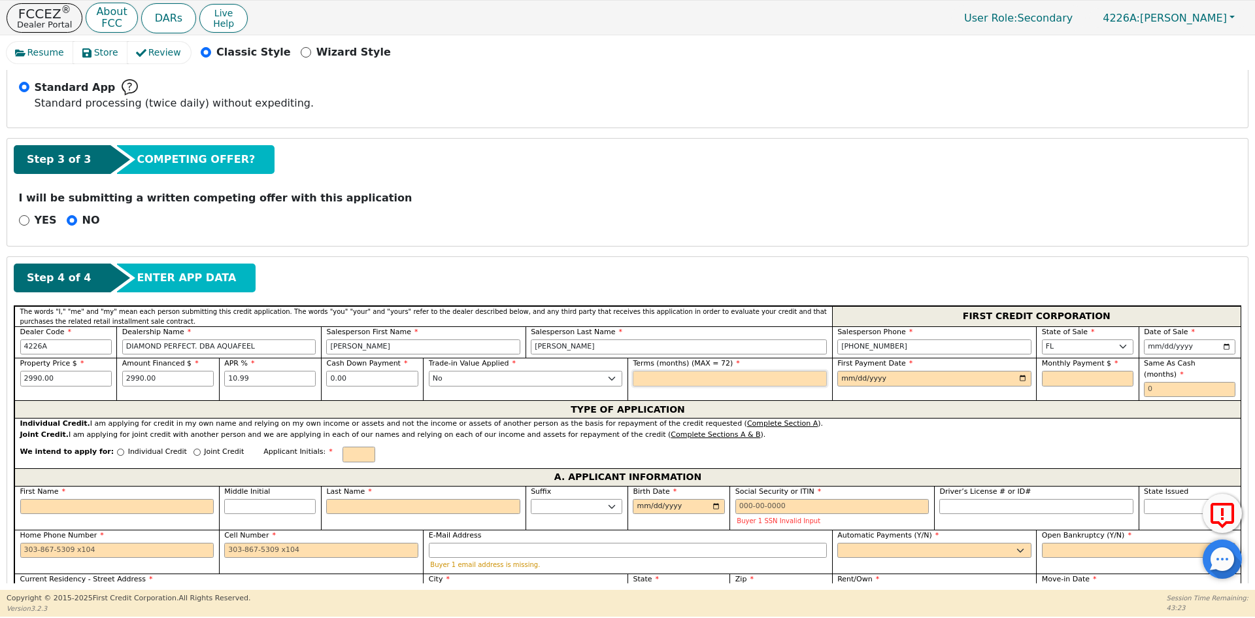
type input "72"
click at [1026, 379] on input "date" at bounding box center [934, 379] width 194 height 16
click at [1018, 377] on input "date" at bounding box center [934, 379] width 194 height 16
type input "[DATE]"
click at [1079, 376] on input "text" at bounding box center [1088, 379] width 92 height 16
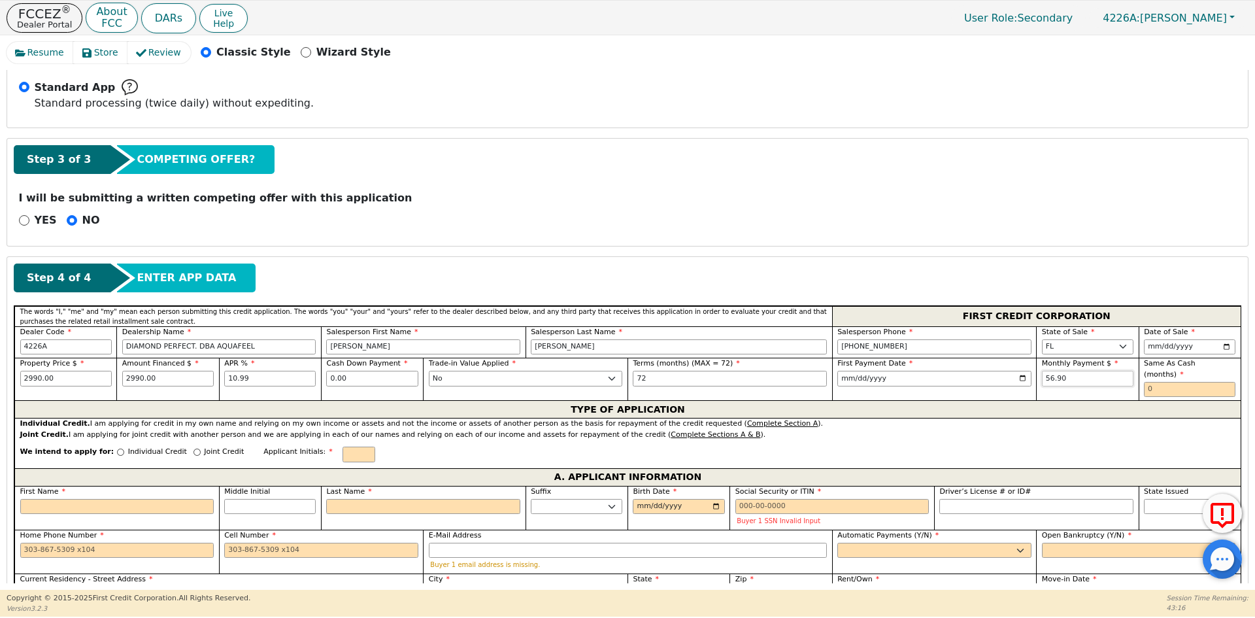
type input "56.90"
click at [1178, 383] on input "text" at bounding box center [1190, 390] width 92 height 16
type input "0"
click at [150, 446] on p "Individual Credit" at bounding box center [157, 451] width 59 height 11
click at [124, 448] on input "Individual Credit" at bounding box center [120, 451] width 7 height 7
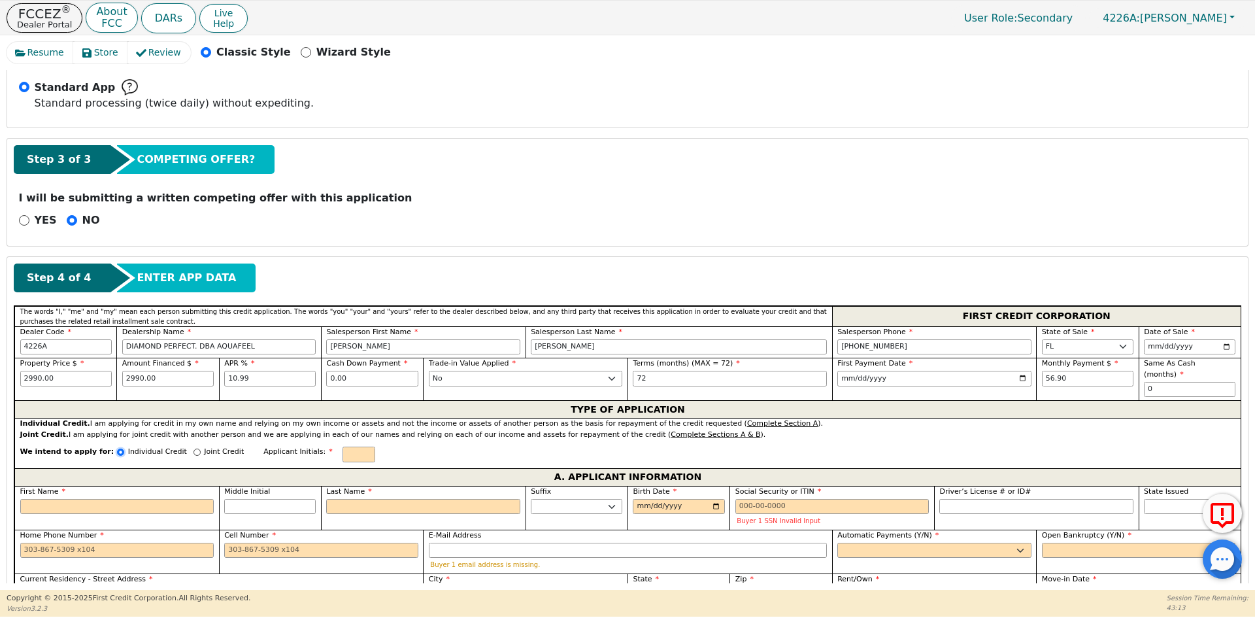
radio input "true"
click at [343, 446] on input "text" at bounding box center [359, 454] width 33 height 16
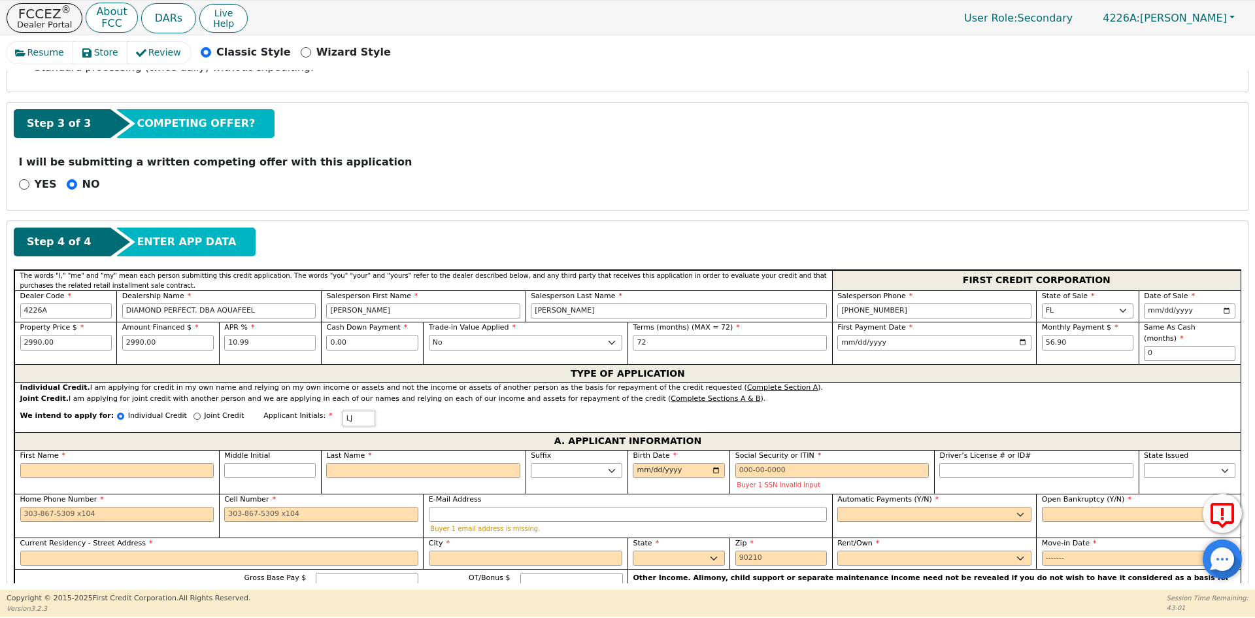
scroll to position [429, 0]
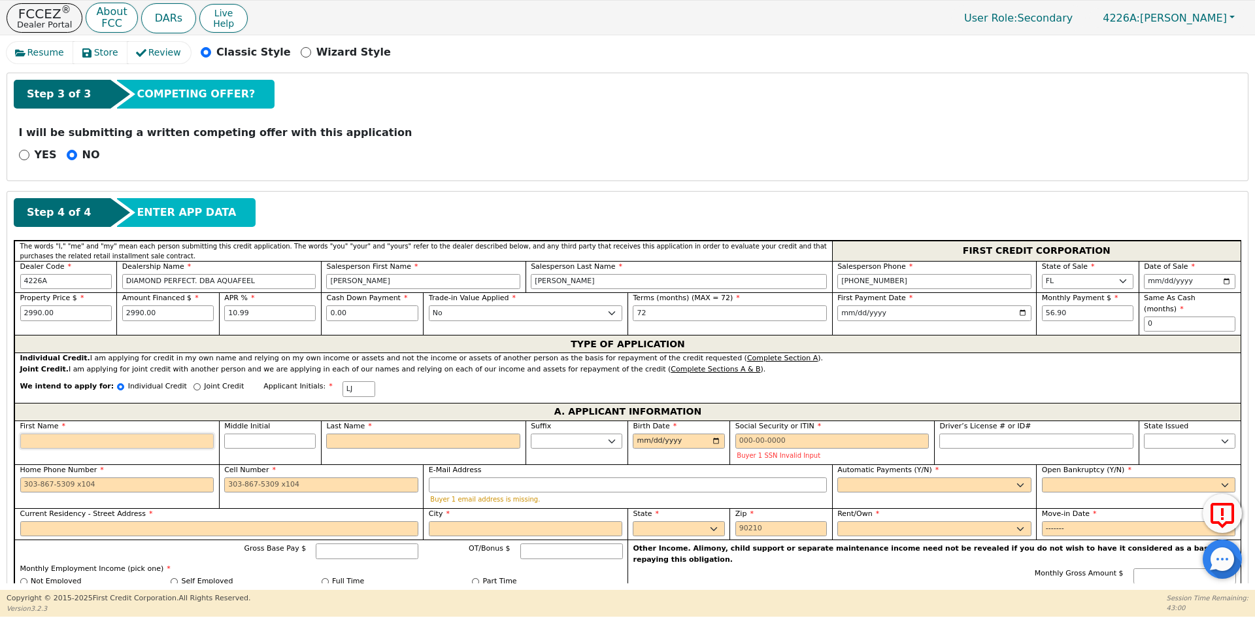
click at [107, 433] on input "First Name" at bounding box center [117, 441] width 194 height 16
type input "L"
type input "LU"
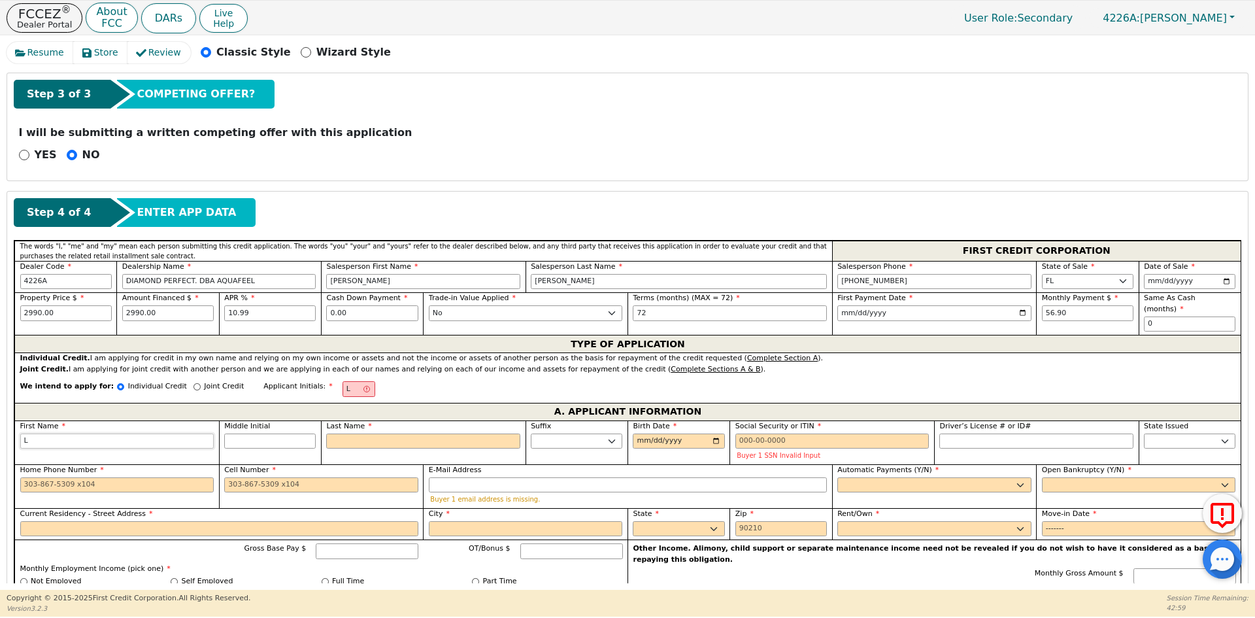
type input "LU"
type input "LUZ"
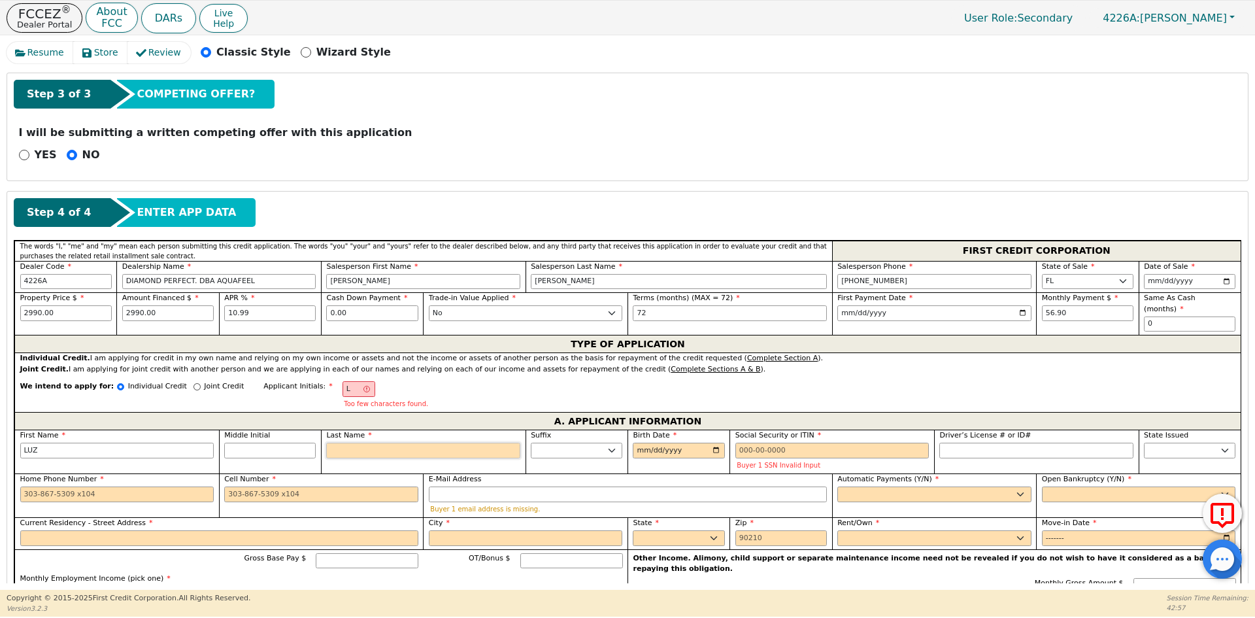
type input "LJ"
type input "J"
type input "[PERSON_NAME] J"
type input "[PERSON_NAME]"
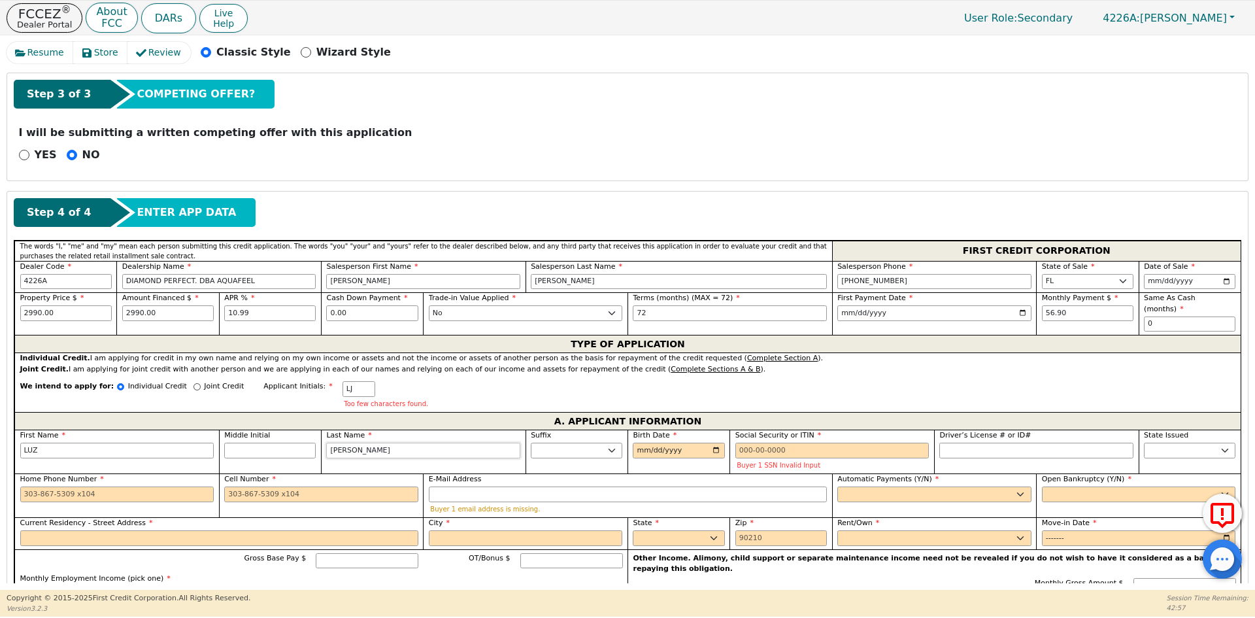
type input "JAI"
type input "[PERSON_NAME]"
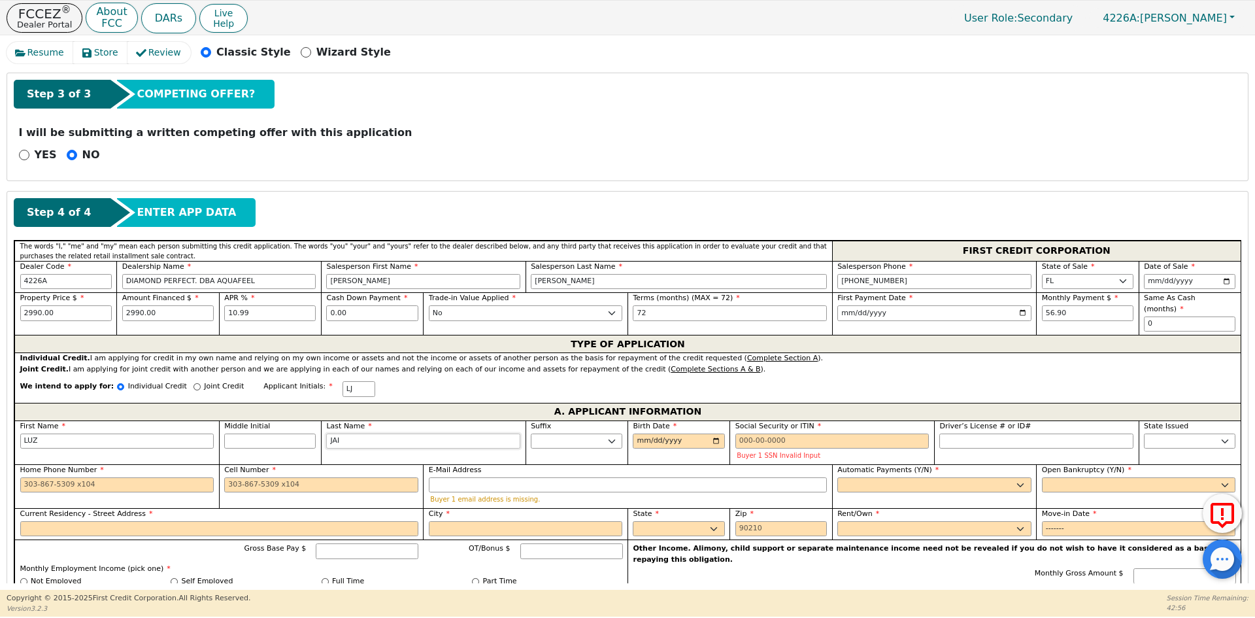
type input "JAIM"
type input "[PERSON_NAME]"
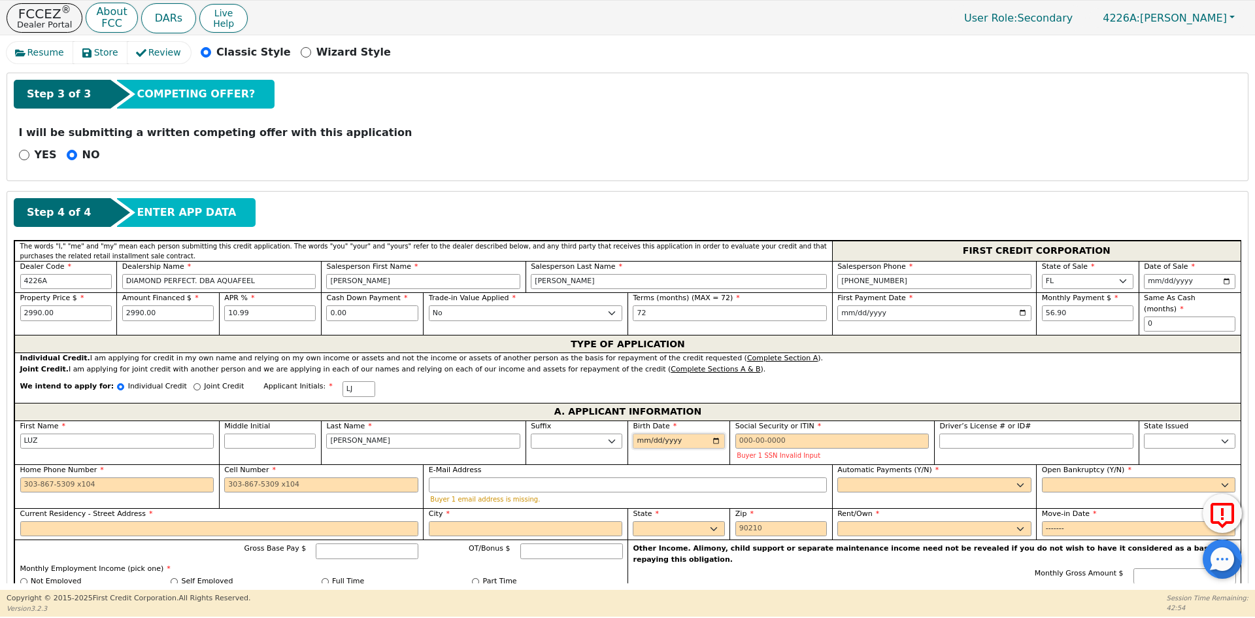
click at [639, 433] on input "Birth Date" at bounding box center [679, 441] width 92 height 16
type input "[DATE]"
click at [782, 433] on input "Social Security or ITIN" at bounding box center [832, 441] width 194 height 16
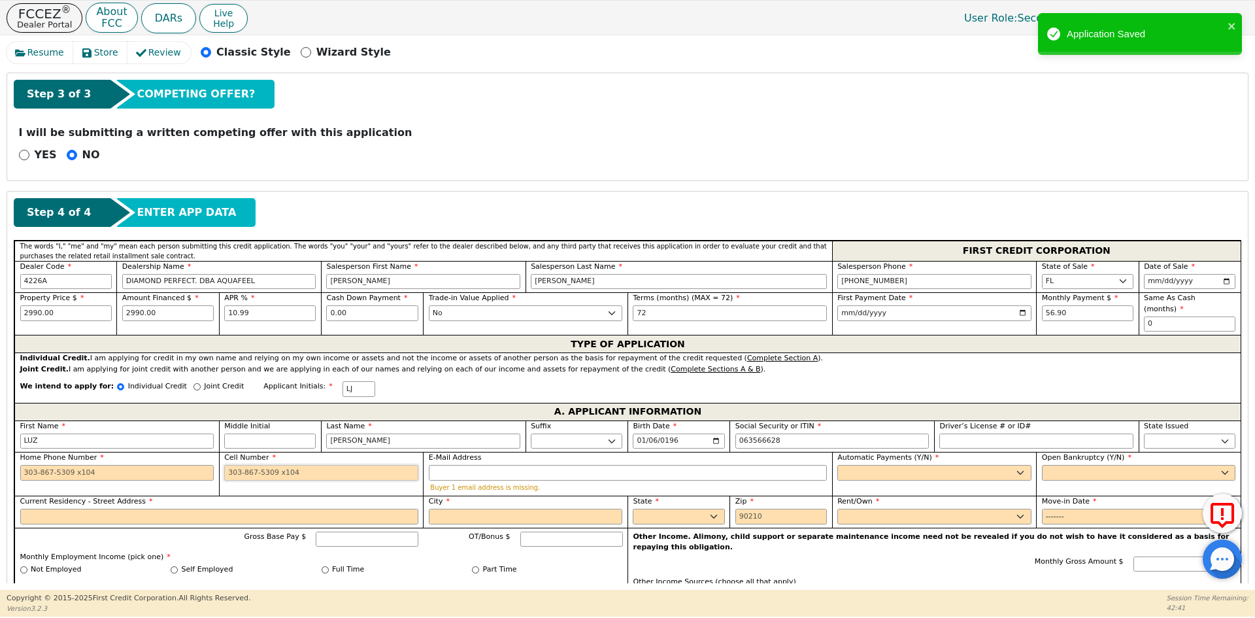
type input "***-**-6628"
click at [254, 465] on input "Cell Number" at bounding box center [321, 473] width 194 height 16
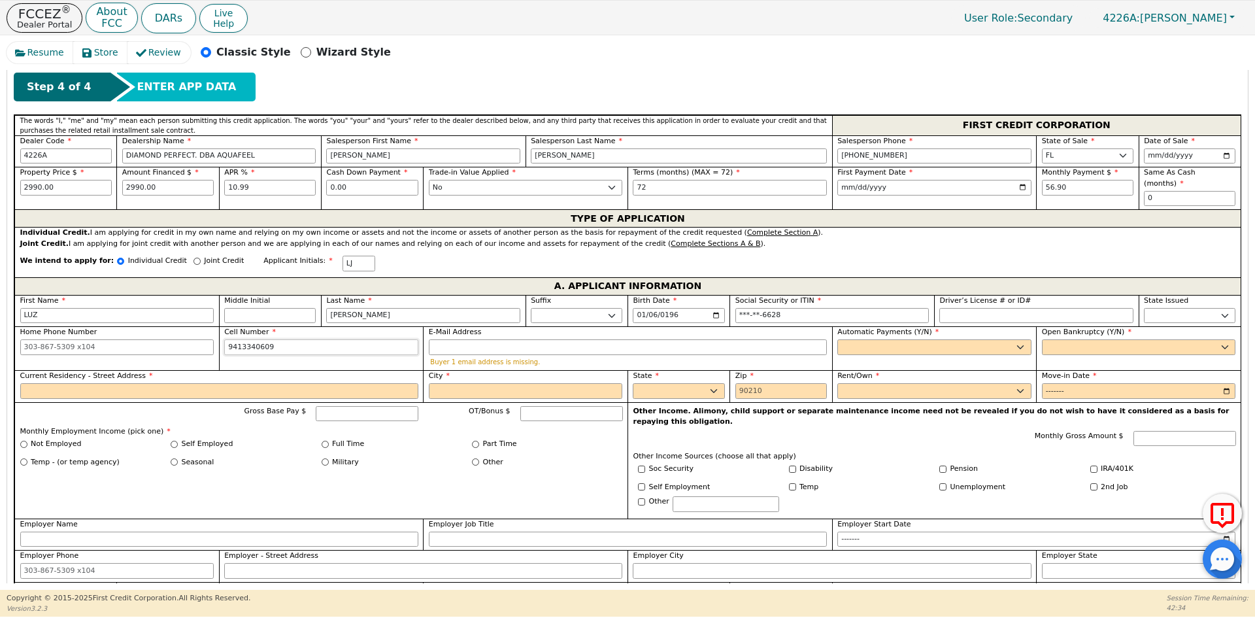
scroll to position [560, 0]
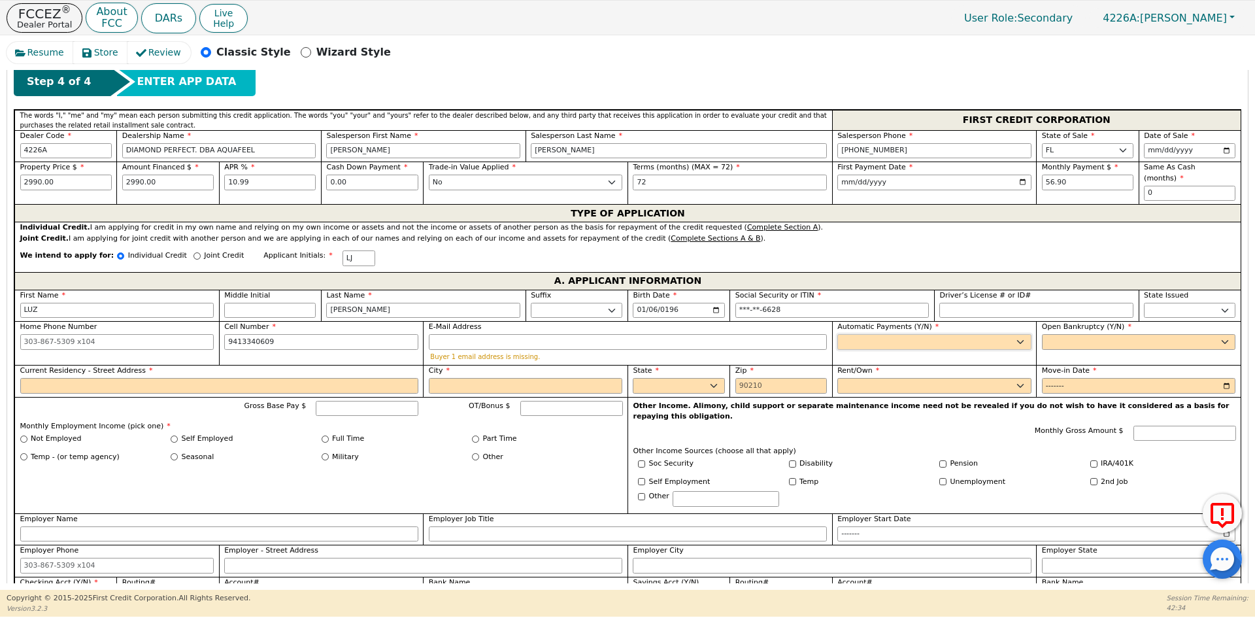
type input "[PHONE_NUMBER]"
click at [844, 334] on select "Yes No" at bounding box center [934, 342] width 194 height 16
select select "y"
click at [837, 334] on select "Yes No" at bounding box center [934, 342] width 194 height 16
type input "[PERSON_NAME]"
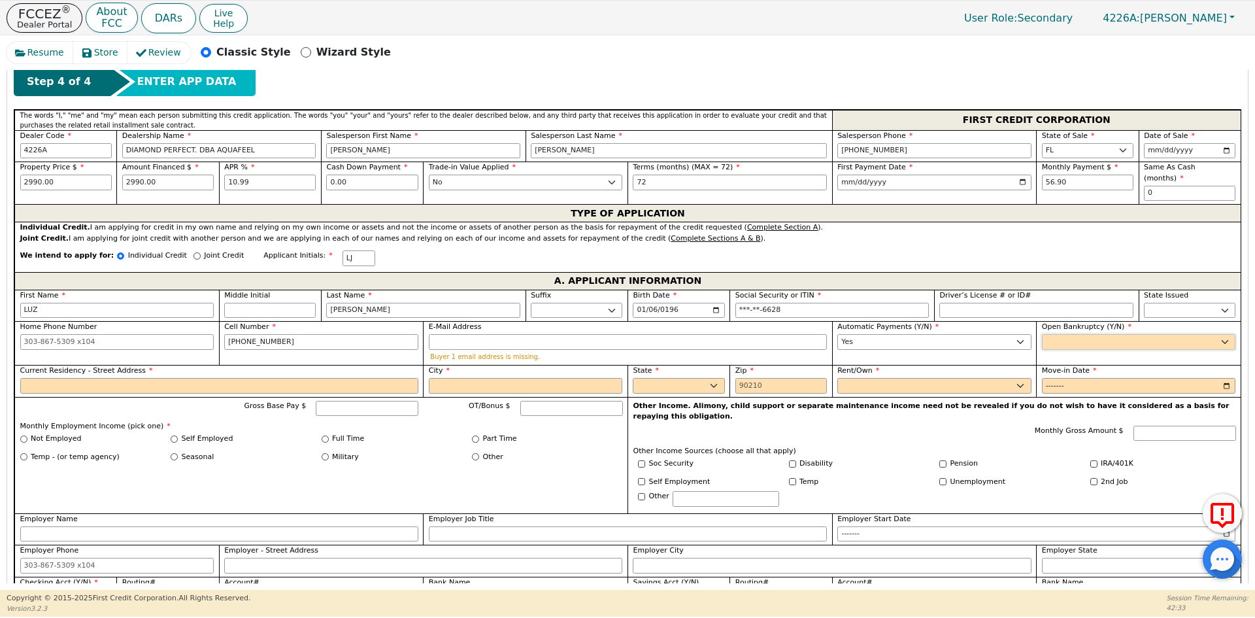
click at [1057, 334] on select "Yes No" at bounding box center [1139, 342] width 194 height 16
select select "n"
click at [1042, 334] on select "Yes No" at bounding box center [1139, 342] width 194 height 16
click at [258, 378] on input "Current Residency - Street Address" at bounding box center [219, 386] width 398 height 16
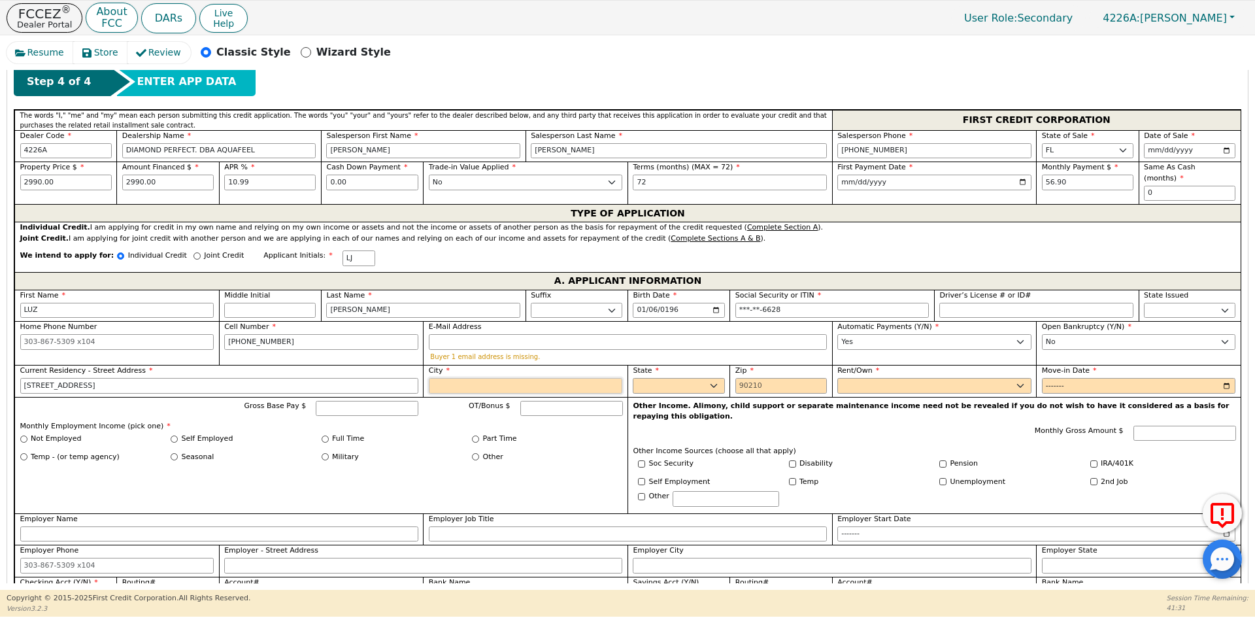
type input "[STREET_ADDRESS]"
type input "BRADENTON"
select select "FL"
type input "34208"
click at [854, 378] on select "Rent Own" at bounding box center [934, 386] width 194 height 16
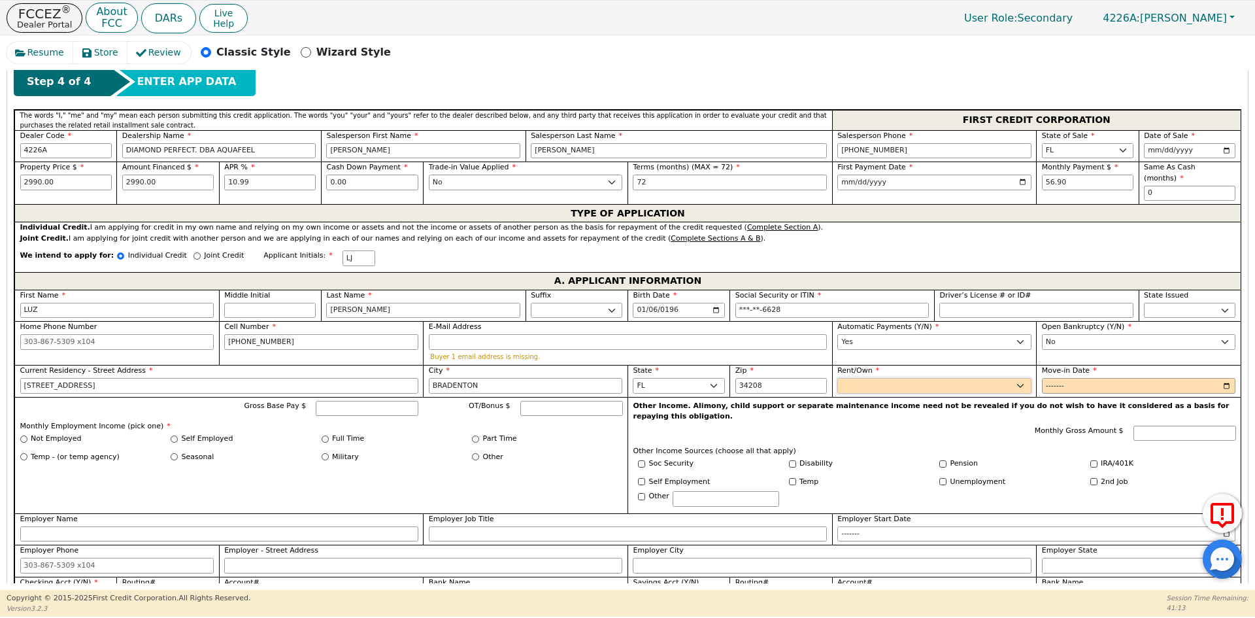
select select "Rent"
click at [837, 378] on select "Rent Own" at bounding box center [934, 386] width 194 height 16
click at [1061, 379] on input "Move-in Date" at bounding box center [1139, 386] width 194 height 16
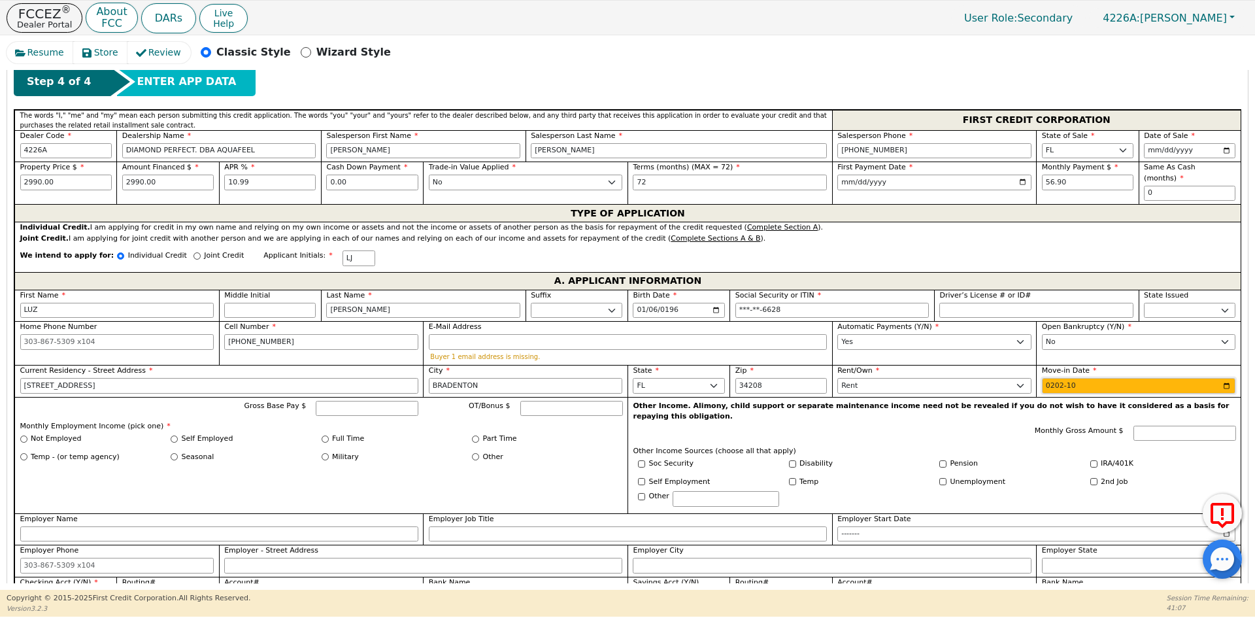
type input "2020-10"
click at [64, 433] on label "Not Employed" at bounding box center [56, 438] width 50 height 11
click at [27, 435] on input "Not Employed" at bounding box center [23, 438] width 7 height 7
radio input "true"
click at [960, 458] on label "Pension" at bounding box center [963, 463] width 27 height 11
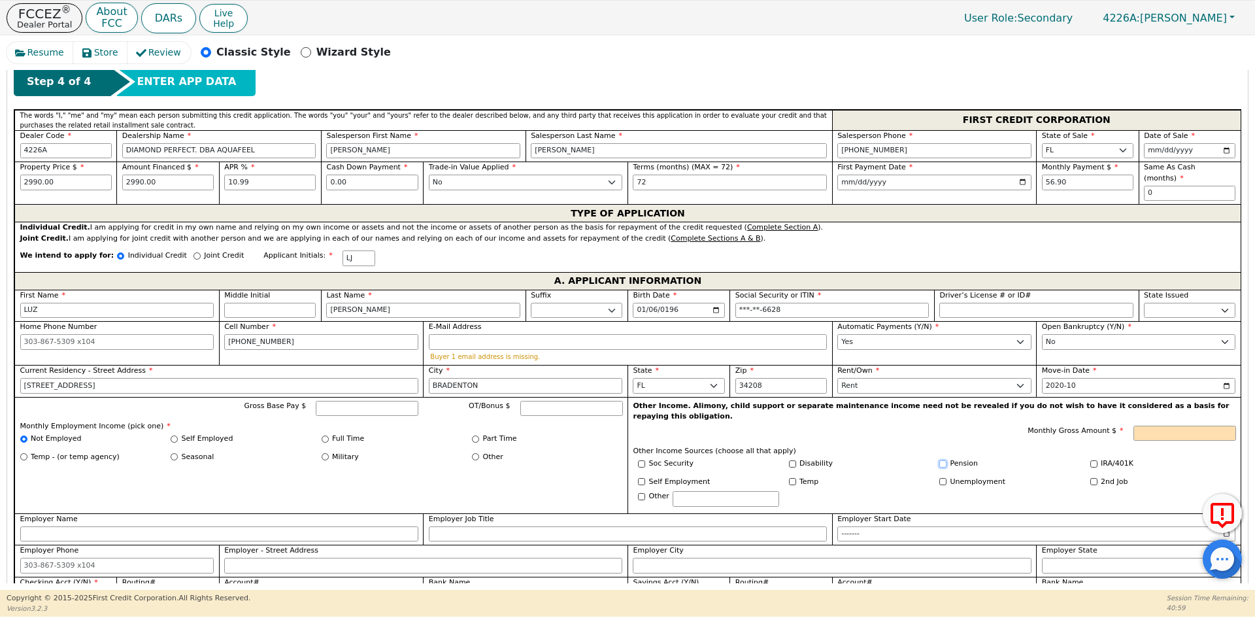
click at [947, 460] on input "Pension" at bounding box center [942, 463] width 7 height 7
checkbox input "true"
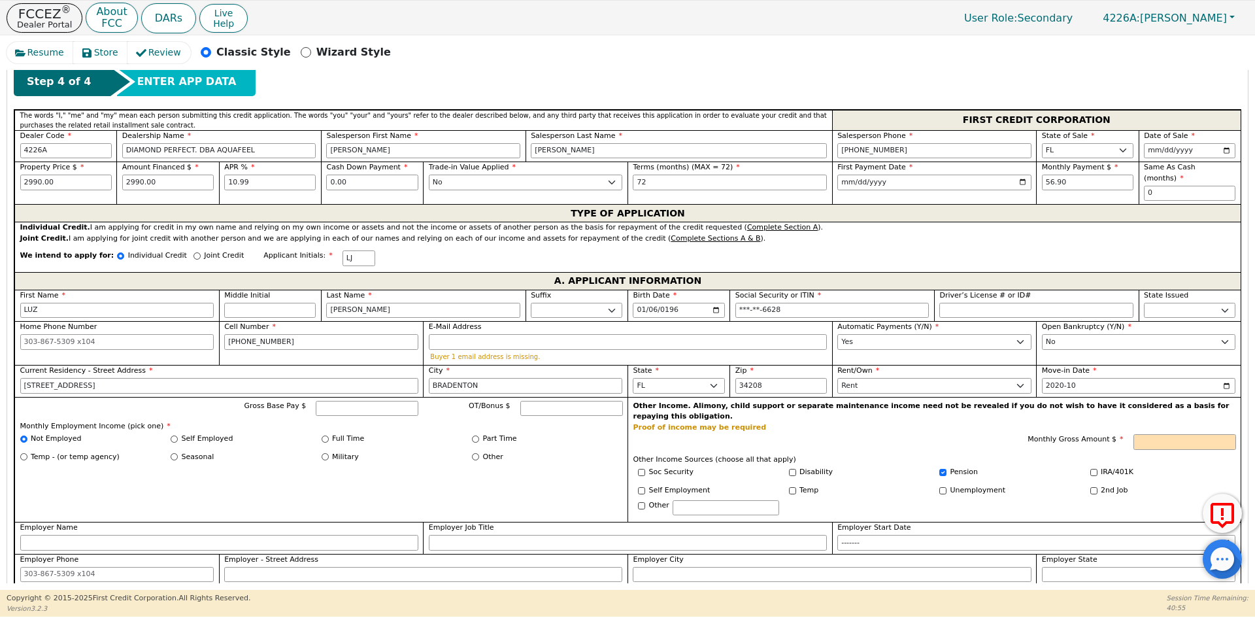
click at [668, 467] on label "Soc Security" at bounding box center [671, 472] width 44 height 11
click at [645, 469] on input "Soc Security" at bounding box center [641, 472] width 7 height 7
checkbox input "true"
click at [939, 469] on input "Pension" at bounding box center [942, 472] width 7 height 7
checkbox input "false"
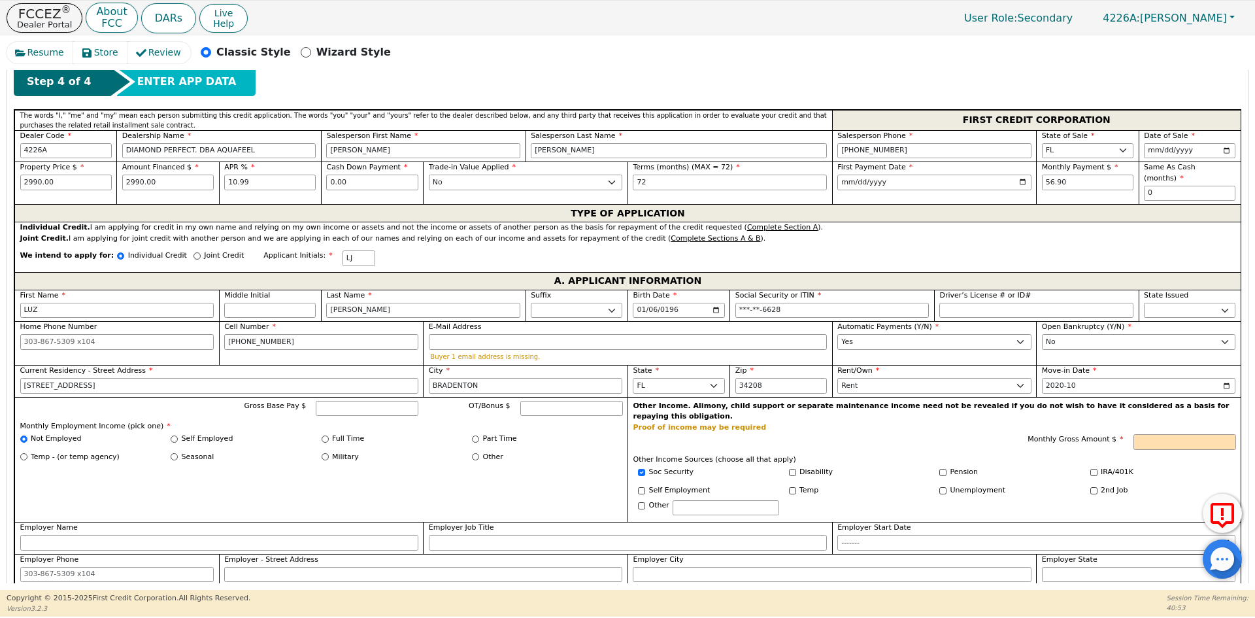
click at [1211, 424] on p "Proof of income may be required" at bounding box center [934, 427] width 603 height 7
click at [1208, 434] on input "Monthly Gross Amount $" at bounding box center [1185, 442] width 103 height 16
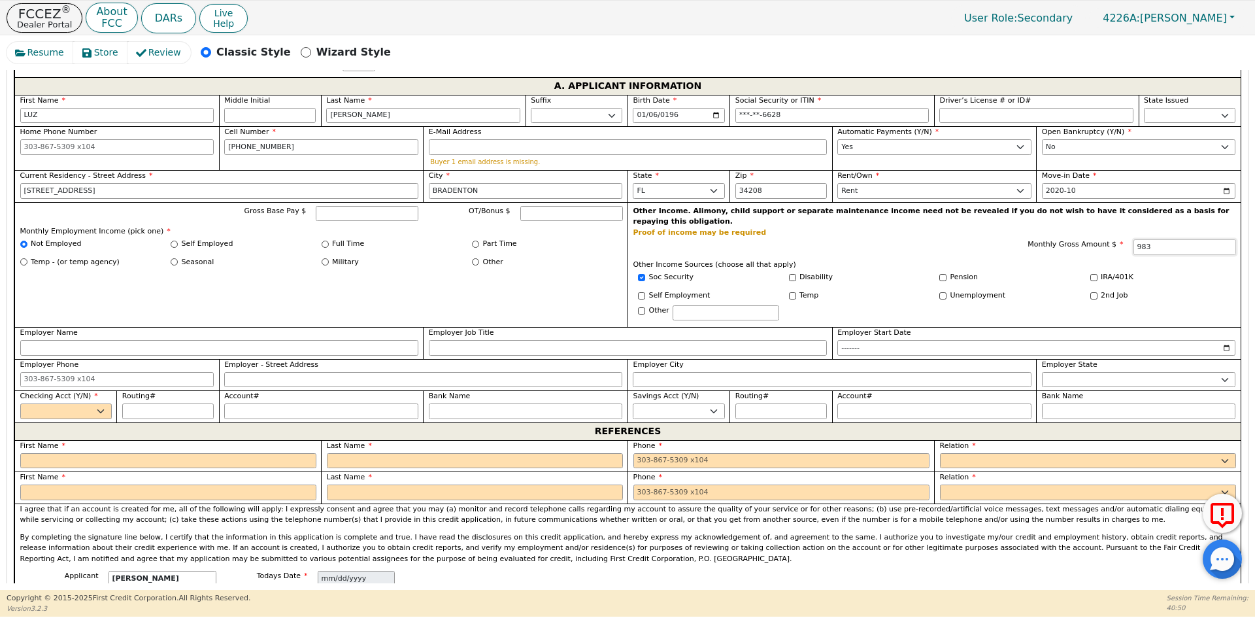
scroll to position [756, 0]
type input "983.00"
click at [78, 402] on select "Yes No" at bounding box center [66, 410] width 92 height 16
select select "y"
click at [20, 402] on select "Yes No" at bounding box center [66, 410] width 92 height 16
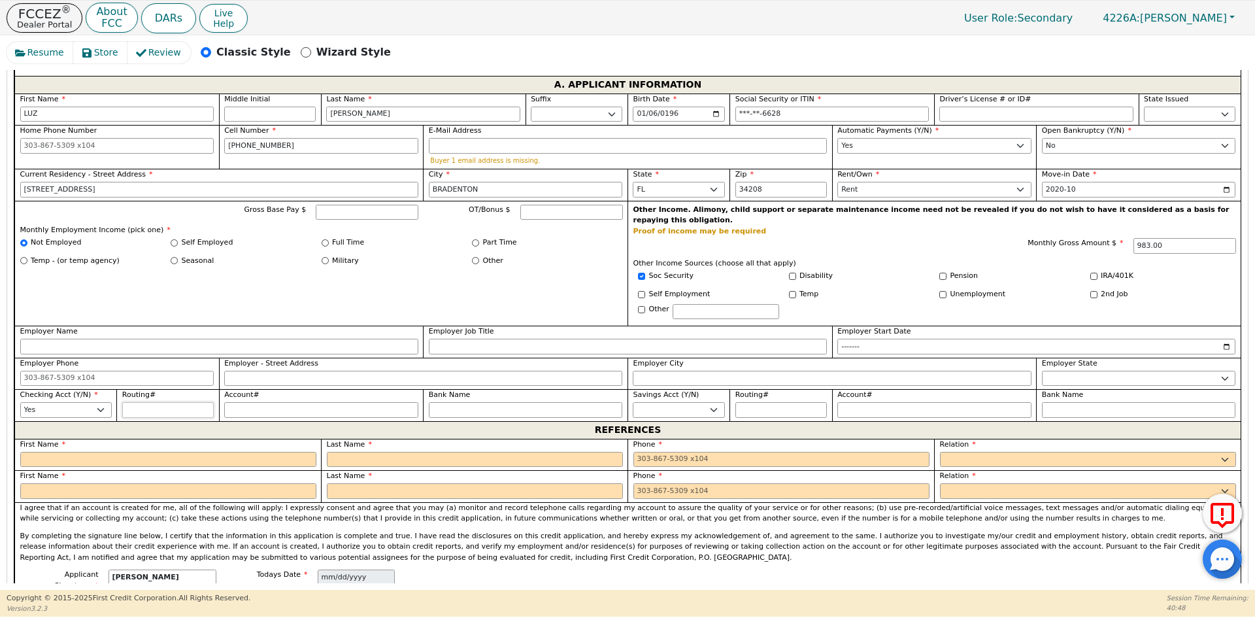
click at [153, 402] on input "Routing#" at bounding box center [168, 410] width 92 height 16
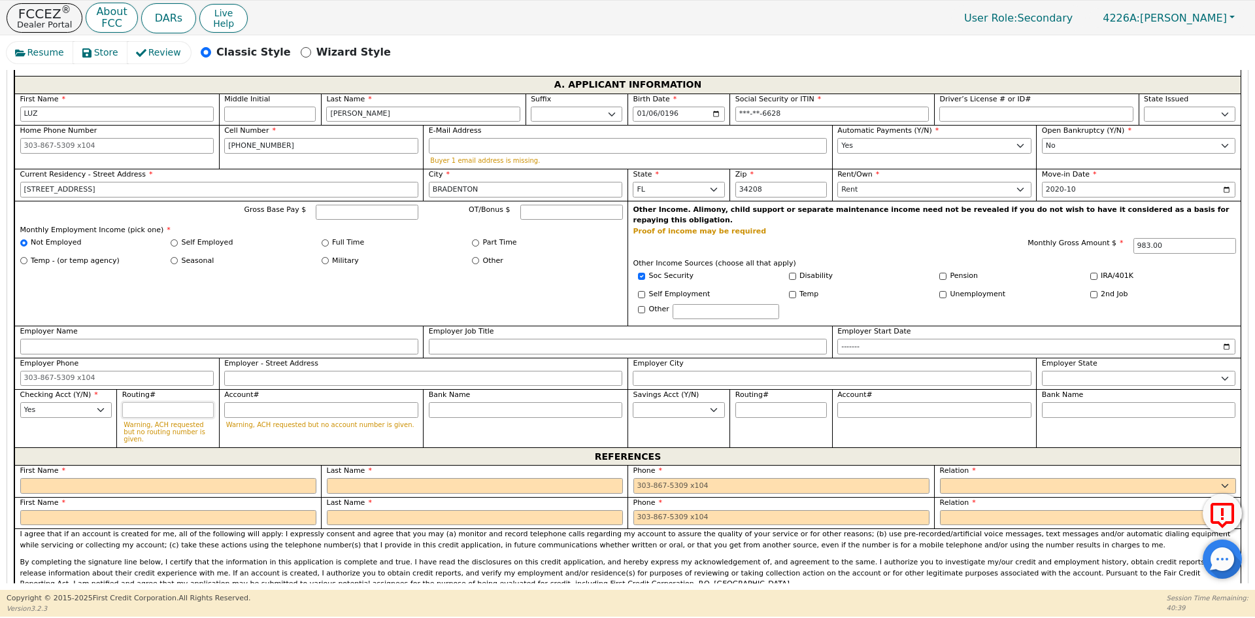
type input "0"
type input "*"
type input "02"
type input "**"
type input "021"
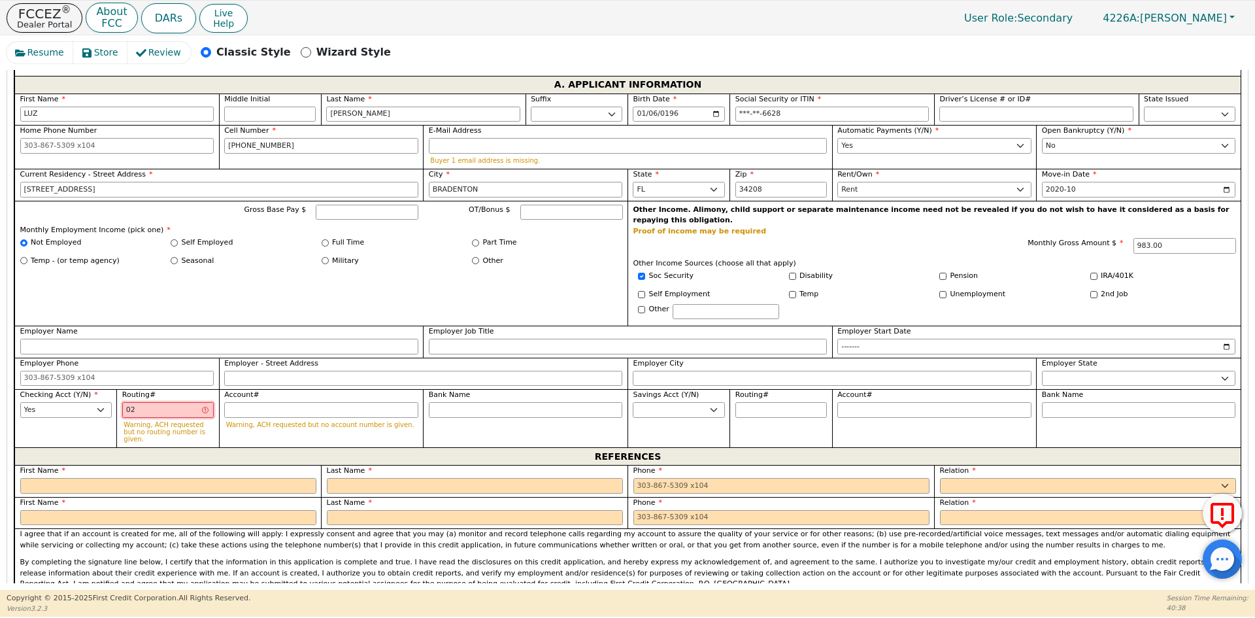
type input "***"
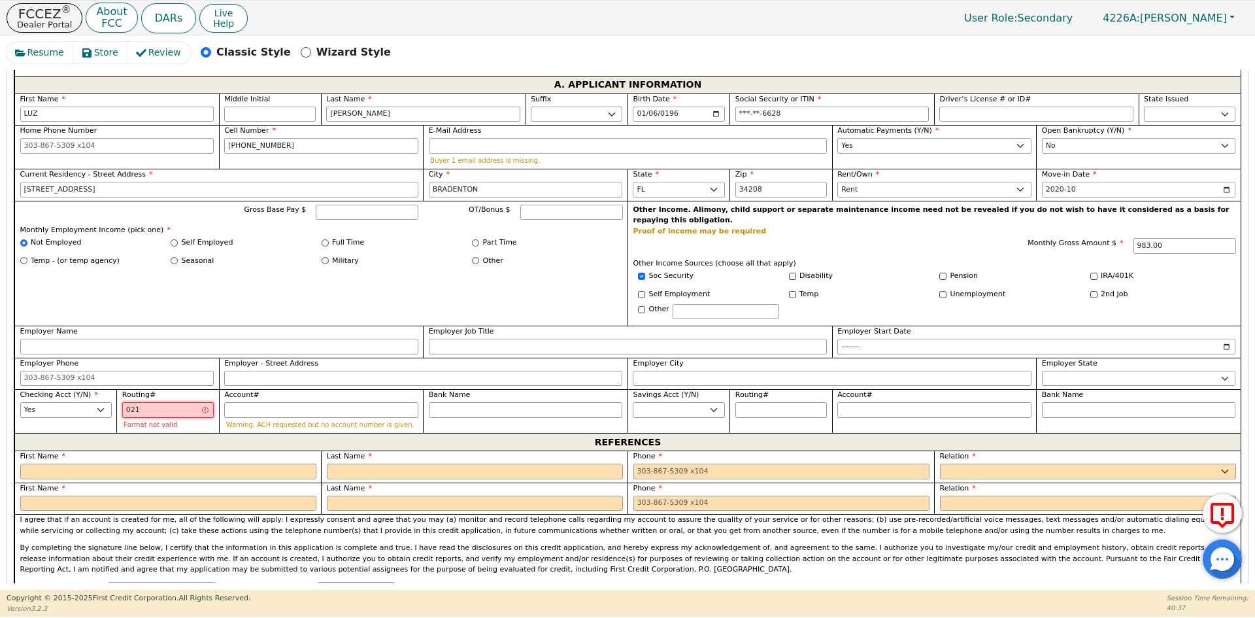
type input "0210"
type input "****"
type input "02100"
type input "*****"
type input "021000"
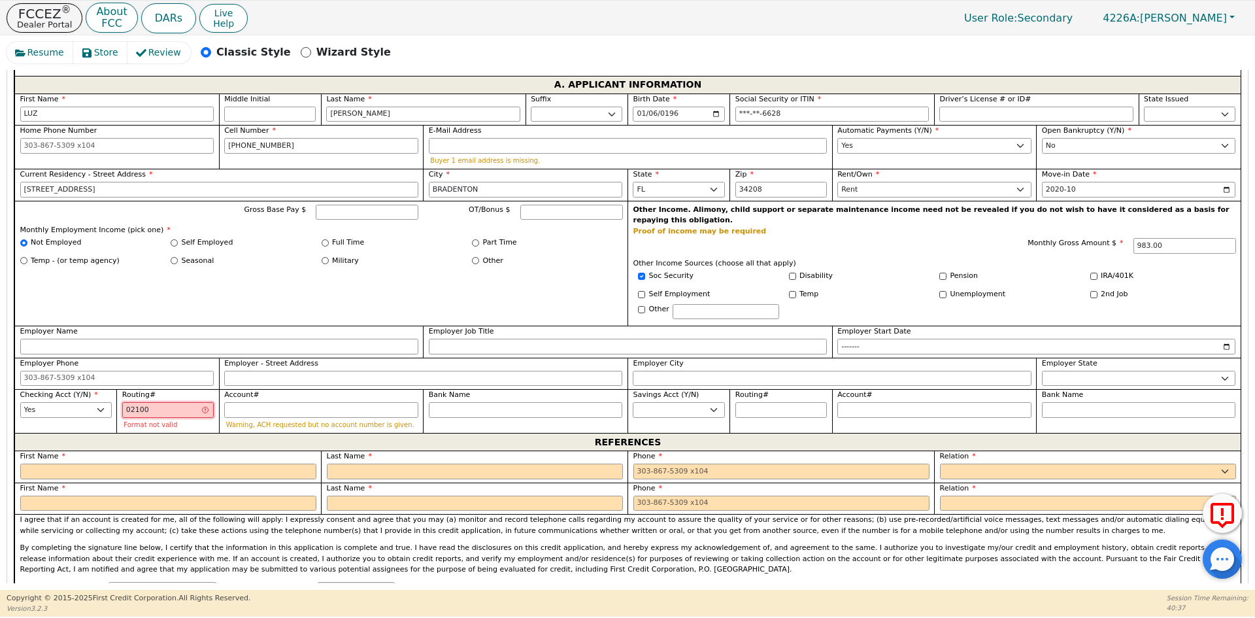
type input "******"
type input "0210000"
type input "*******"
type input "02100002"
type input "********"
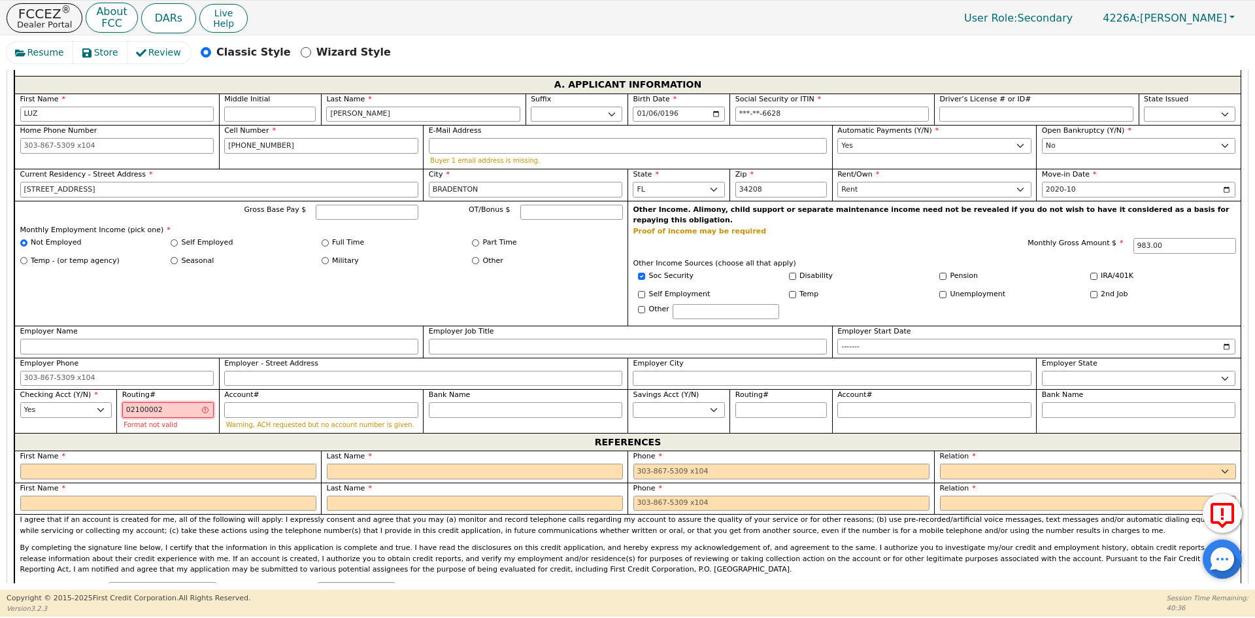
type input "021000021"
type input "*********"
click at [268, 402] on input "Account#" at bounding box center [321, 410] width 194 height 16
type input "3"
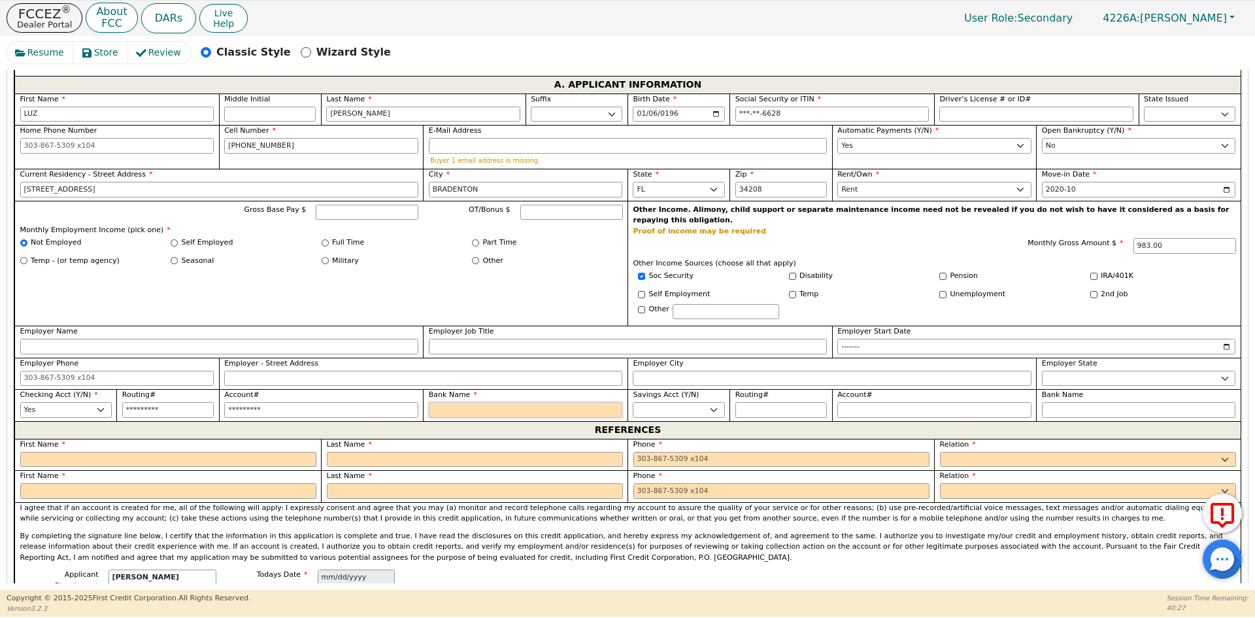
click at [501, 402] on input "Bank Name" at bounding box center [526, 410] width 194 height 16
click at [184, 402] on input "021000021" at bounding box center [168, 410] width 92 height 16
drag, startPoint x: 185, startPoint y: 391, endPoint x: 93, endPoint y: 391, distance: 91.5
click at [93, 391] on div "First Name [PERSON_NAME] Middle Initial Last Name [PERSON_NAME]. Sr. II III IV …" at bounding box center [627, 257] width 1226 height 328
click at [469, 402] on input "Bank Name" at bounding box center [526, 410] width 194 height 16
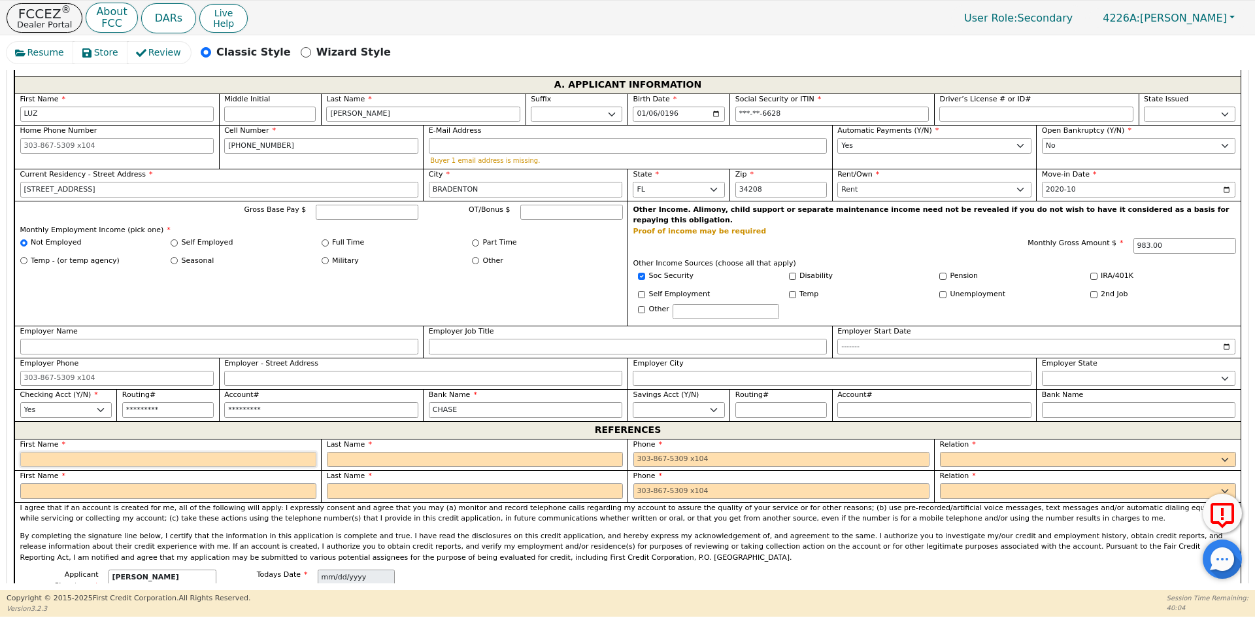
click at [131, 452] on input "text" at bounding box center [168, 460] width 296 height 16
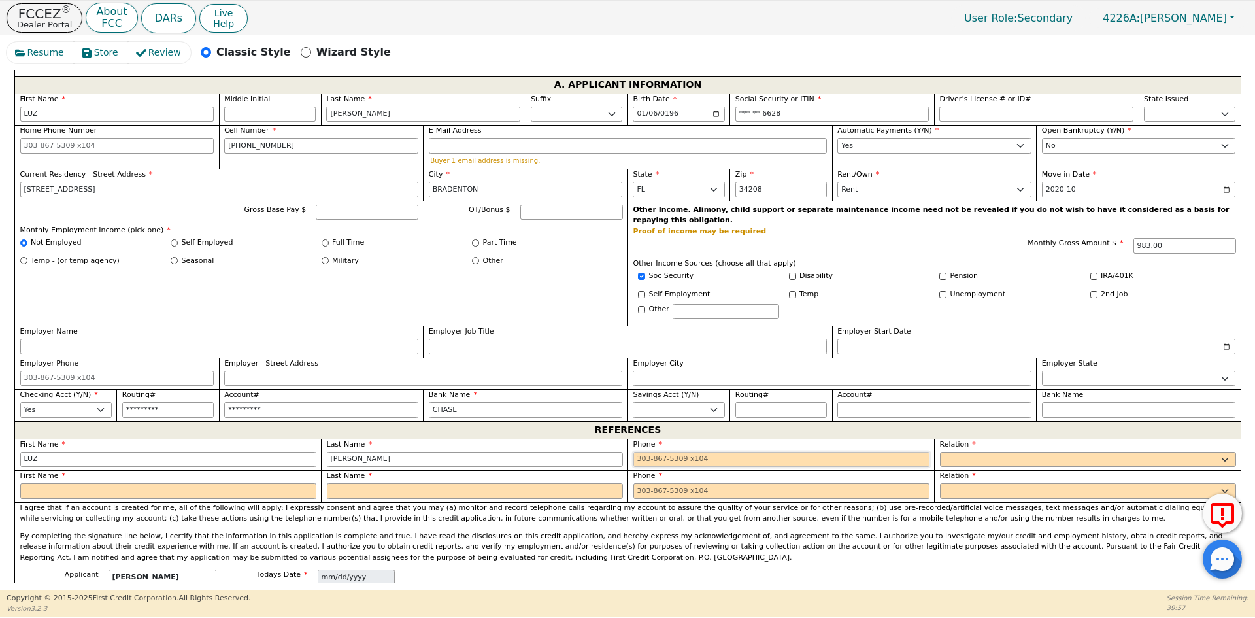
click at [726, 452] on input "tel" at bounding box center [781, 460] width 296 height 16
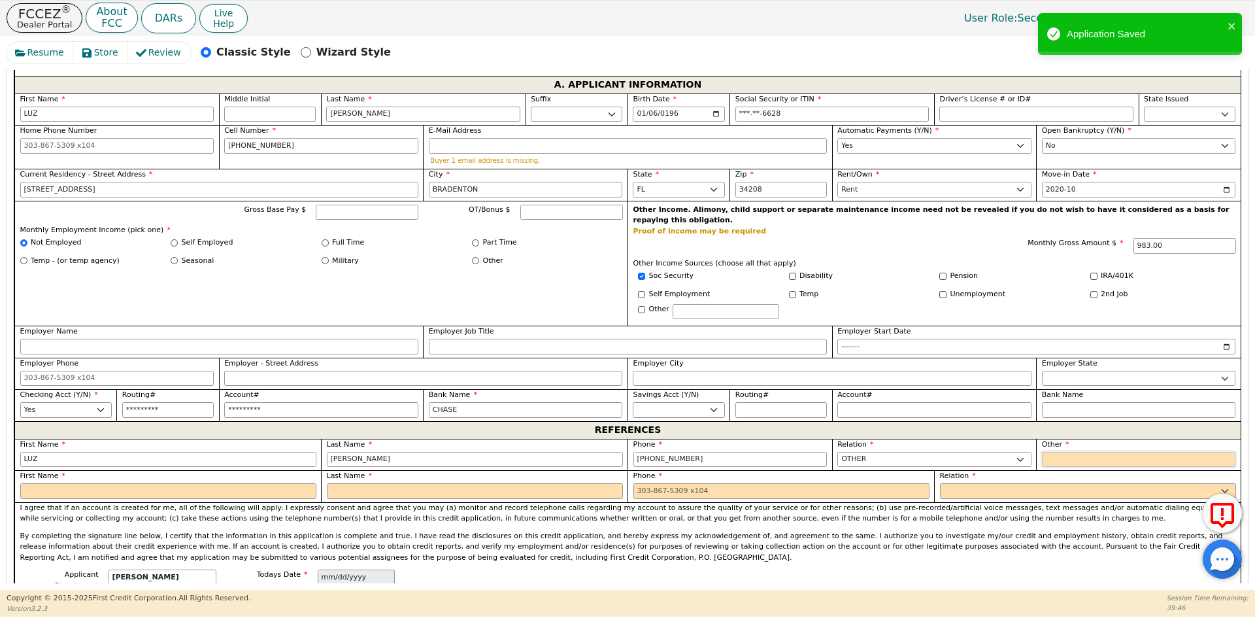
click at [1067, 452] on input "text" at bounding box center [1139, 460] width 194 height 16
click at [1024, 483] on select "FATHER MOTHER SISTER BROTHER DAUGHTER SON CO-WORKER NEIGHBOR FRIEND COUSIN G-MO…" at bounding box center [1088, 491] width 296 height 16
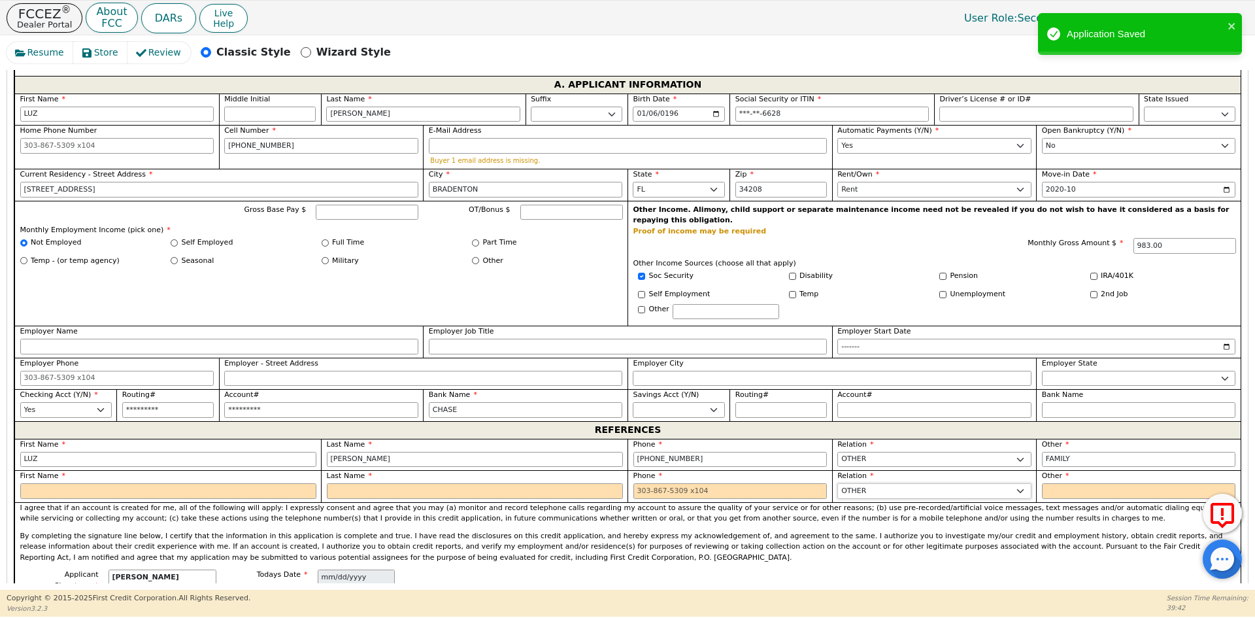
click at [1024, 483] on select "FATHER MOTHER SISTER BROTHER DAUGHTER SON CO-WORKER NEIGHBOR FRIEND COUSIN G-MO…" at bounding box center [934, 491] width 194 height 16
click at [1110, 483] on input "text" at bounding box center [1139, 491] width 194 height 16
click at [104, 483] on input "text" at bounding box center [168, 491] width 296 height 16
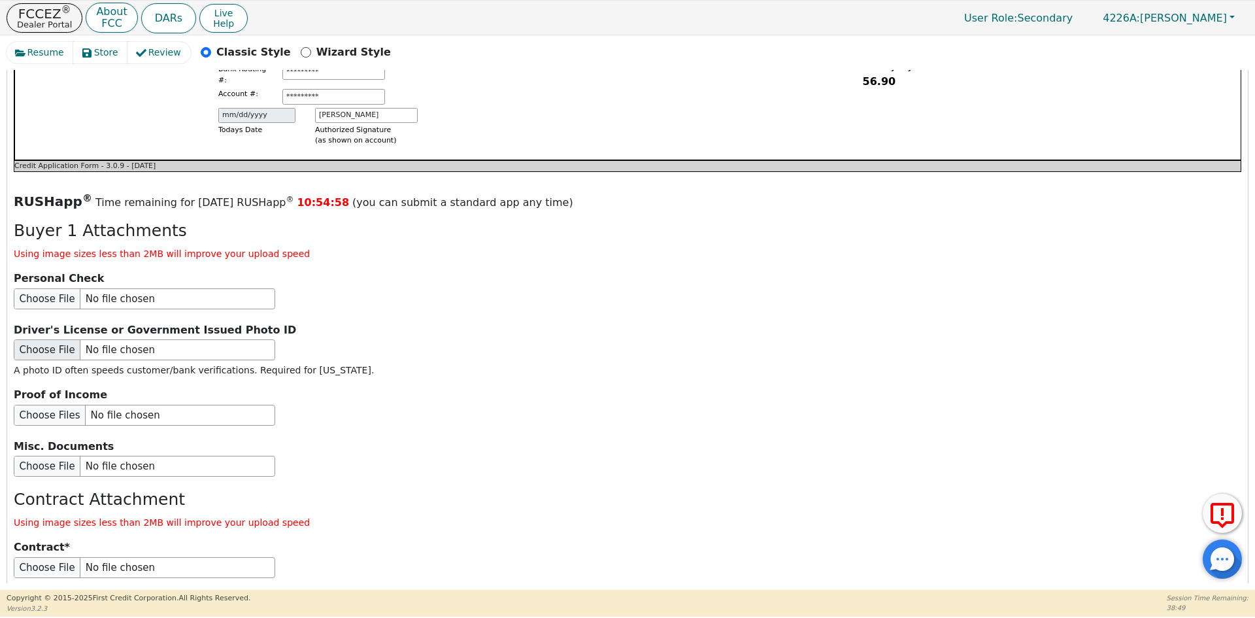
scroll to position [1409, 0]
click at [88, 339] on input "file" at bounding box center [144, 349] width 261 height 21
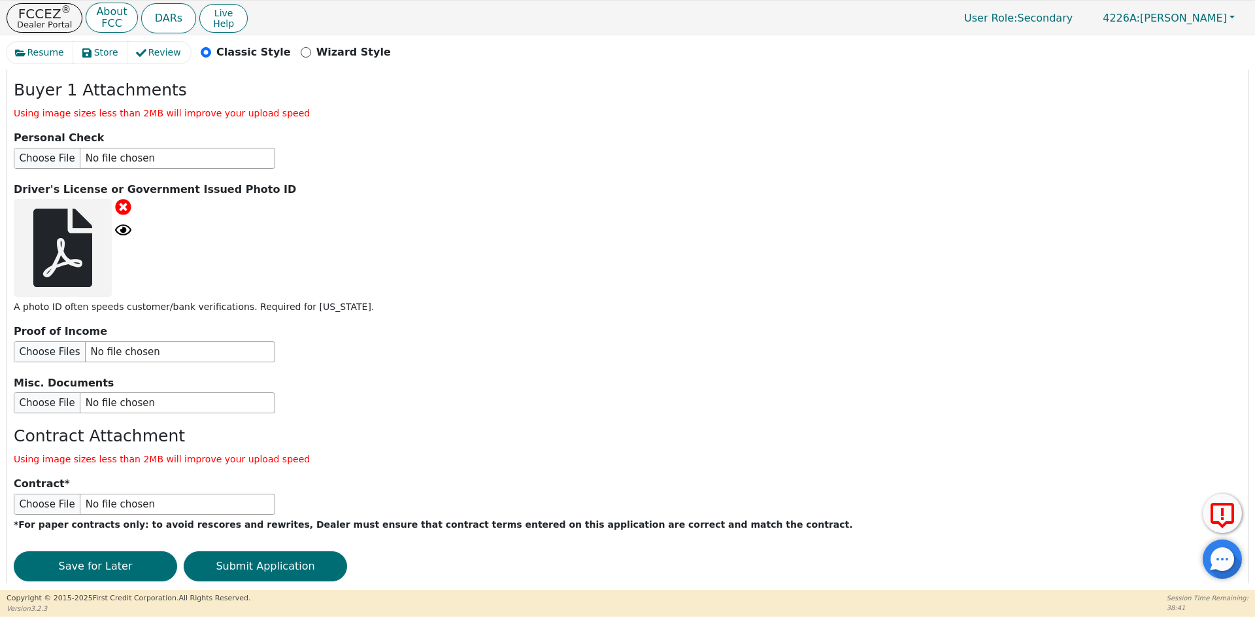
scroll to position [1550, 0]
click at [254, 550] on button "Submit Application" at bounding box center [265, 565] width 163 height 30
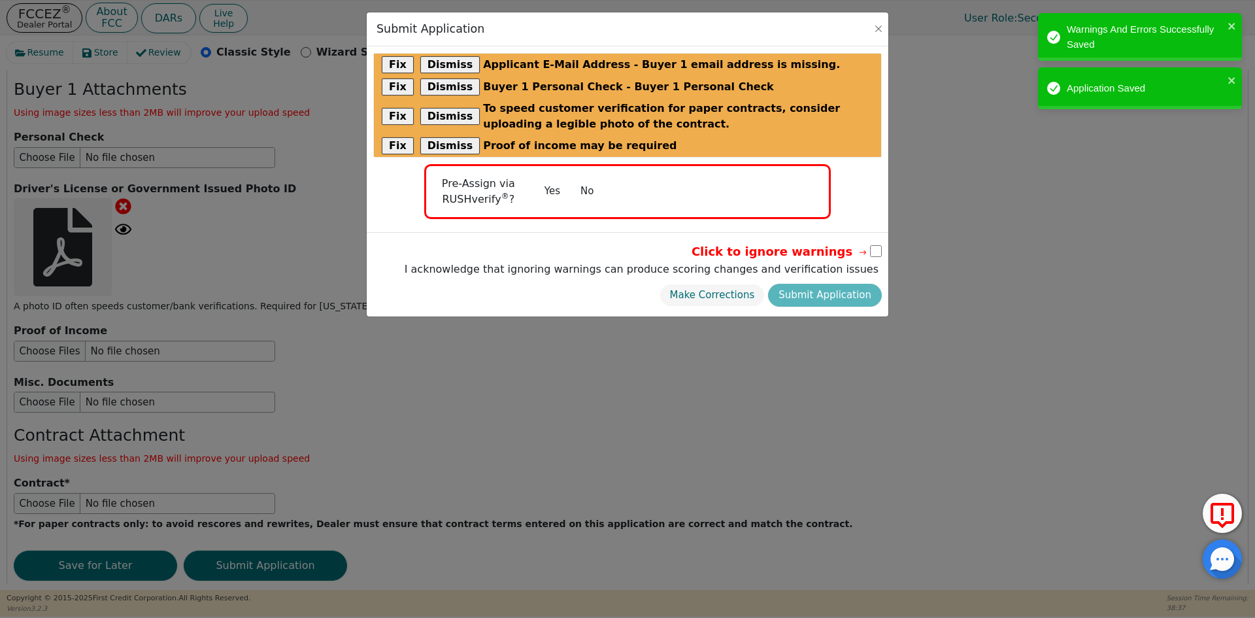
click at [586, 188] on button "No" at bounding box center [587, 191] width 34 height 23
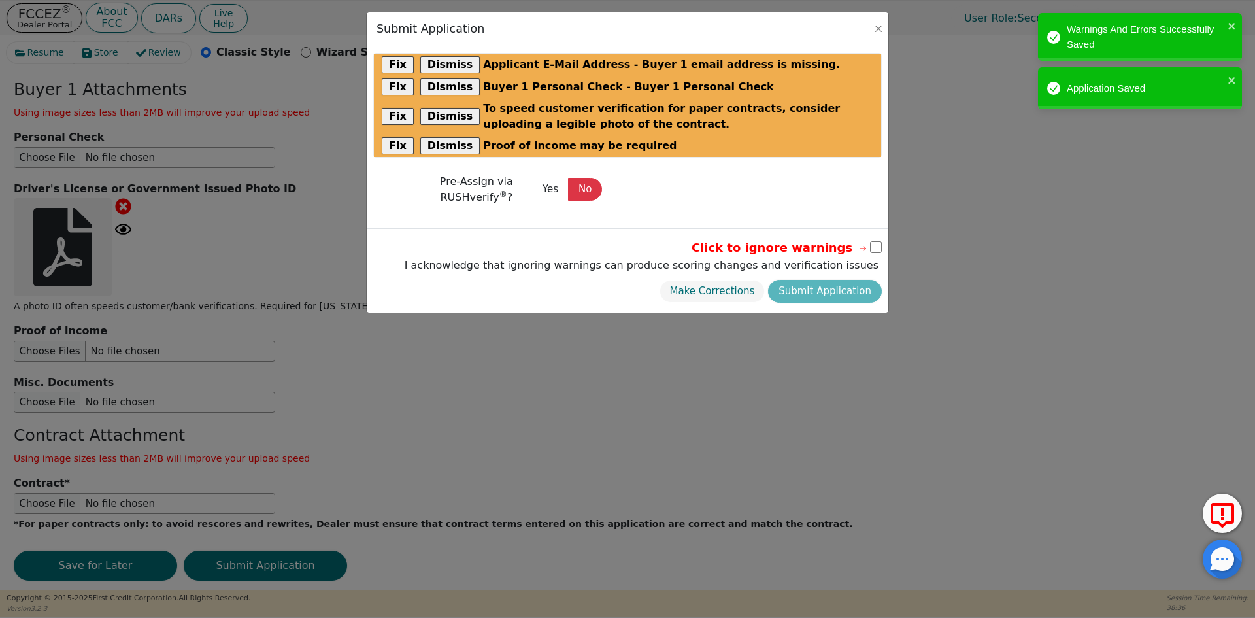
click at [873, 244] on input "checkbox" at bounding box center [876, 247] width 12 height 12
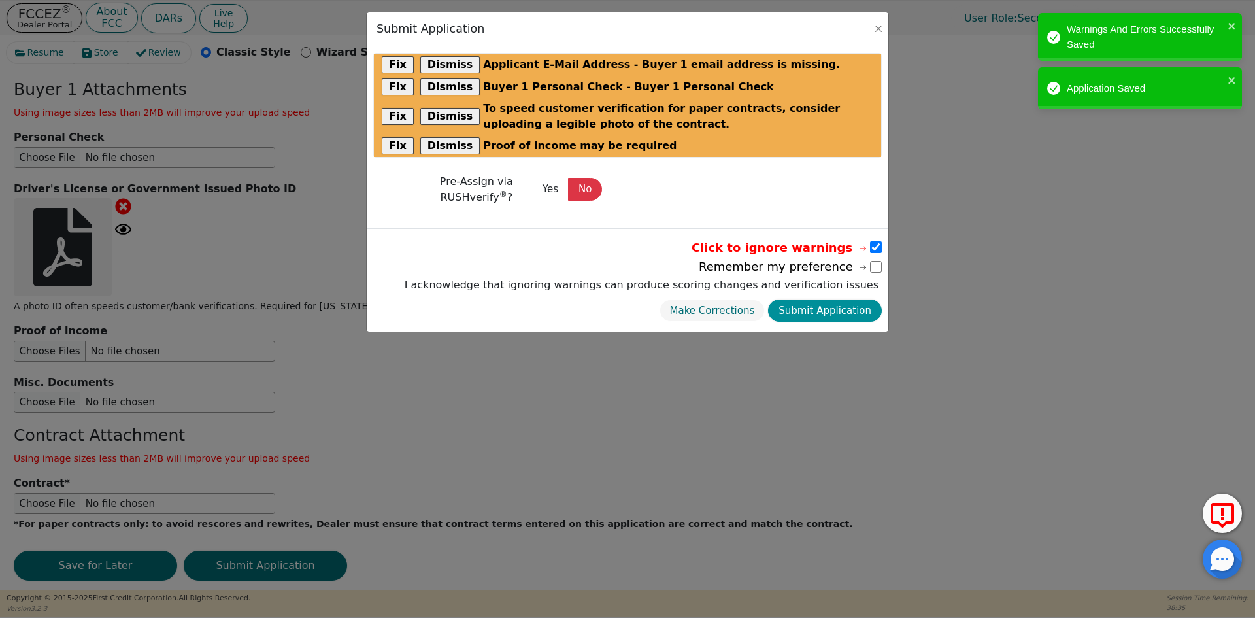
click at [846, 309] on button "Submit Application" at bounding box center [825, 310] width 114 height 23
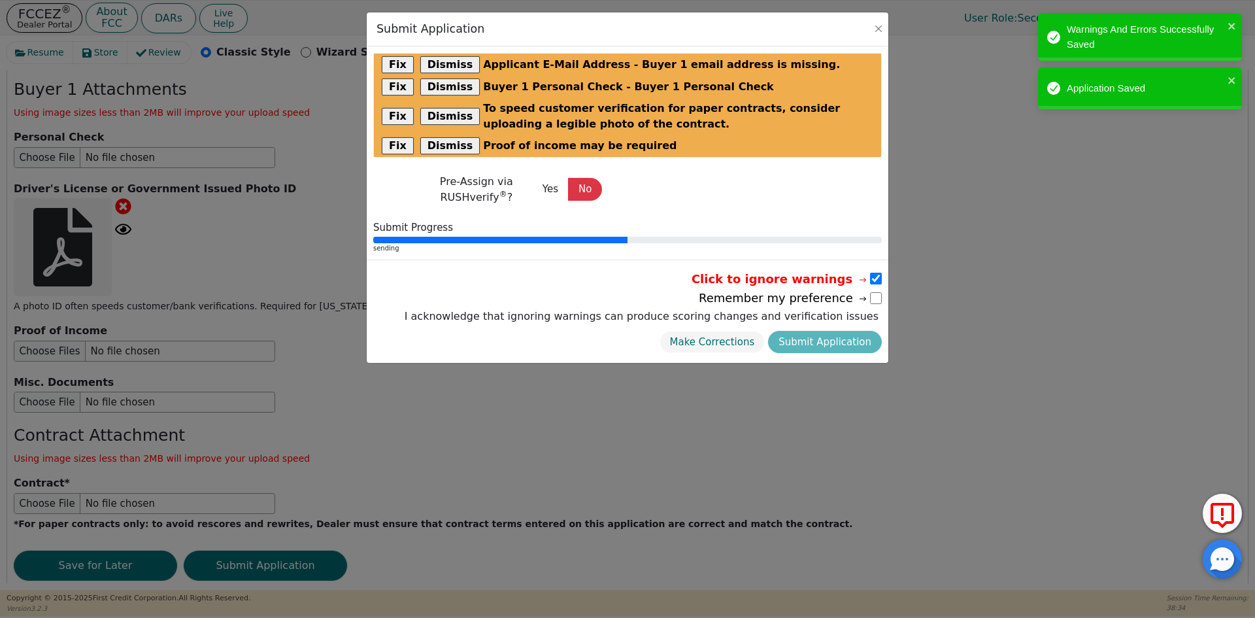
scroll to position [0, 0]
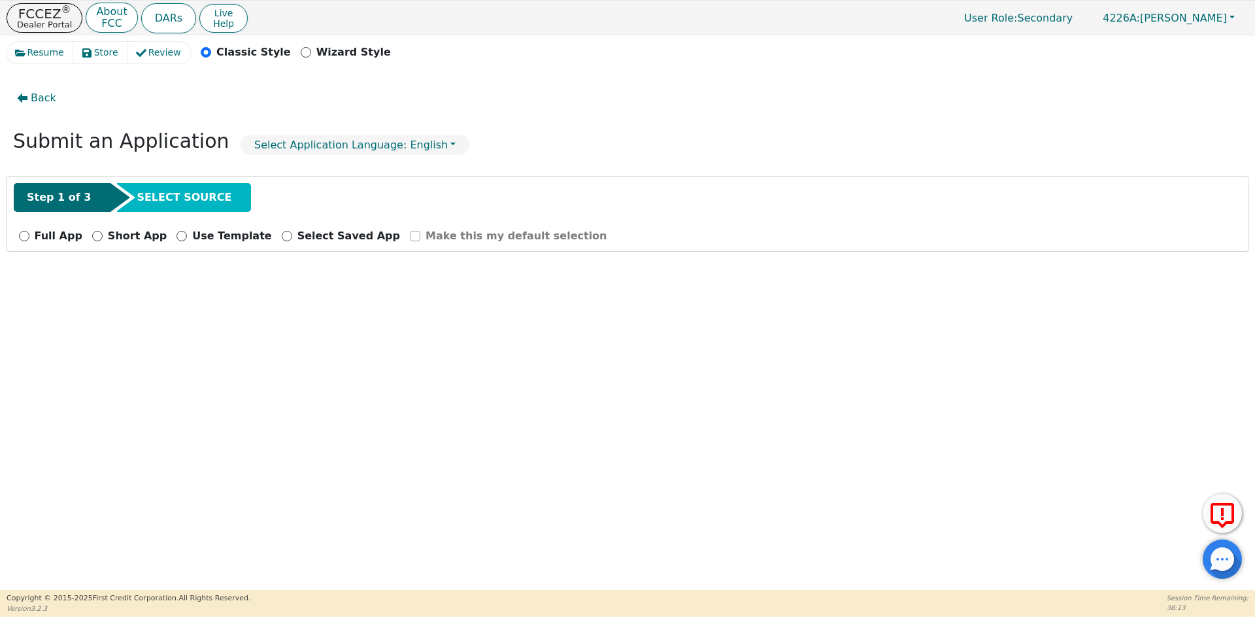
drag, startPoint x: 47, startPoint y: 238, endPoint x: 42, endPoint y: 232, distance: 7.9
click at [47, 238] on p "Full App" at bounding box center [59, 236] width 48 height 16
click at [29, 238] on input "Full App" at bounding box center [24, 236] width 10 height 10
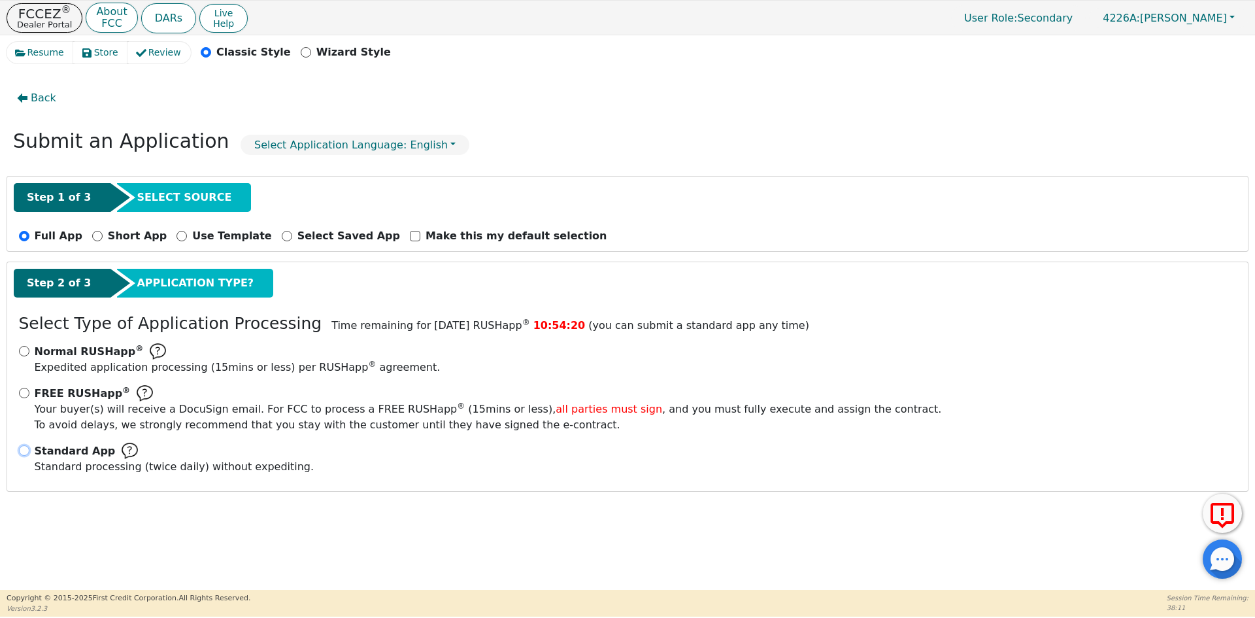
click at [28, 450] on input "Standard App Standard processing (twice daily) without expediting." at bounding box center [24, 450] width 10 height 10
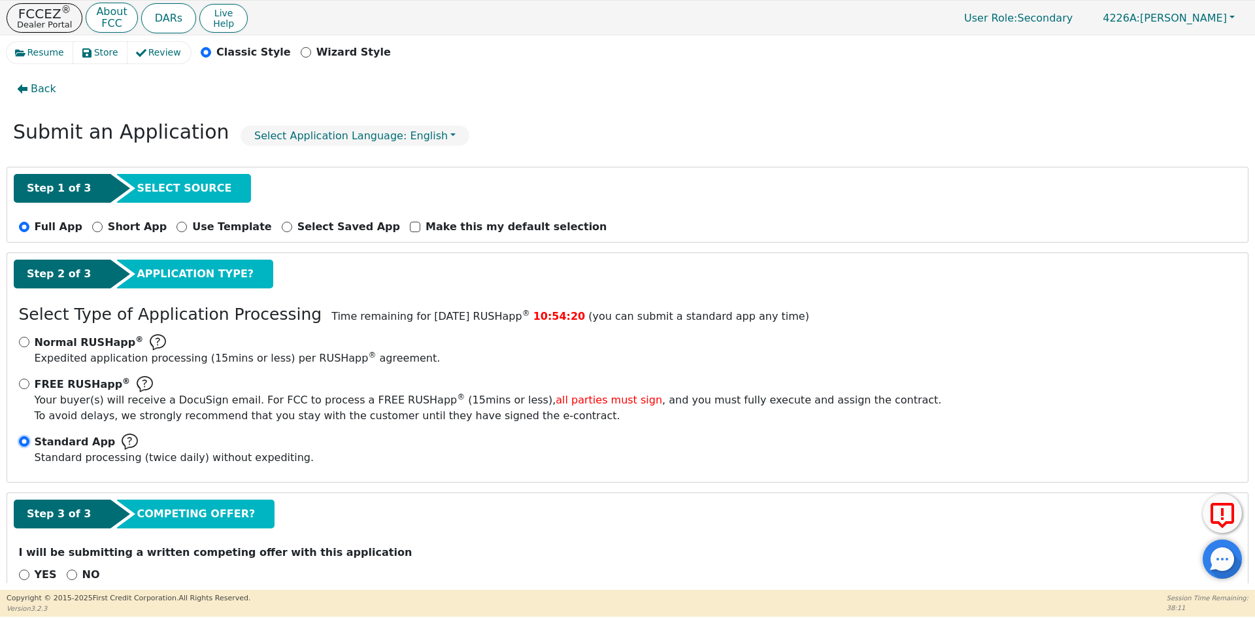
scroll to position [37, 0]
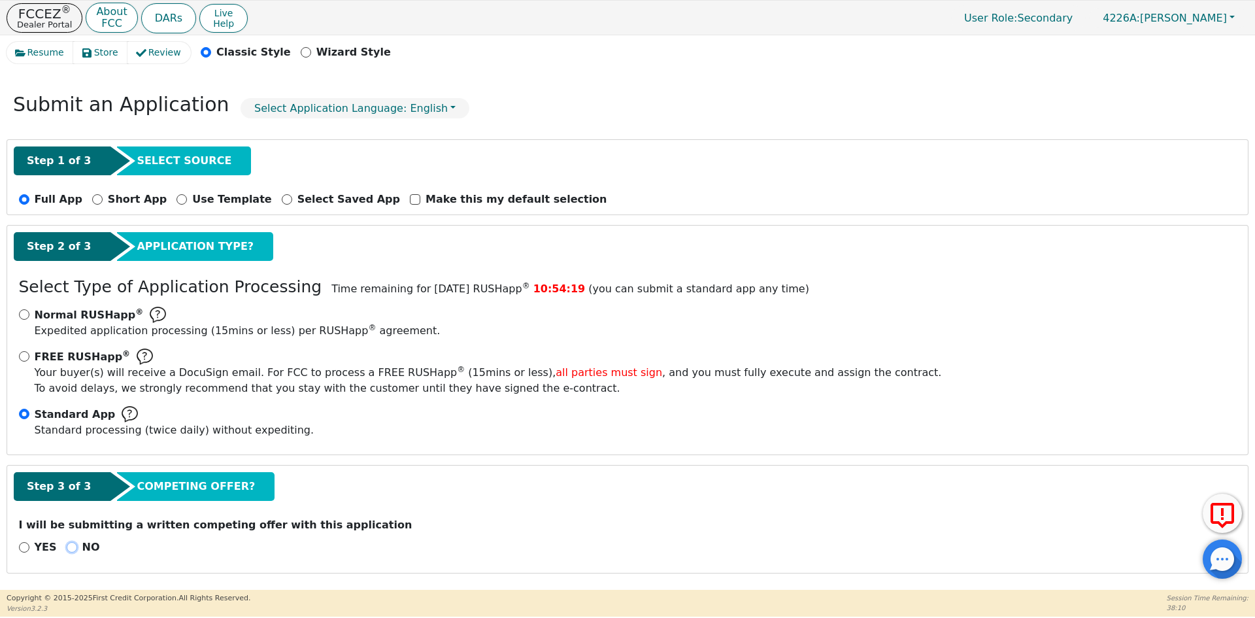
click at [68, 545] on input "NO" at bounding box center [72, 547] width 10 height 10
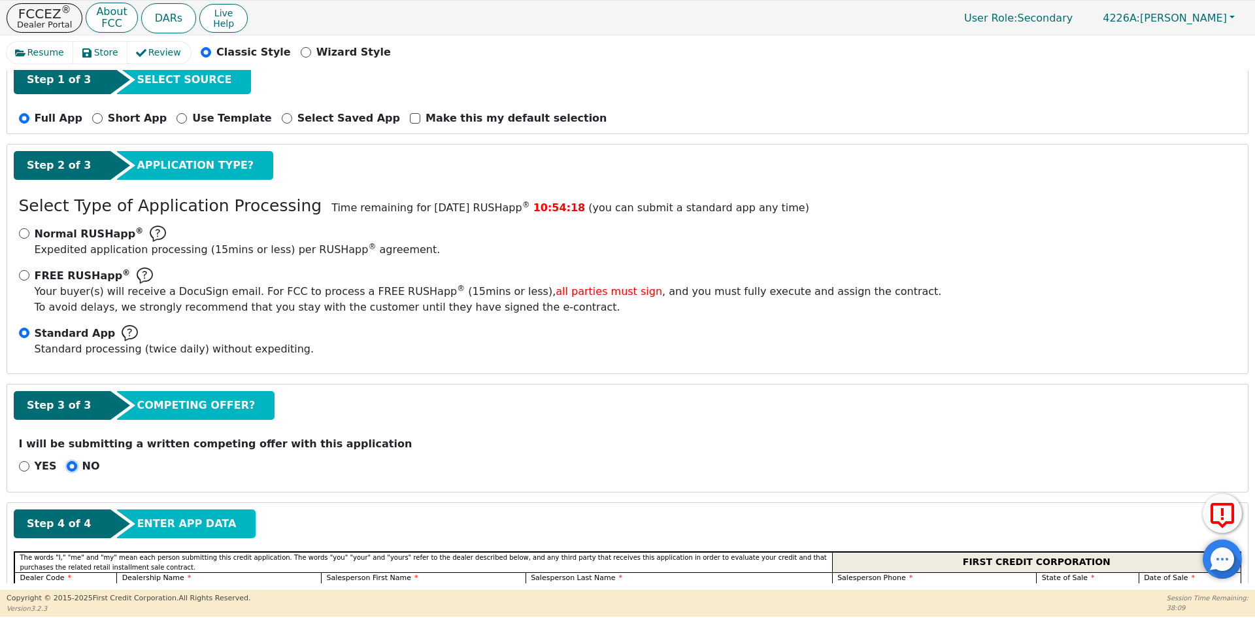
scroll to position [298, 0]
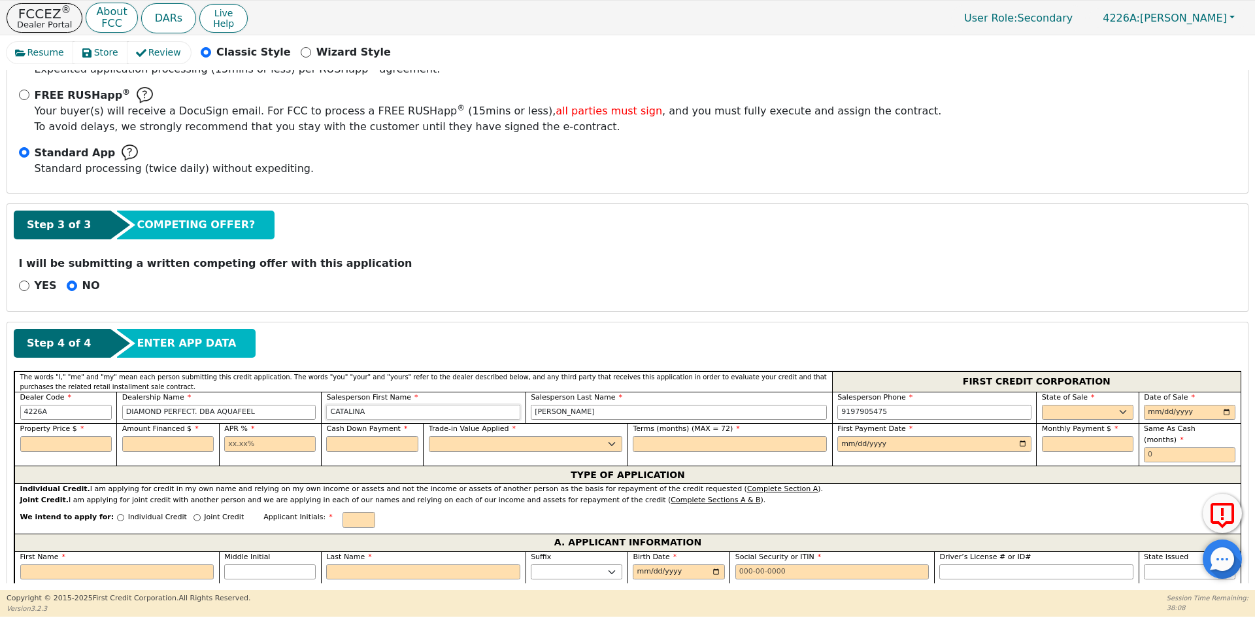
drag, startPoint x: 397, startPoint y: 412, endPoint x: 269, endPoint y: 415, distance: 128.2
click at [269, 415] on div "Dealer Code 4226A Dealership Name DIAMOND PERFECT. DBA AQUAFEEL Salesperson Fir…" at bounding box center [627, 408] width 1226 height 32
drag, startPoint x: 586, startPoint y: 412, endPoint x: 460, endPoint y: 411, distance: 126.2
click at [462, 411] on div "Dealer Code 4226A Dealership Name DIAMOND PERFECT. DBA AQUAFEEL Salesperson Fir…" at bounding box center [627, 408] width 1226 height 32
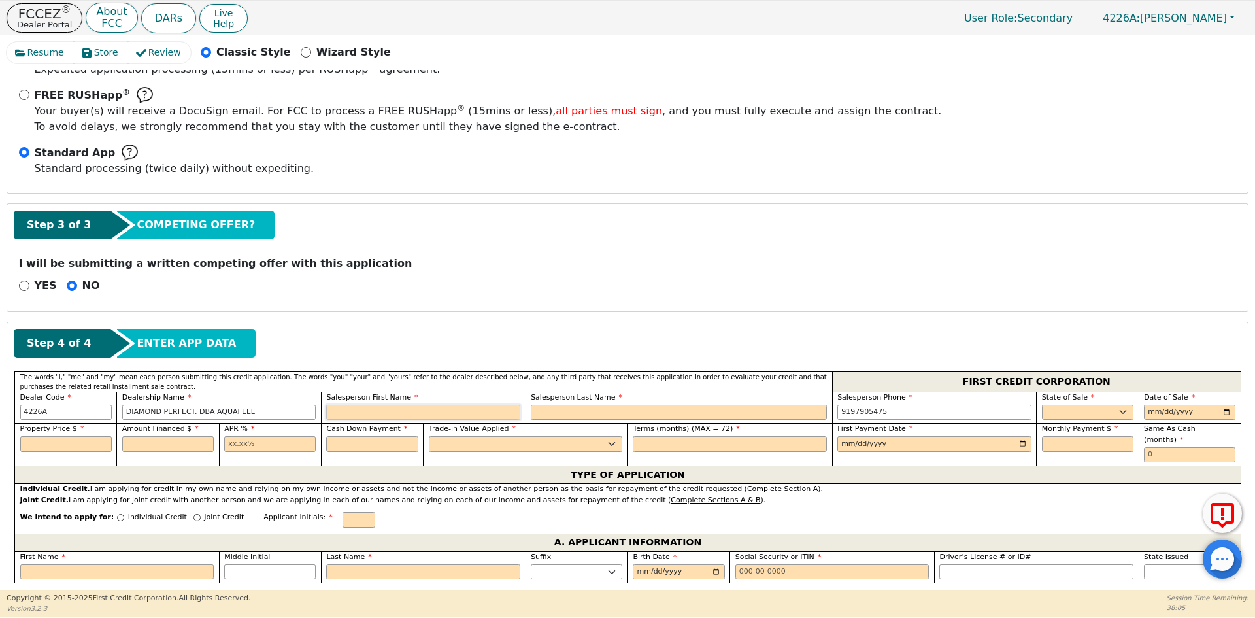
click at [467, 408] on input "text" at bounding box center [423, 413] width 194 height 16
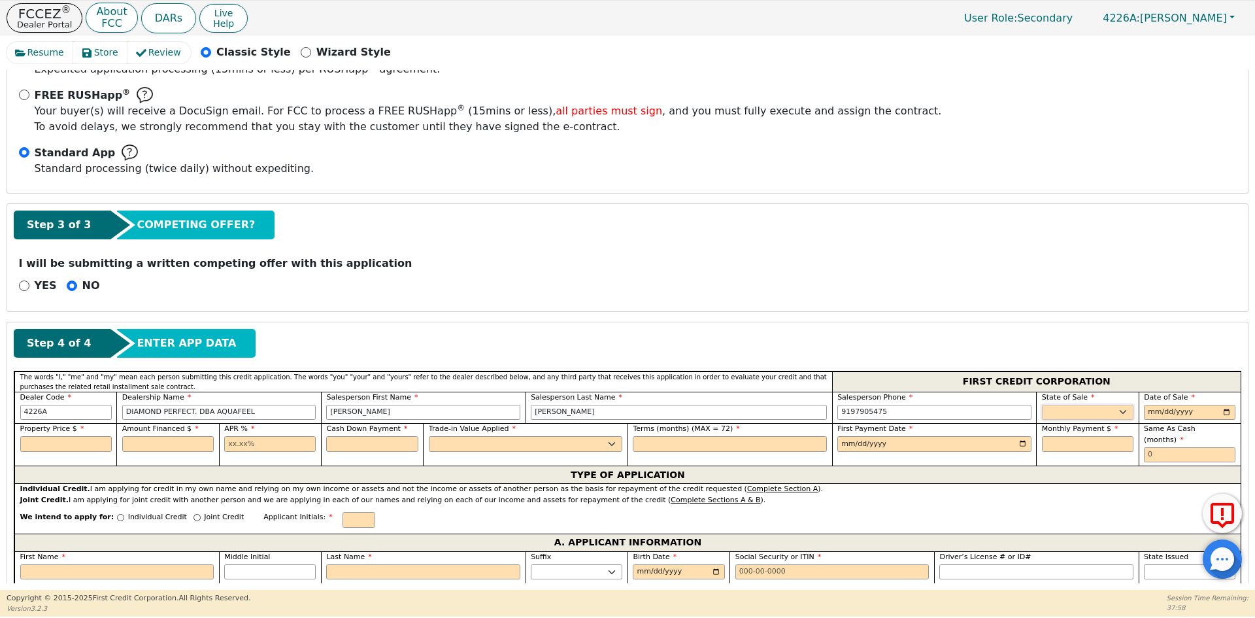
click at [1120, 418] on select "AK AL AR AZ CA CO CT DC DE FL [GEOGRAPHIC_DATA] HI IA ID IL IN KS [GEOGRAPHIC_D…" at bounding box center [1088, 413] width 92 height 16
click at [1218, 411] on input "date" at bounding box center [1190, 413] width 92 height 16
click at [63, 443] on input "text" at bounding box center [66, 444] width 92 height 16
click at [258, 439] on input "text" at bounding box center [270, 444] width 92 height 16
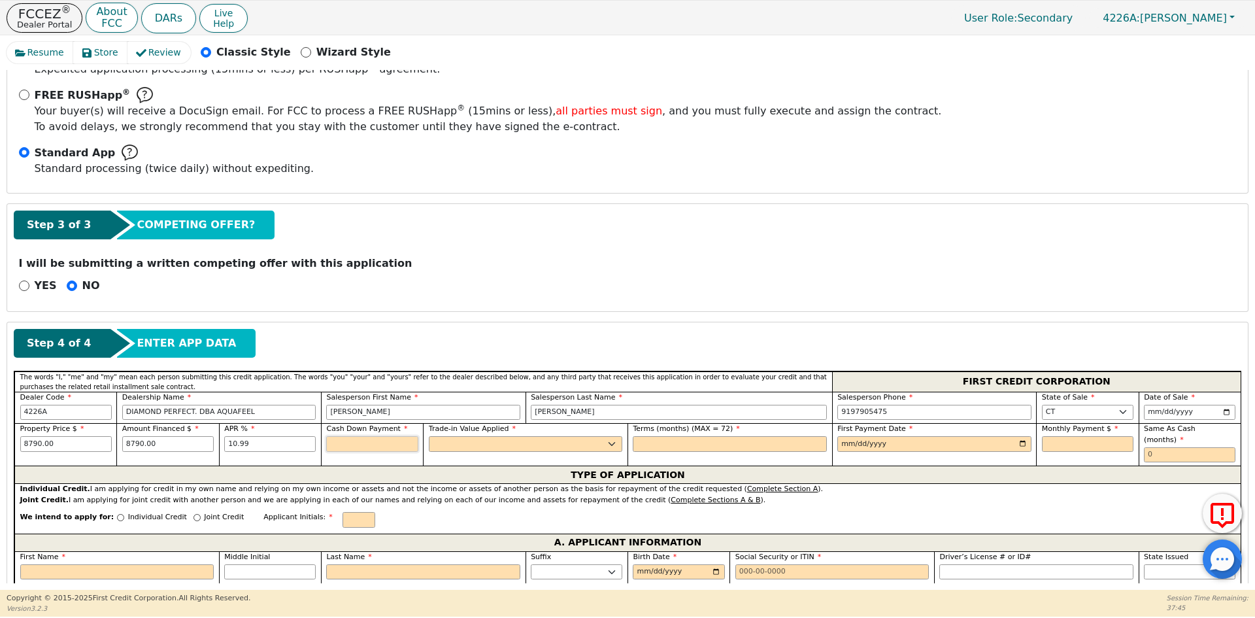
click at [367, 443] on input "text" at bounding box center [372, 444] width 92 height 16
click at [471, 439] on select "Yes No" at bounding box center [526, 444] width 194 height 16
click at [429, 436] on select "Yes No" at bounding box center [526, 444] width 194 height 16
click at [653, 441] on input "text" at bounding box center [730, 444] width 194 height 16
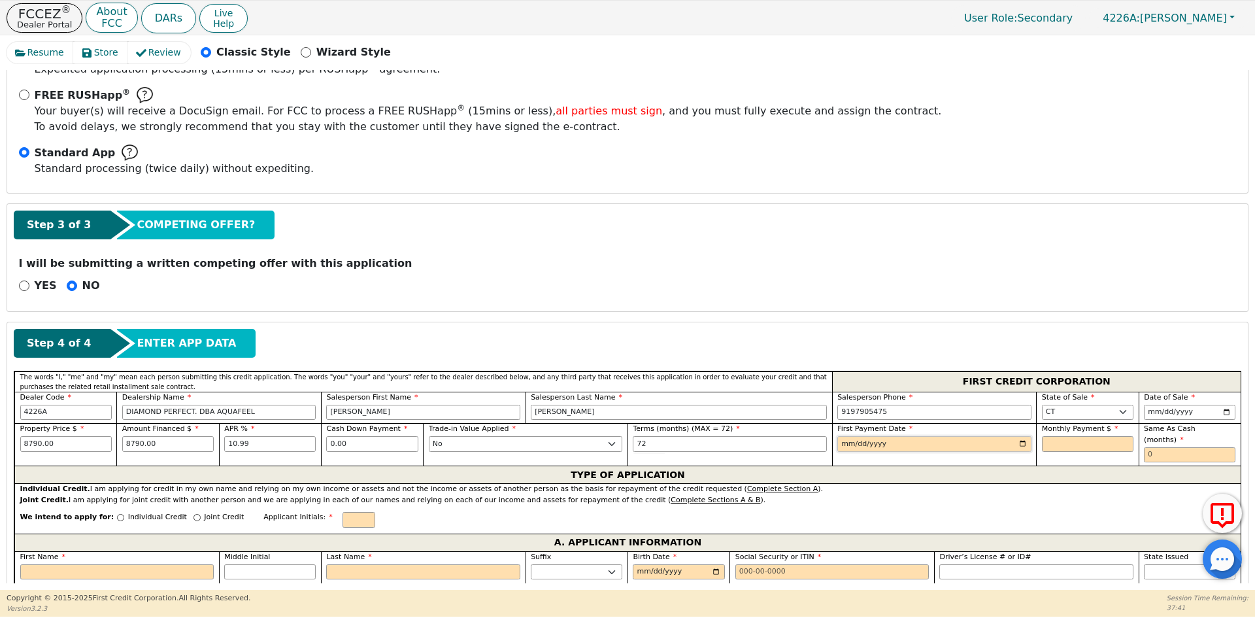
click at [1017, 442] on input "date" at bounding box center [934, 444] width 194 height 16
click at [1073, 440] on input "text" at bounding box center [1088, 444] width 92 height 16
click at [1184, 434] on label "Same As Cash (months)" at bounding box center [1190, 435] width 92 height 22
click at [1186, 447] on input "text" at bounding box center [1190, 455] width 92 height 16
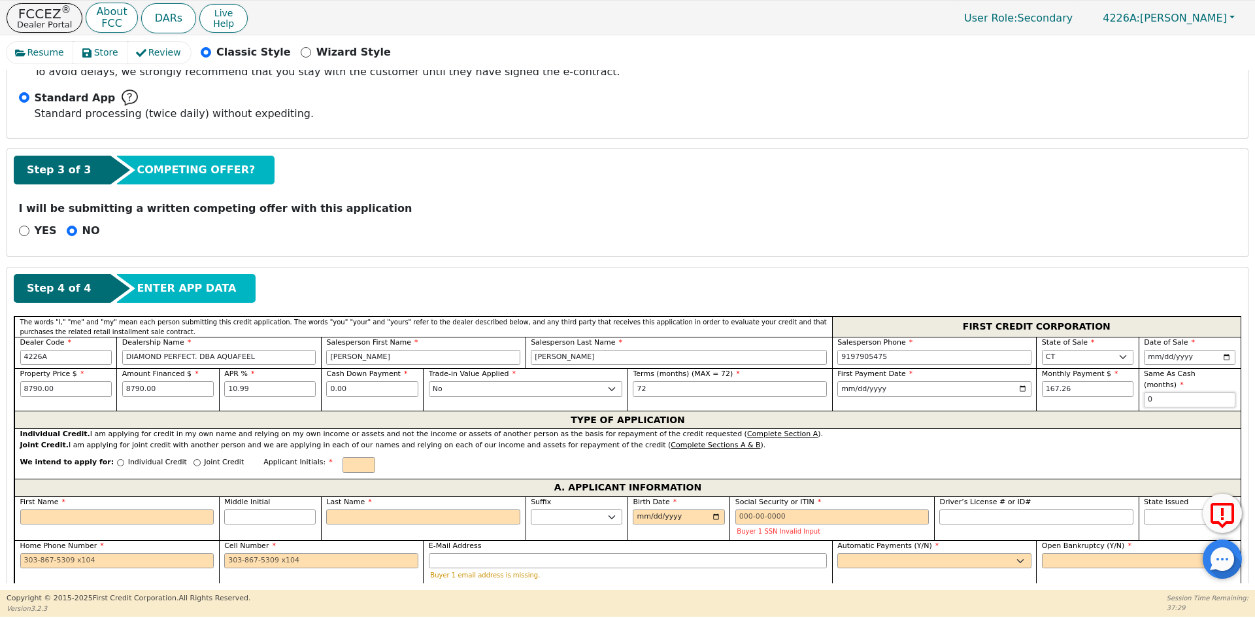
scroll to position [429, 0]
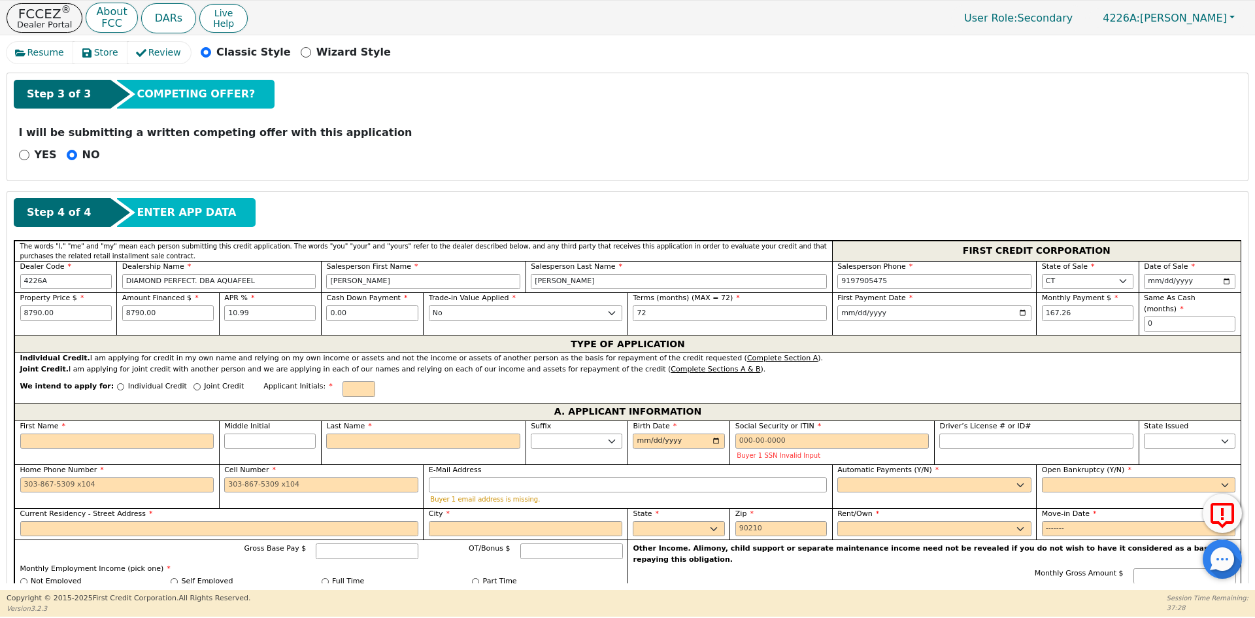
click at [130, 381] on p "Individual Credit" at bounding box center [157, 386] width 59 height 11
click at [124, 383] on input "Individual Credit" at bounding box center [120, 386] width 7 height 7
click at [343, 381] on input "text" at bounding box center [359, 389] width 33 height 16
click at [169, 433] on input "First Name" at bounding box center [117, 441] width 194 height 16
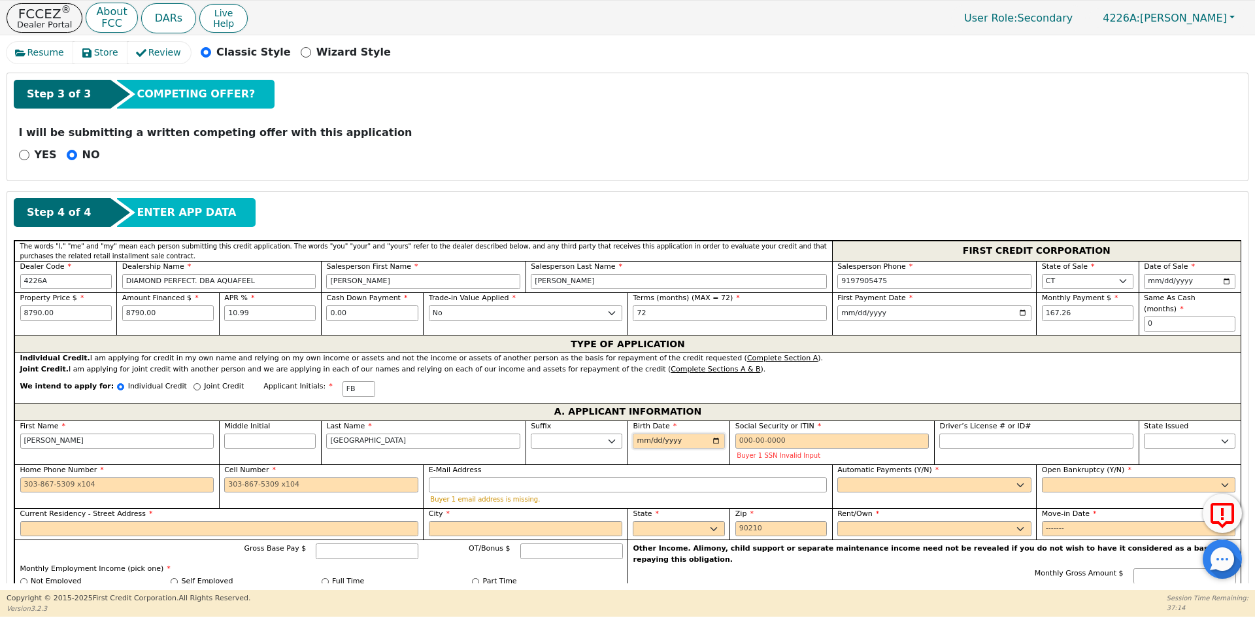
click at [638, 433] on input "Birth Date" at bounding box center [679, 441] width 92 height 16
click at [641, 433] on input "Birth Date" at bounding box center [679, 441] width 92 height 16
click at [820, 433] on input "Social Security or ITIN" at bounding box center [832, 441] width 194 height 16
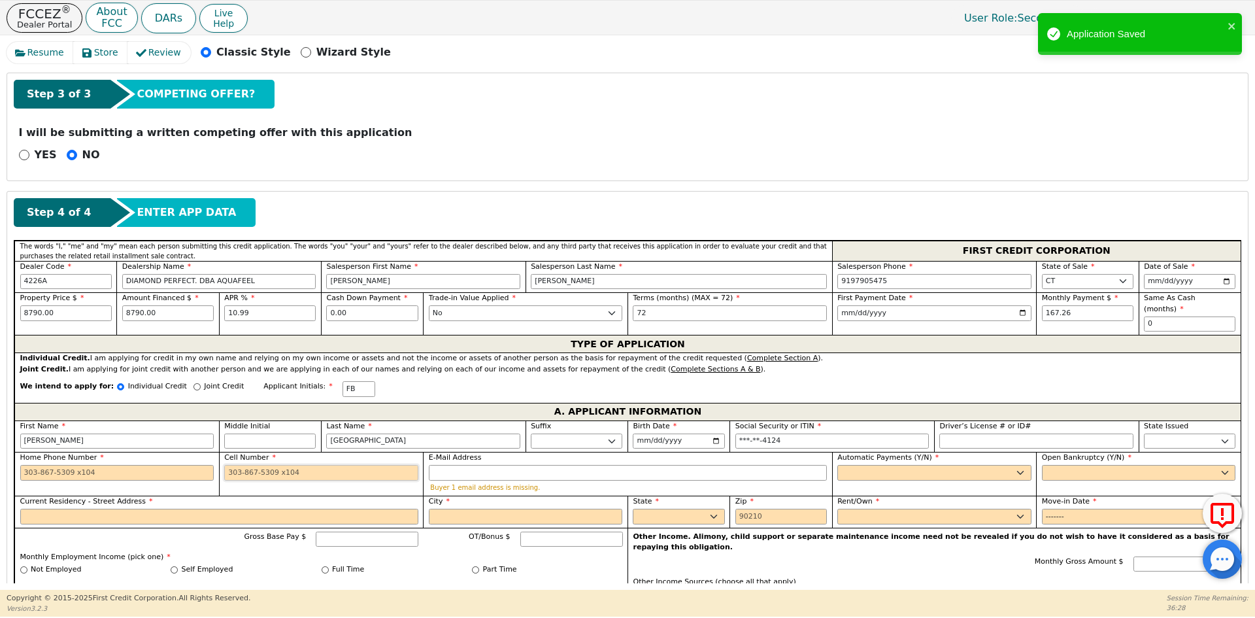
click at [254, 465] on input "Cell Number" at bounding box center [321, 473] width 194 height 16
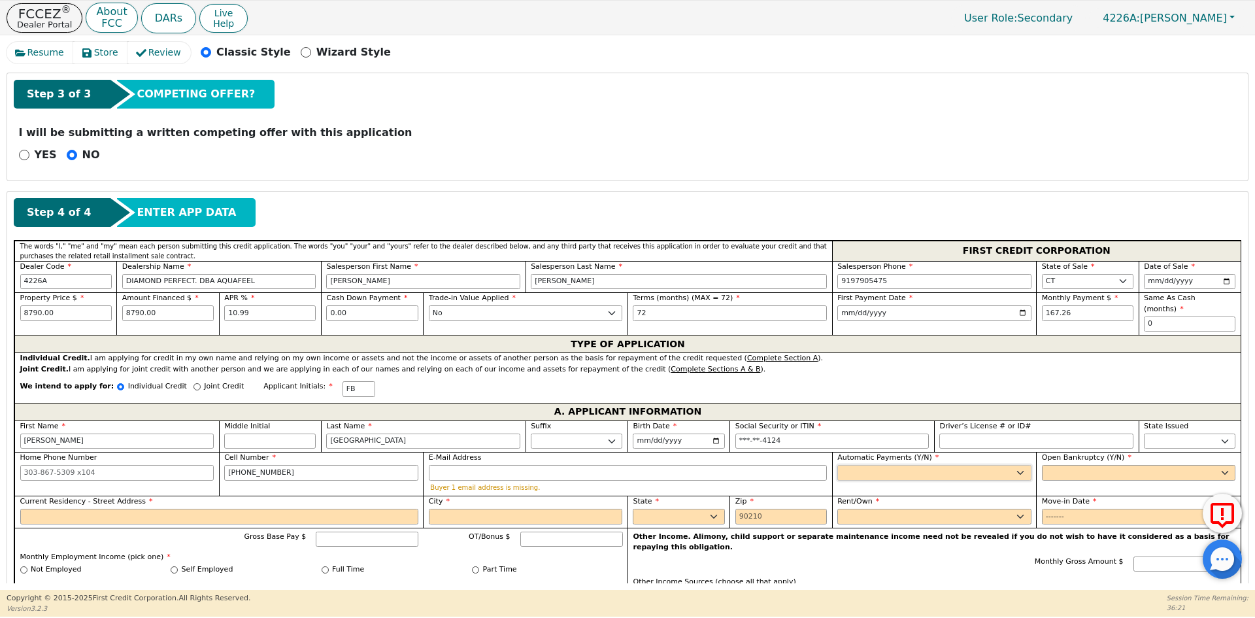
click at [862, 465] on select "Yes No" at bounding box center [934, 473] width 194 height 16
click at [837, 465] on select "Yes No" at bounding box center [934, 473] width 194 height 16
click at [1091, 465] on select "Yes No" at bounding box center [1139, 473] width 194 height 16
click at [1042, 465] on select "Yes No" at bounding box center [1139, 473] width 194 height 16
click at [139, 509] on input "Current Residency - Street Address" at bounding box center [219, 517] width 398 height 16
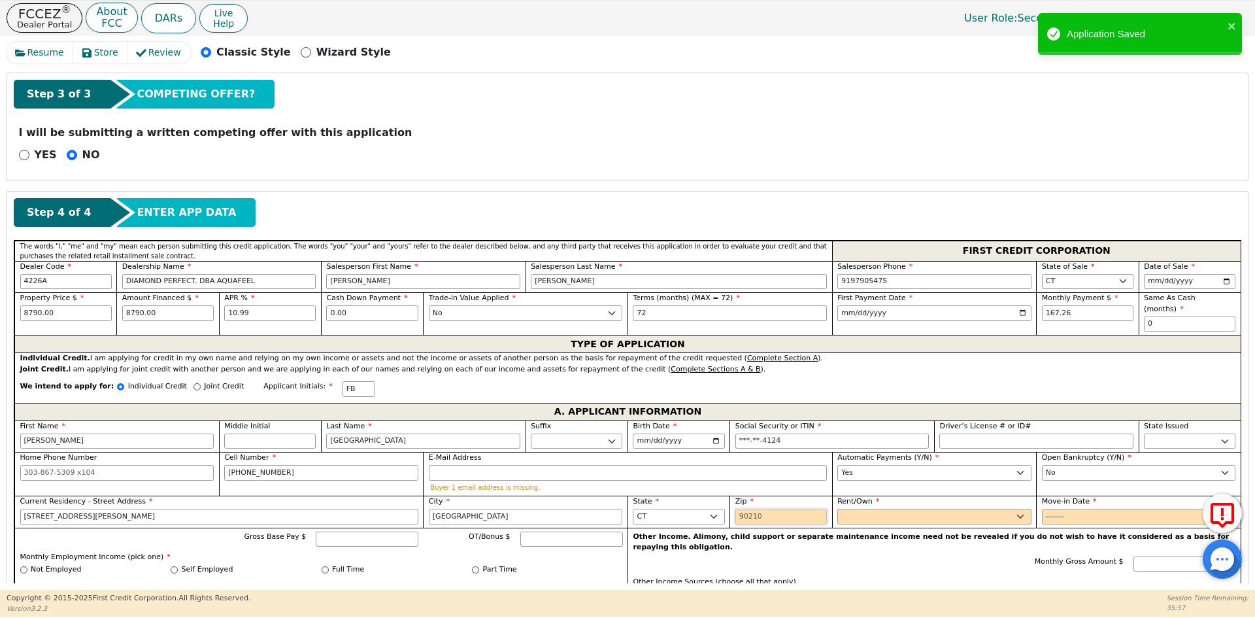
click at [749, 509] on input "Zip" at bounding box center [781, 517] width 92 height 16
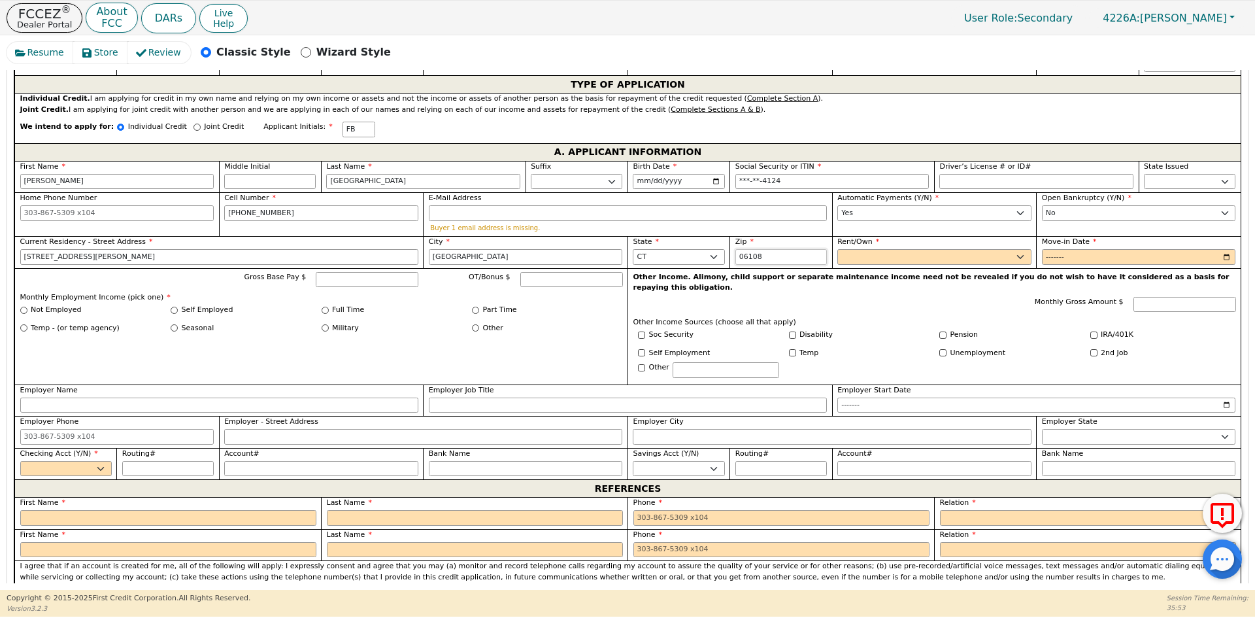
scroll to position [690, 0]
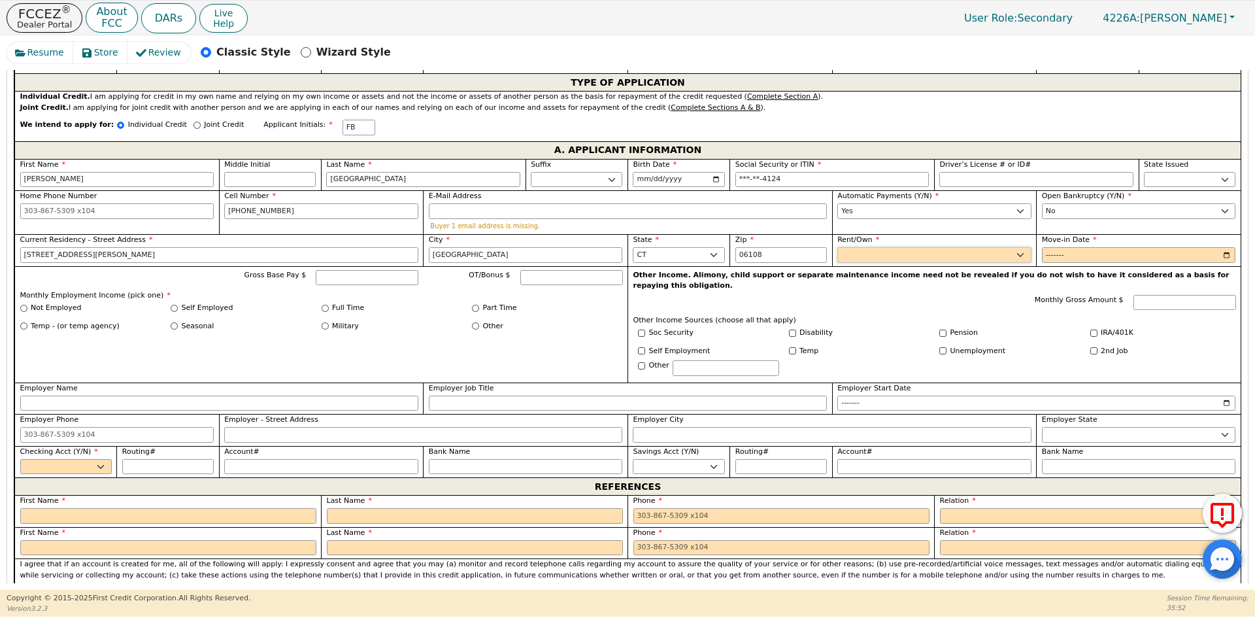
click at [862, 247] on select "Rent Own" at bounding box center [934, 255] width 194 height 16
click at [837, 247] on select "Rent Own" at bounding box center [934, 255] width 194 height 16
click at [1049, 247] on input "Move-in Date" at bounding box center [1139, 255] width 194 height 16
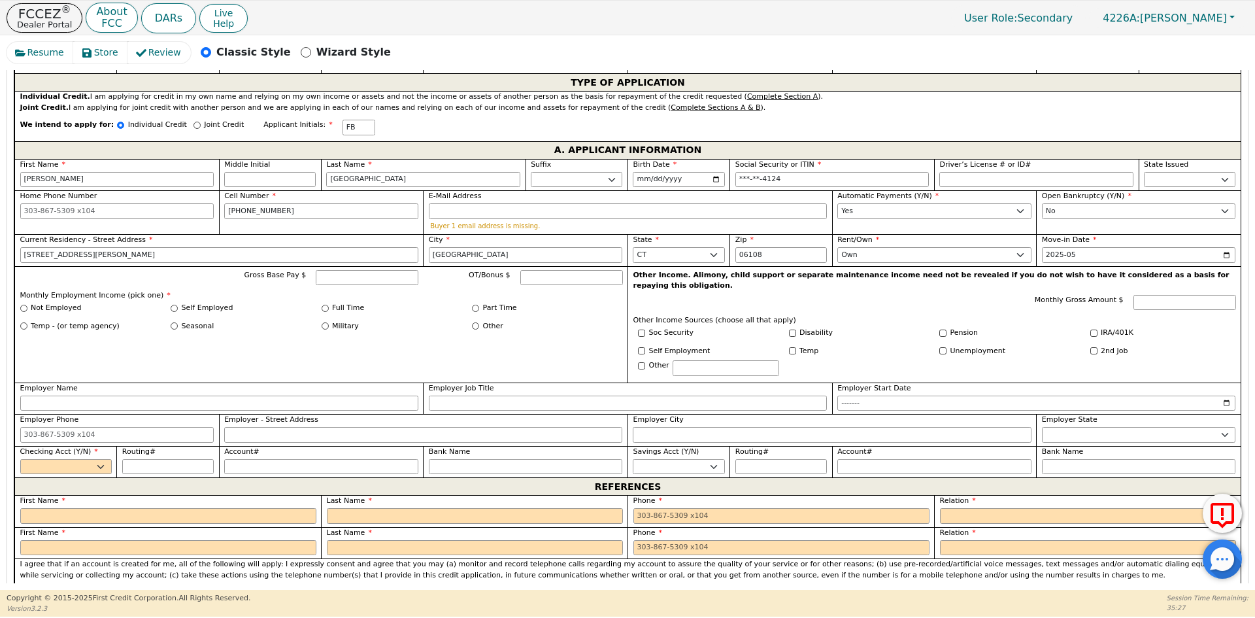
click at [327, 303] on div "Full Time" at bounding box center [397, 308] width 151 height 11
click at [333, 303] on label "Full Time" at bounding box center [348, 308] width 32 height 11
click at [329, 305] on input "Full Time" at bounding box center [325, 308] width 7 height 7
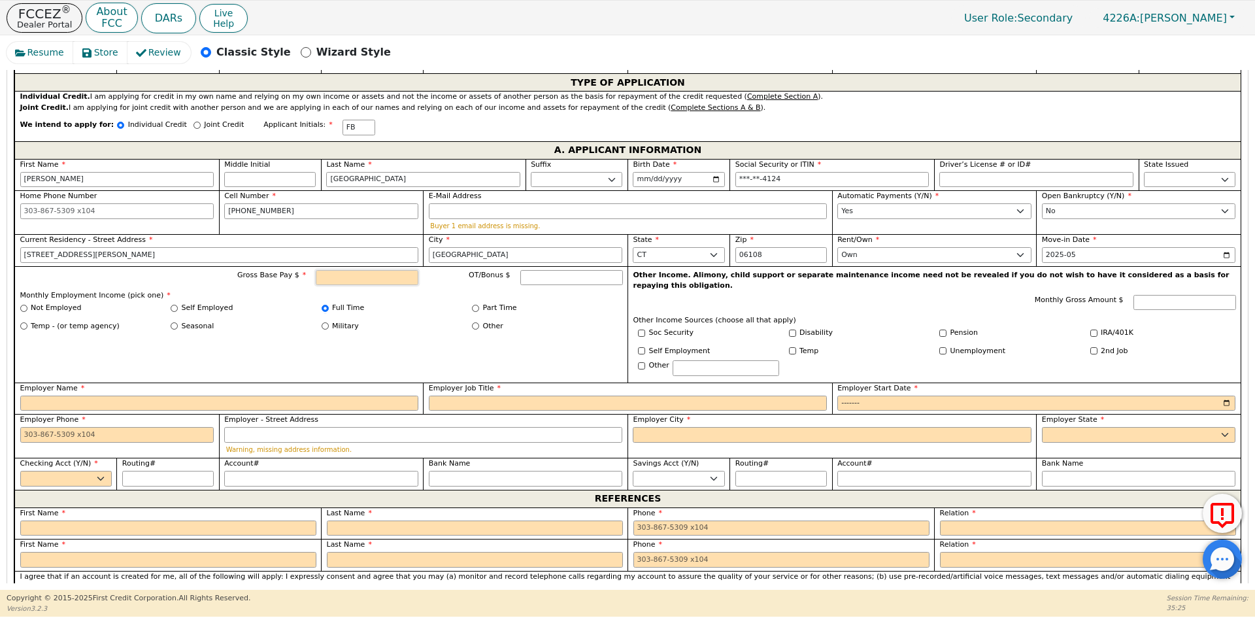
click at [356, 270] on input "Gross Base Pay $" at bounding box center [367, 278] width 103 height 16
click at [62, 395] on input "Employer Name" at bounding box center [219, 403] width 398 height 16
click at [48, 395] on input "Employer Name" at bounding box center [219, 403] width 398 height 16
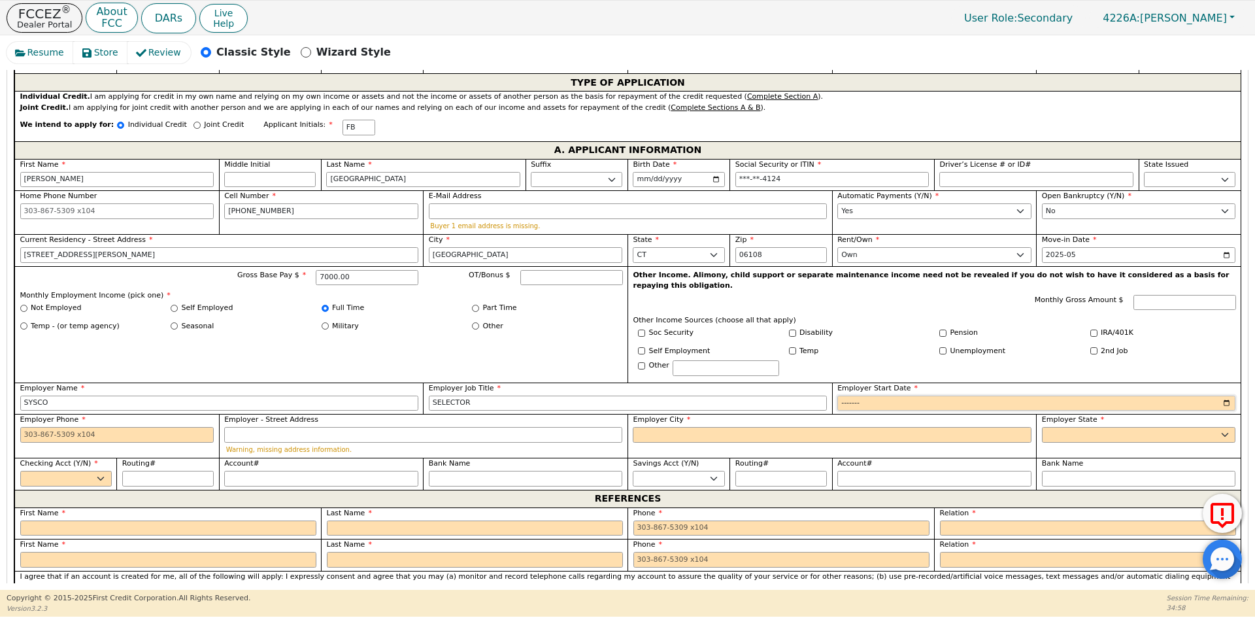
click at [854, 395] on input "Employer Start Date" at bounding box center [1036, 403] width 398 height 16
click at [93, 427] on input "Employer Phone" at bounding box center [117, 435] width 194 height 16
click at [652, 427] on input "Employer City" at bounding box center [832, 435] width 398 height 16
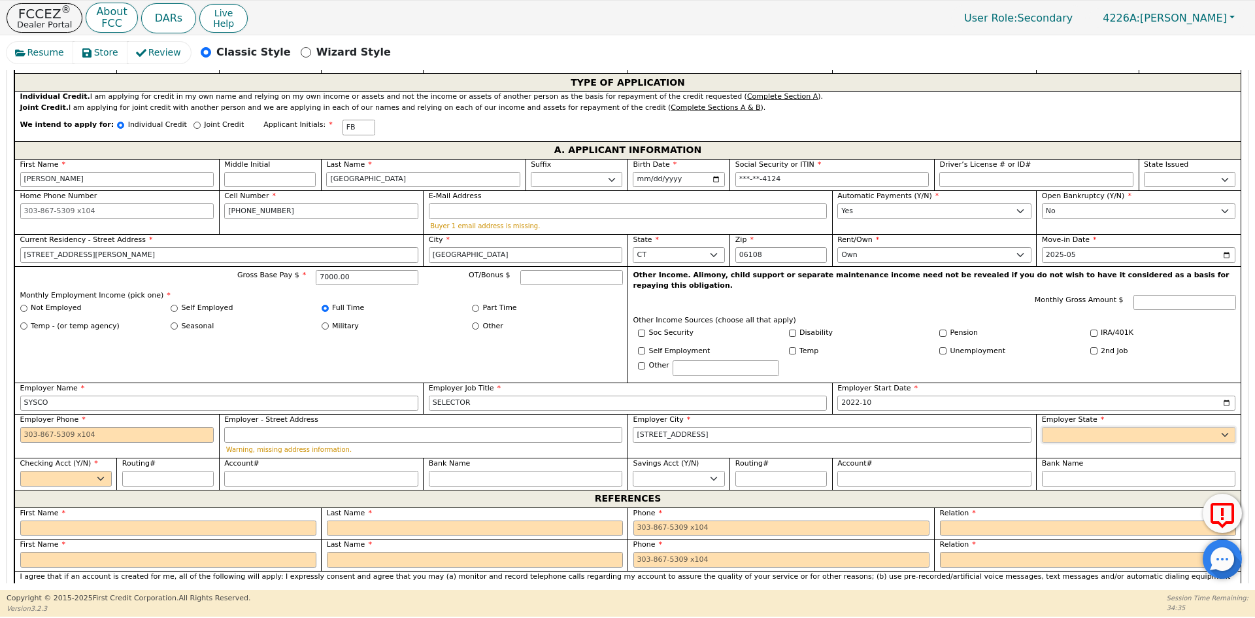
click at [1069, 427] on select "AK AL AR AZ CA CO CT DC DE FL [GEOGRAPHIC_DATA] HI IA ID [GEOGRAPHIC_DATA] IN K…" at bounding box center [1139, 435] width 194 height 16
click at [51, 471] on select "Yes No" at bounding box center [66, 479] width 92 height 16
click at [20, 471] on select "Yes No" at bounding box center [66, 479] width 92 height 16
click at [186, 471] on input "Routing#" at bounding box center [168, 479] width 92 height 16
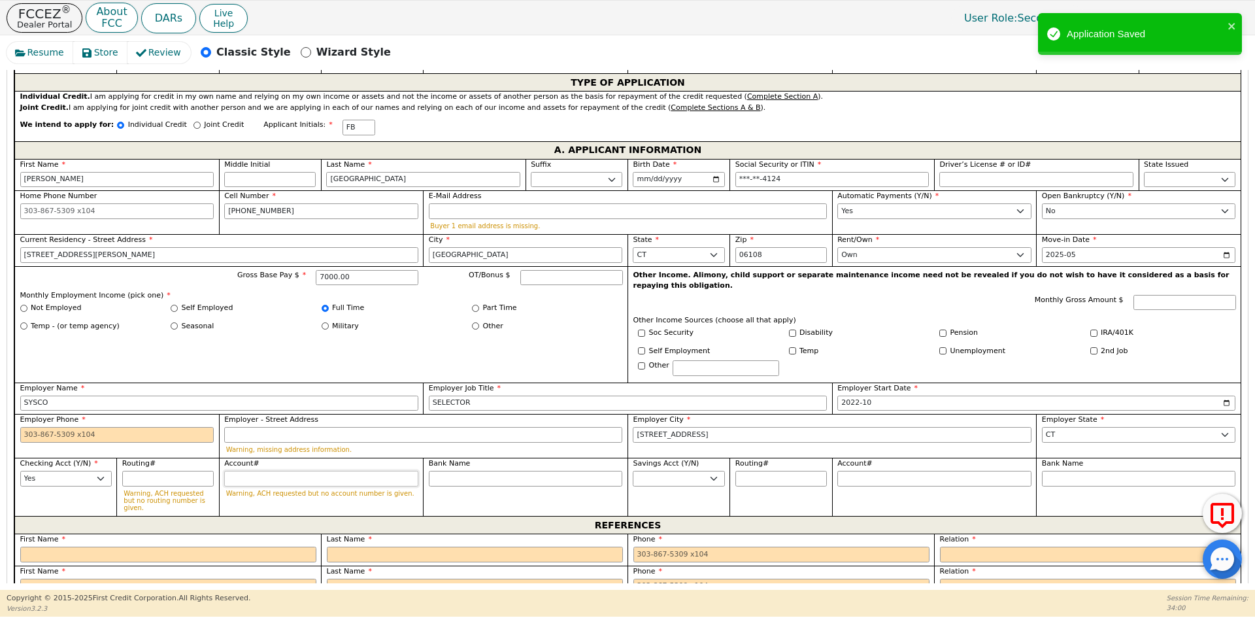
click at [246, 471] on input "Account#" at bounding box center [321, 479] width 194 height 16
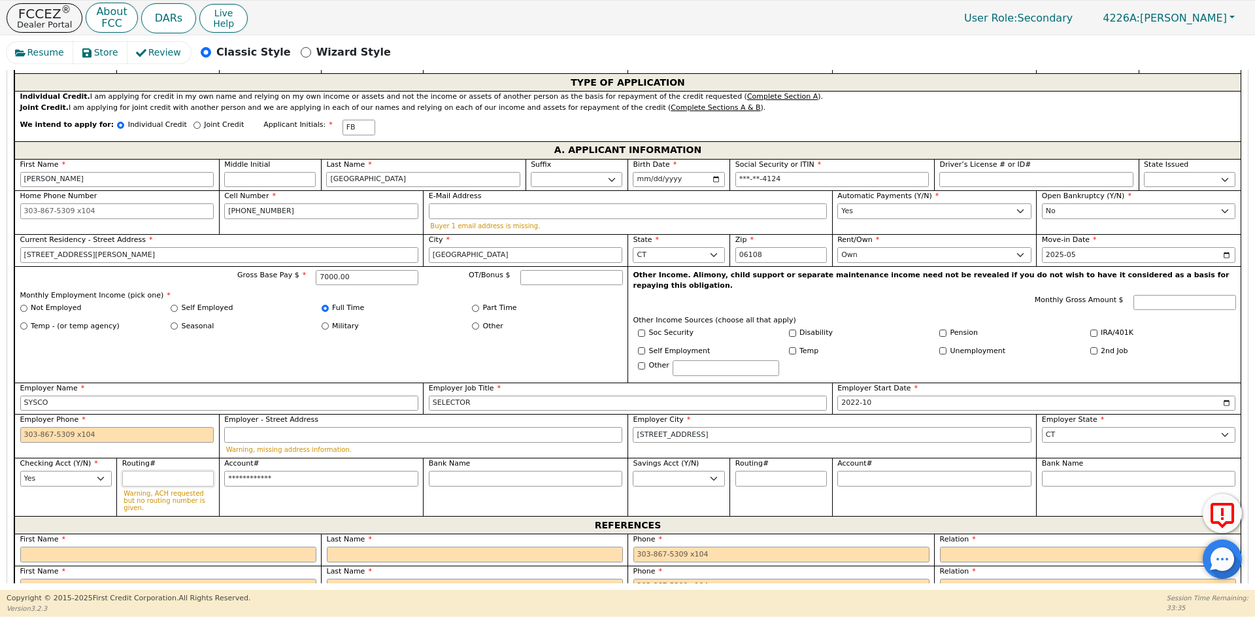
click at [149, 471] on input "Routing#" at bounding box center [168, 479] width 92 height 16
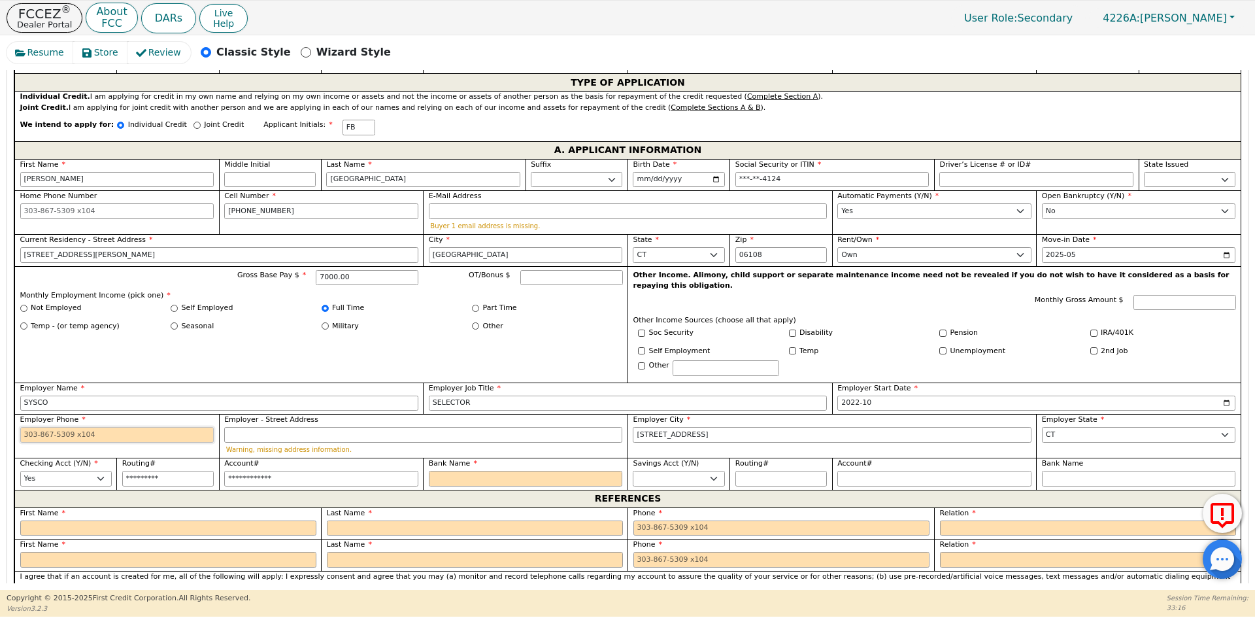
click at [101, 427] on input "Employer Phone" at bounding box center [117, 435] width 194 height 16
click at [346, 471] on input "385022095271" at bounding box center [321, 479] width 194 height 16
click at [456, 471] on input "Bank Name" at bounding box center [526, 479] width 194 height 16
click at [197, 471] on input "011900254" at bounding box center [168, 479] width 92 height 16
drag, startPoint x: 183, startPoint y: 457, endPoint x: 102, endPoint y: 454, distance: 81.1
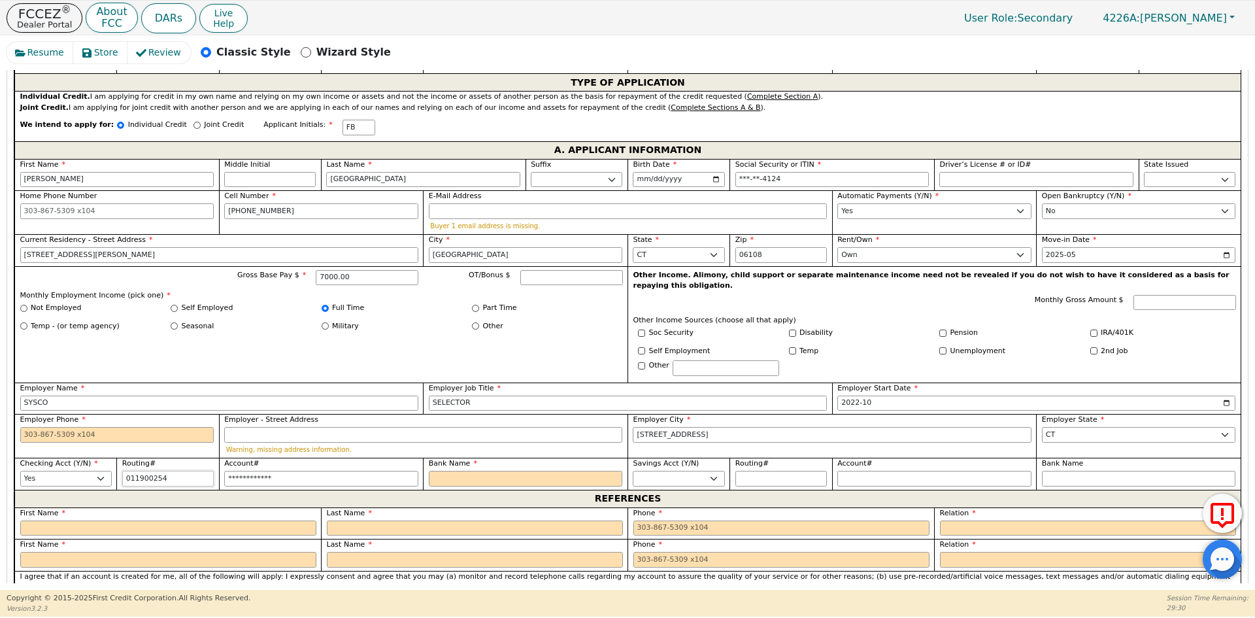
click at [102, 454] on div "First Name [PERSON_NAME] Middle Initial Last Name [PERSON_NAME]. Sr. II III IV …" at bounding box center [627, 324] width 1226 height 331
click at [455, 471] on input "Bank Name" at bounding box center [526, 479] width 194 height 16
click at [286, 520] on input "text" at bounding box center [168, 528] width 296 height 16
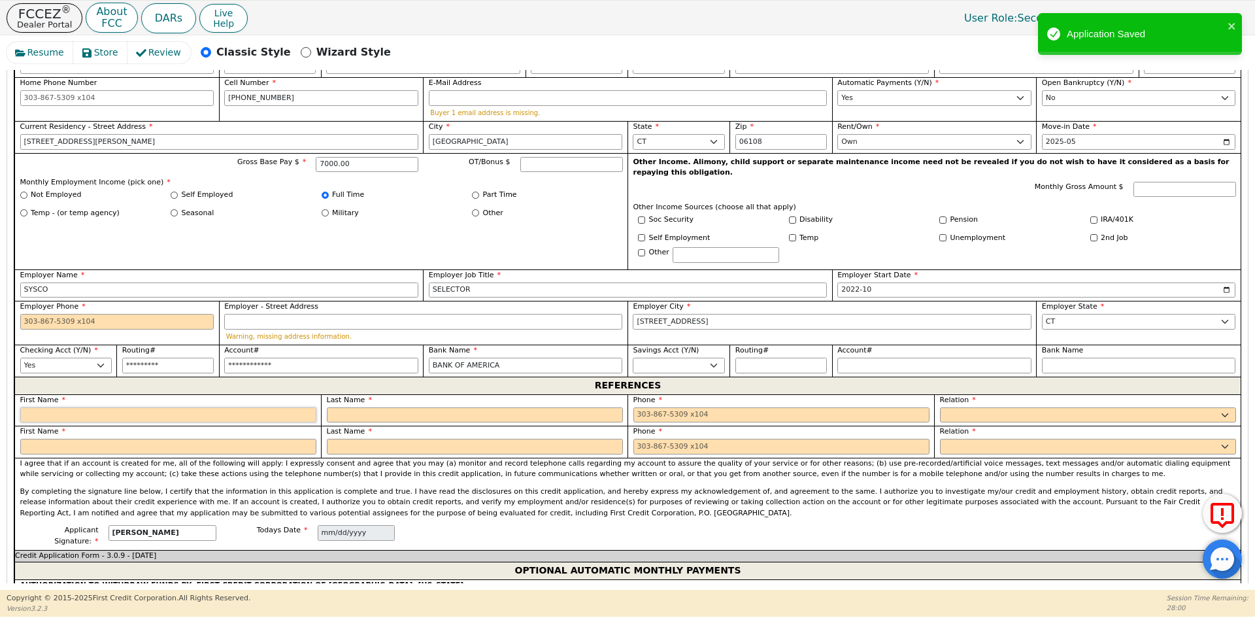
scroll to position [821, 0]
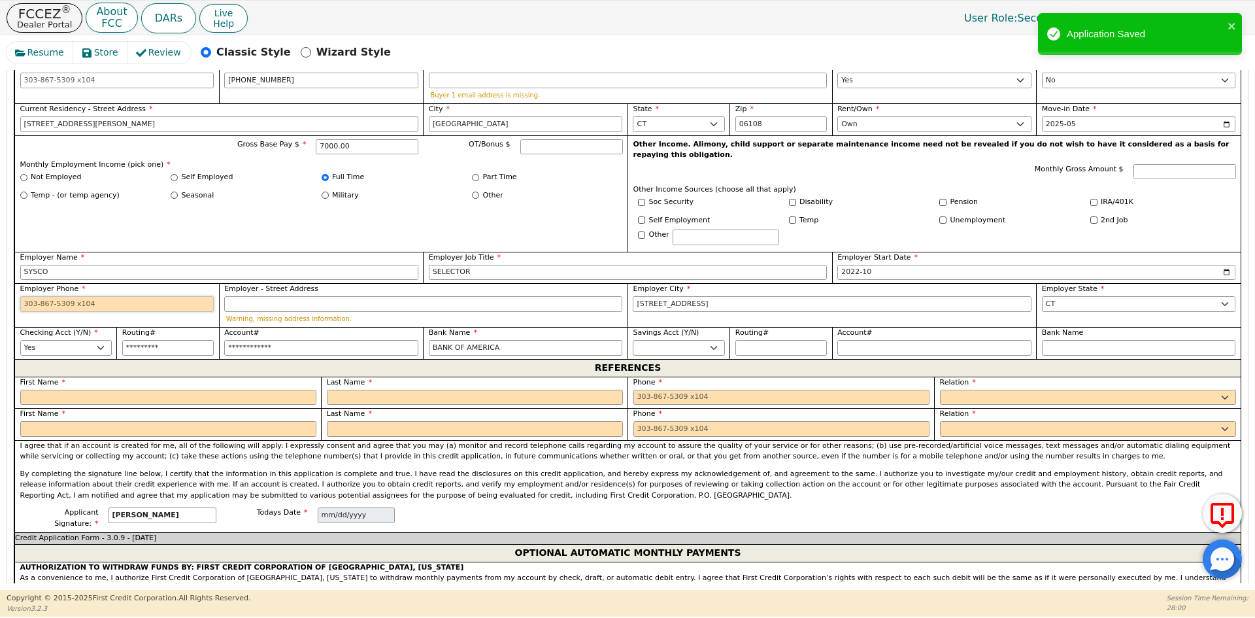
click at [99, 296] on input "Employer Phone" at bounding box center [117, 304] width 194 height 16
paste input "[PHONE_NUMBER]"
click at [136, 390] on input "text" at bounding box center [168, 398] width 296 height 16
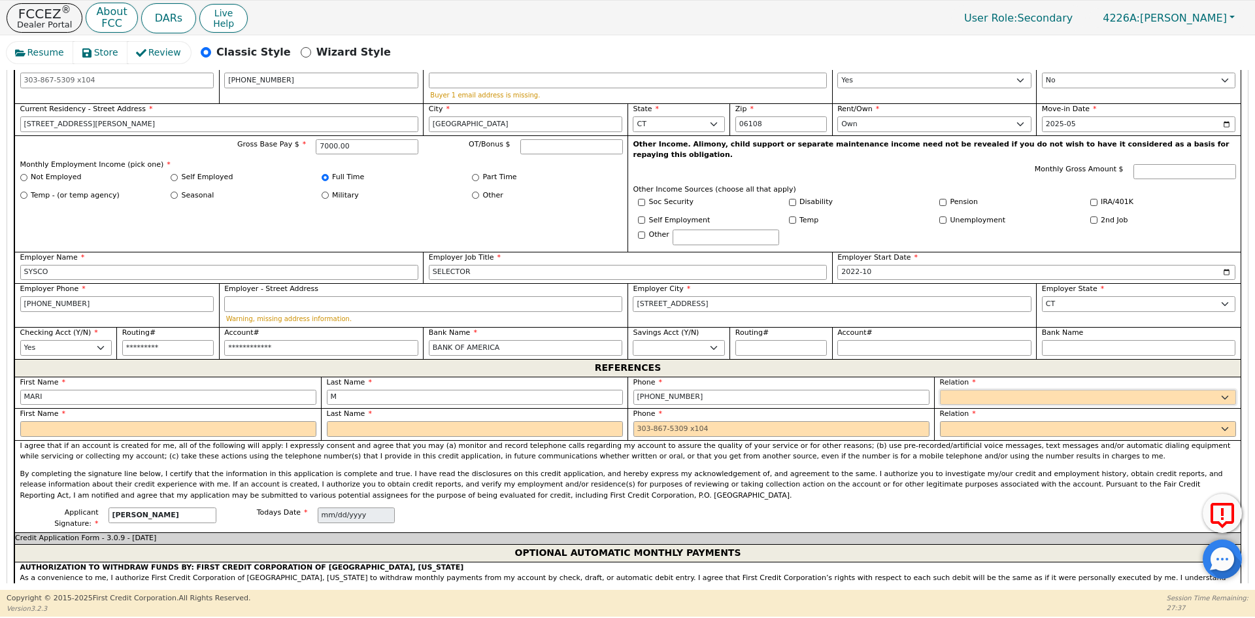
click at [1000, 390] on select "FATHER MOTHER SISTER BROTHER DAUGHTER SON CO-WORKER NEIGHBOR FRIEND COUSIN G-MO…" at bounding box center [1088, 398] width 296 height 16
click at [1000, 390] on select "FATHER MOTHER SISTER BROTHER DAUGHTER SON CO-WORKER NEIGHBOR FRIEND COUSIN G-MO…" at bounding box center [934, 398] width 194 height 16
click at [1064, 390] on input "text" at bounding box center [1139, 398] width 194 height 16
click at [1068, 421] on select "FATHER MOTHER SISTER BROTHER DAUGHTER SON CO-WORKER NEIGHBOR FRIEND COUSIN G-MO…" at bounding box center [1088, 429] width 296 height 16
click at [940, 421] on select "FATHER MOTHER SISTER BROTHER DAUGHTER SON CO-WORKER NEIGHBOR FRIEND COUSIN G-MO…" at bounding box center [1088, 429] width 296 height 16
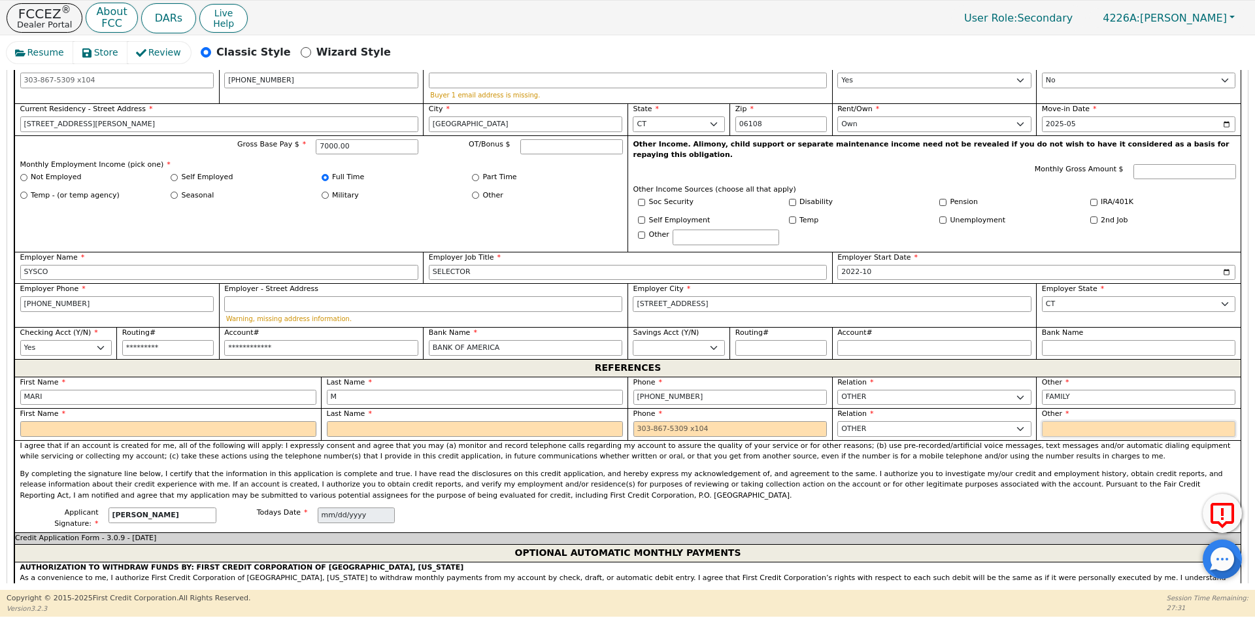
click at [1057, 421] on input "text" at bounding box center [1139, 429] width 194 height 16
click at [203, 421] on input "text" at bounding box center [168, 429] width 296 height 16
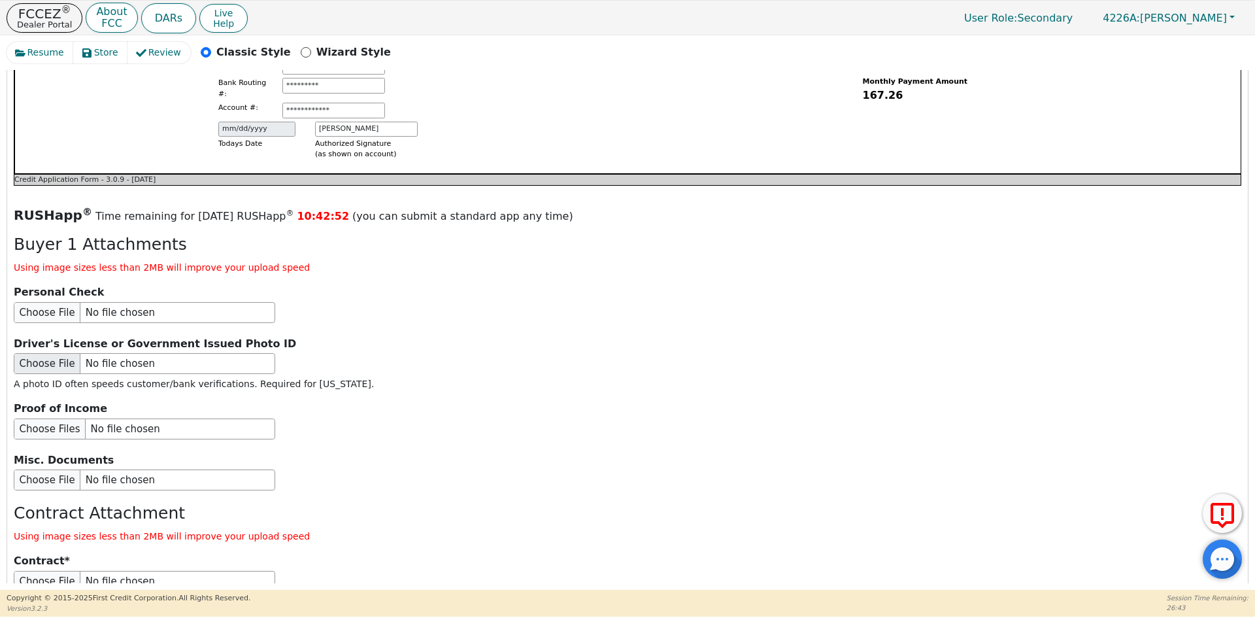
scroll to position [1409, 0]
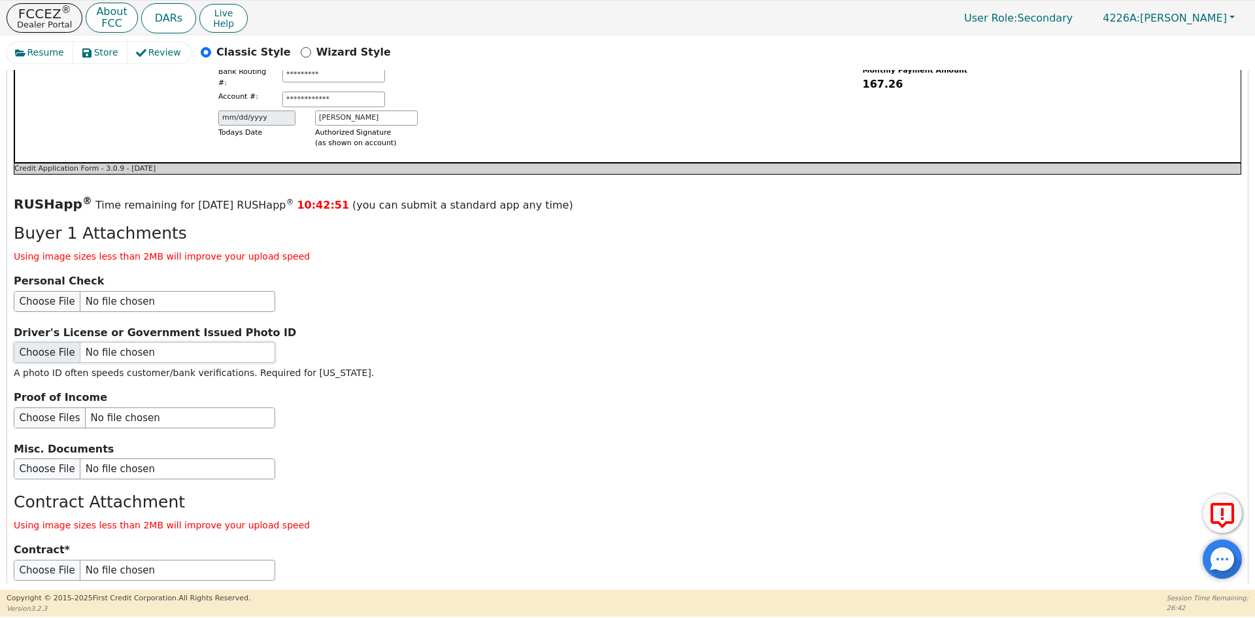
click at [90, 342] on input "file" at bounding box center [144, 352] width 261 height 21
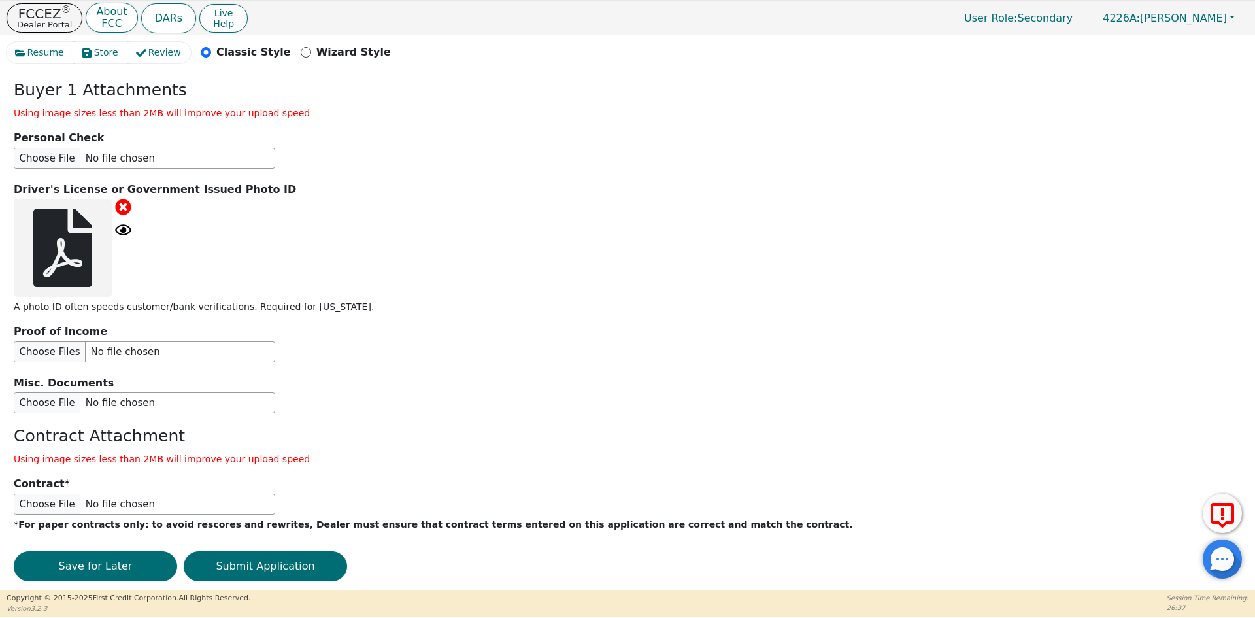
scroll to position [1553, 0]
click at [276, 550] on button "Submit Application" at bounding box center [265, 565] width 163 height 30
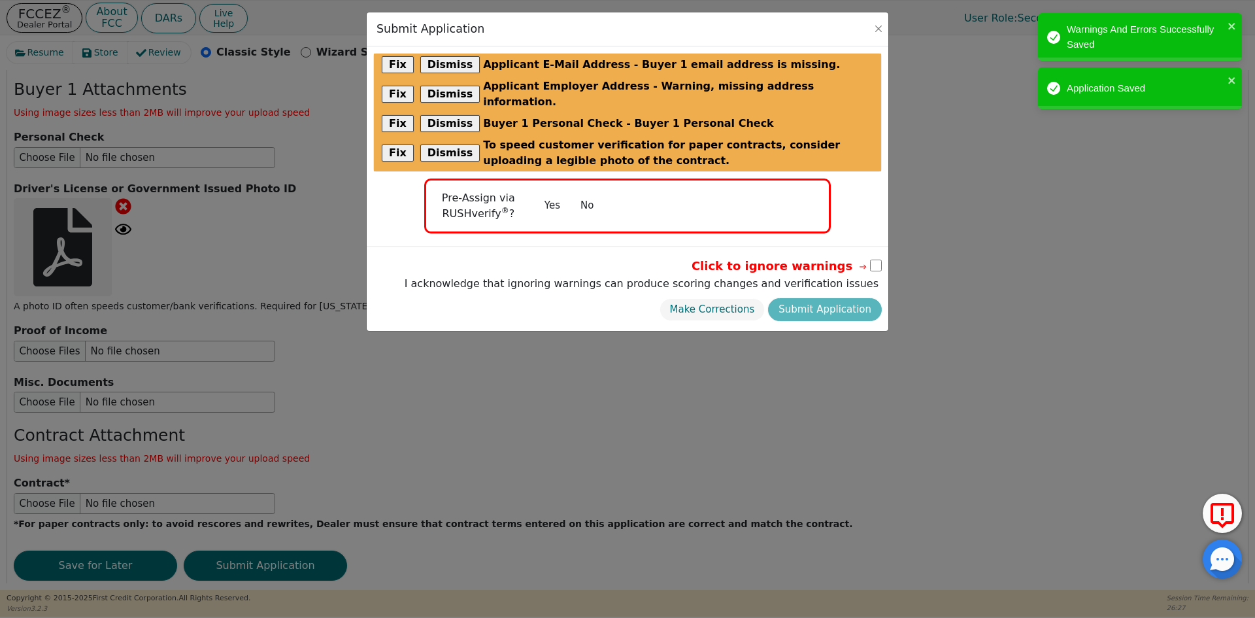
click at [590, 194] on button "No" at bounding box center [587, 205] width 34 height 23
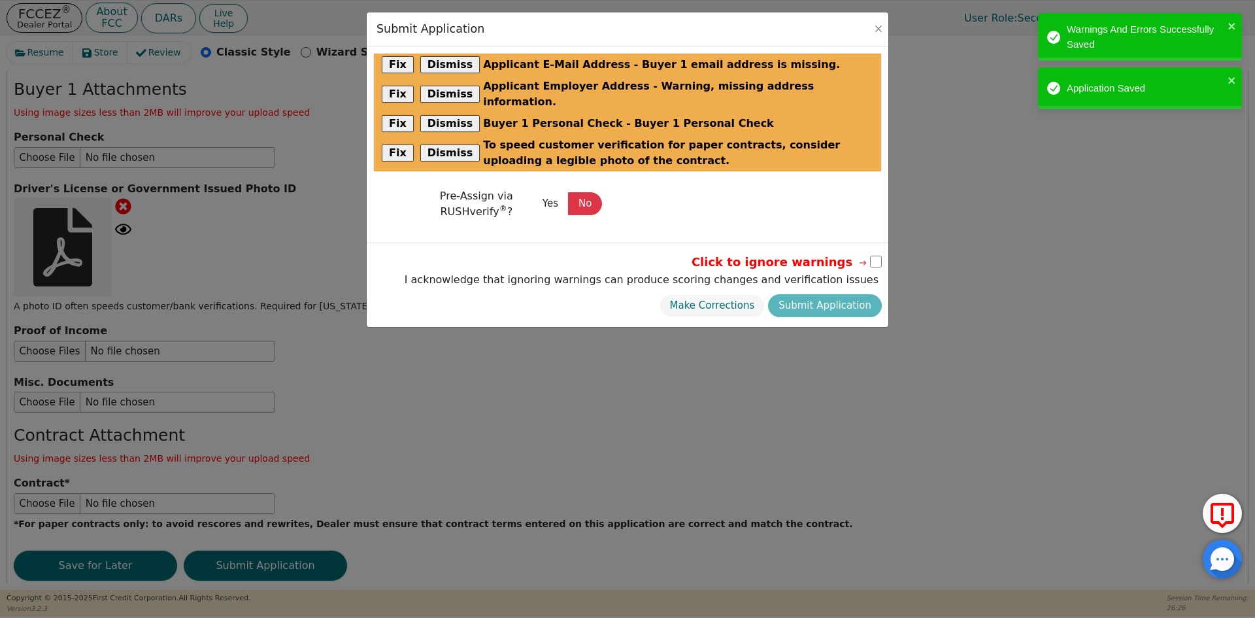
click at [877, 256] on input "checkbox" at bounding box center [876, 262] width 12 height 12
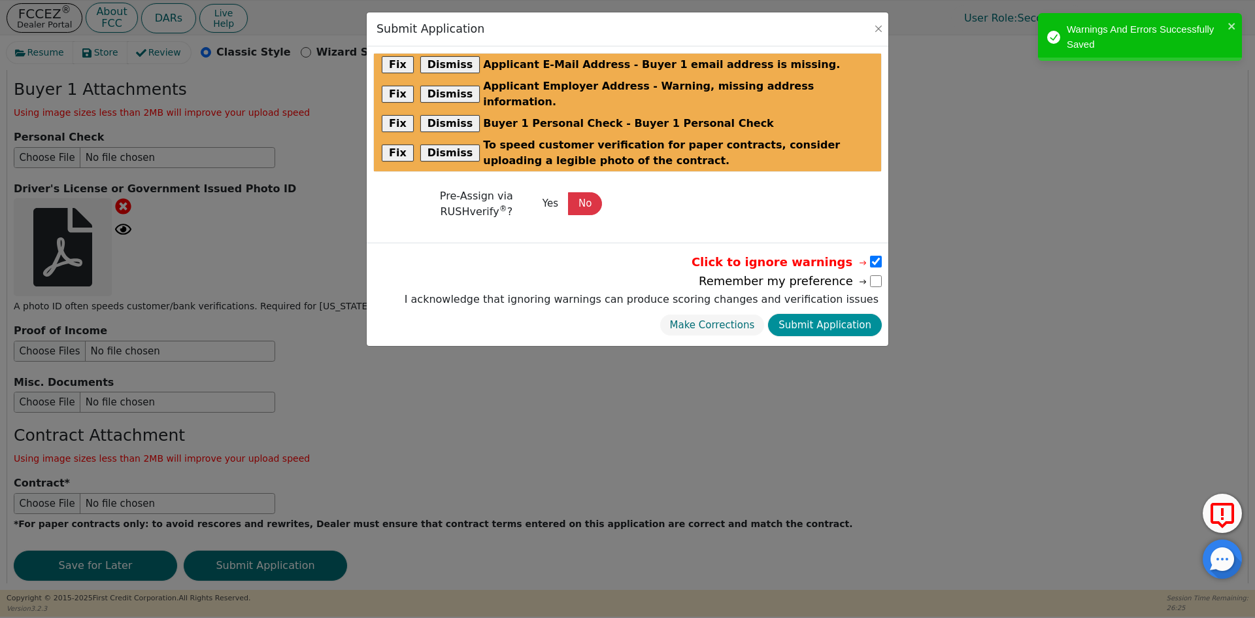
click at [832, 314] on button "Submit Application" at bounding box center [825, 325] width 114 height 23
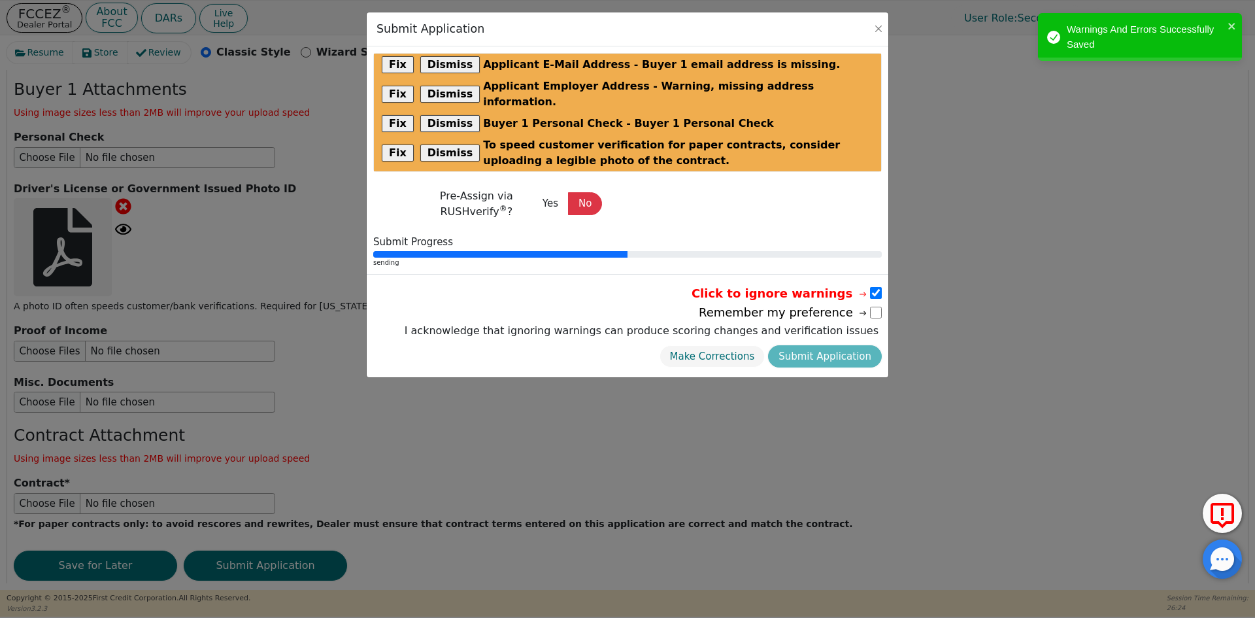
scroll to position [0, 0]
